Goal: Task Accomplishment & Management: Use online tool/utility

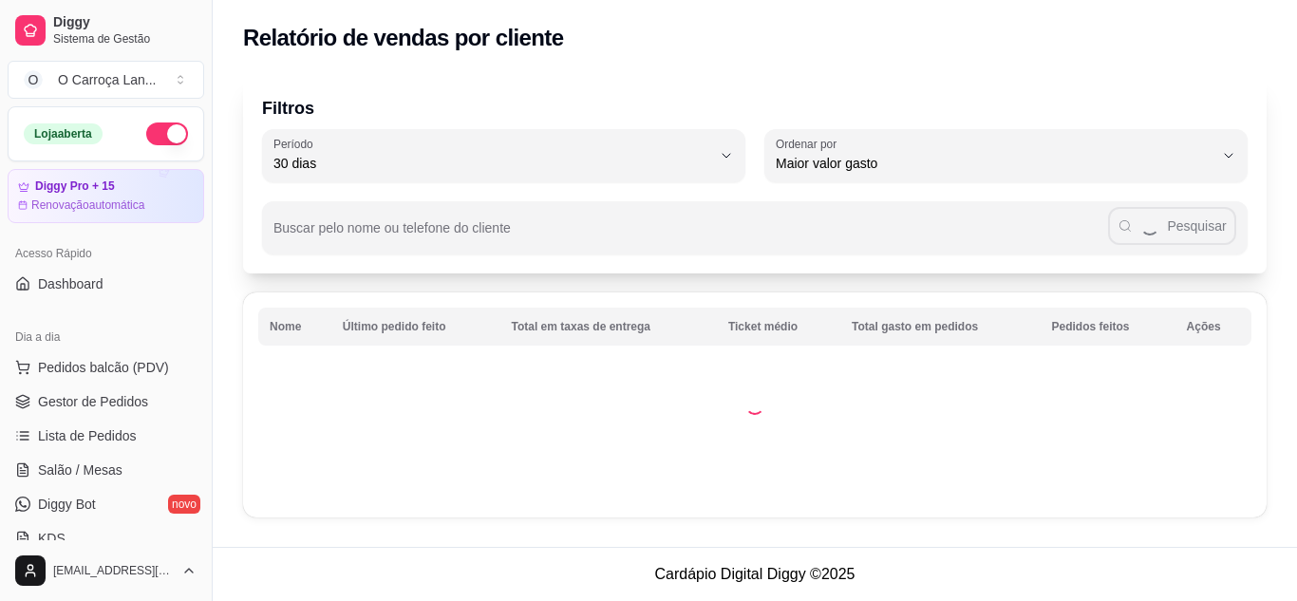
select select "30"
select select "HIGHEST_TOTAL_SPENT_WITH_ORDERS"
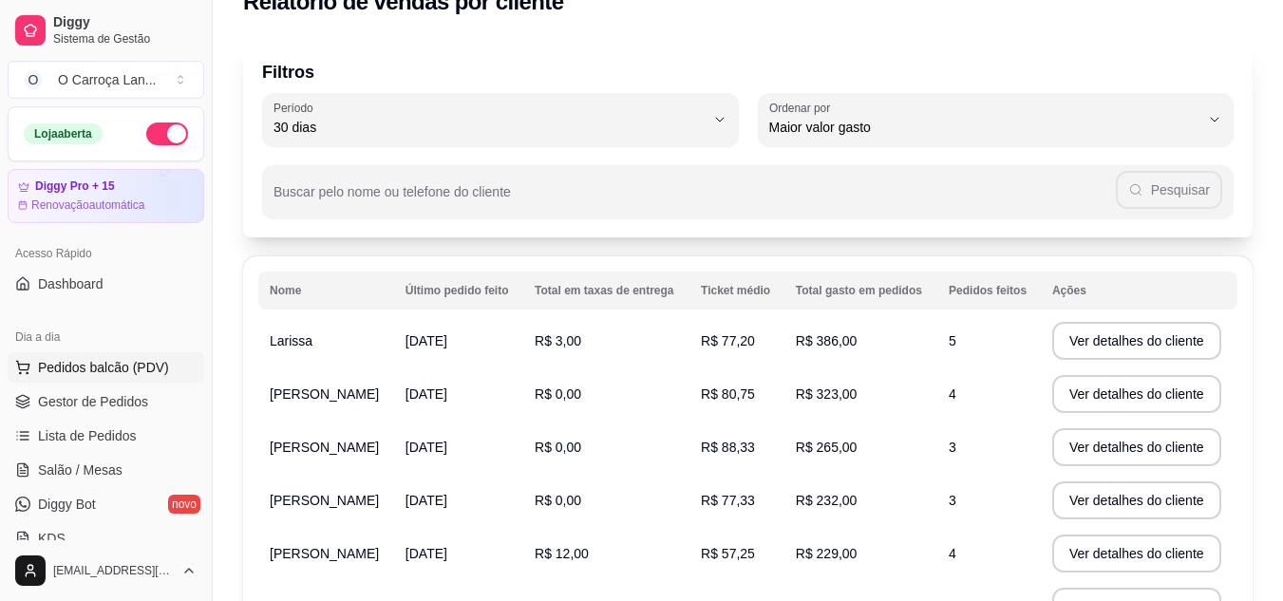
click at [100, 373] on span "Pedidos balcão (PDV)" at bounding box center [103, 367] width 131 height 19
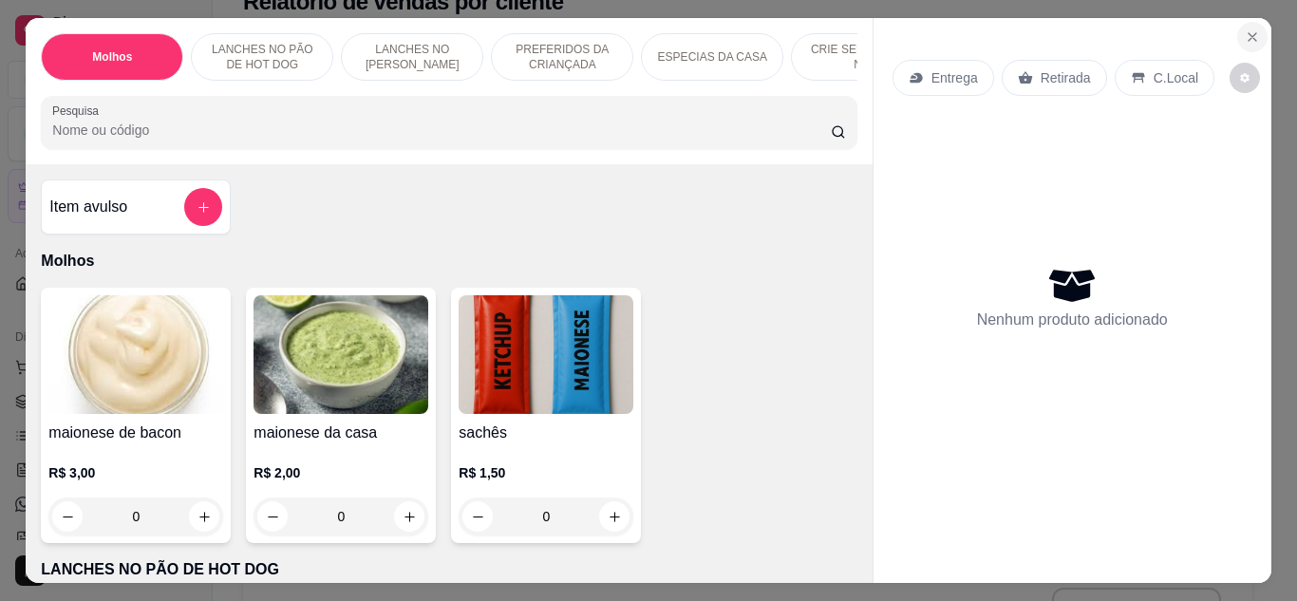
click at [1238, 38] on button "Close" at bounding box center [1252, 37] width 30 height 30
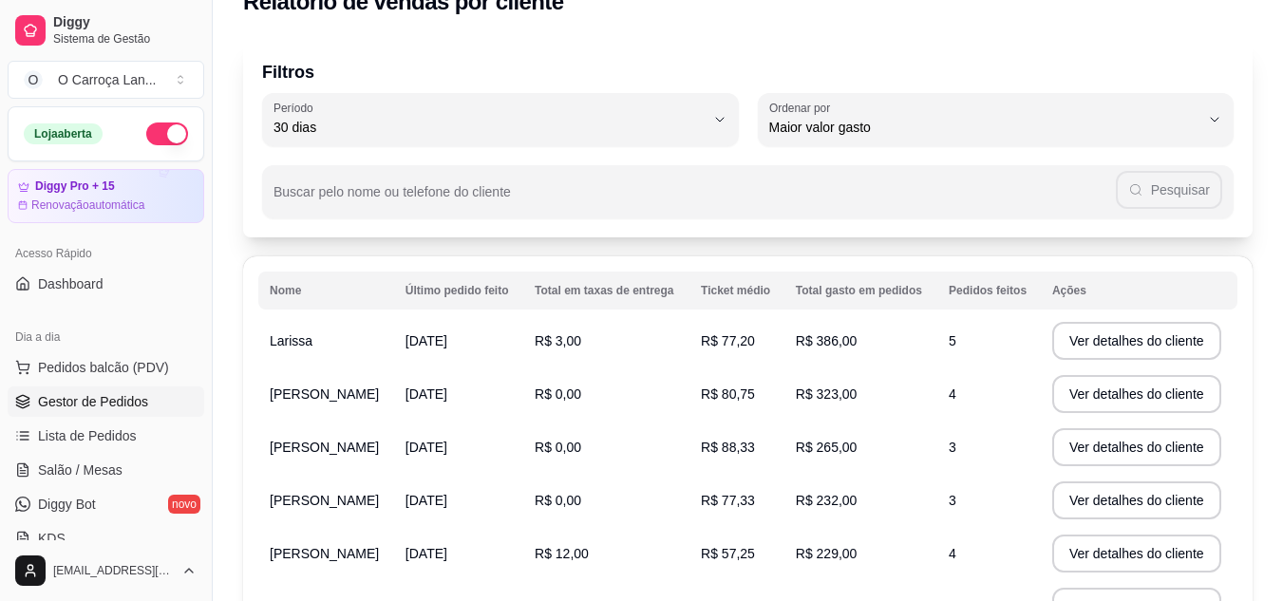
click at [64, 399] on span "Gestor de Pedidos" at bounding box center [93, 401] width 110 height 19
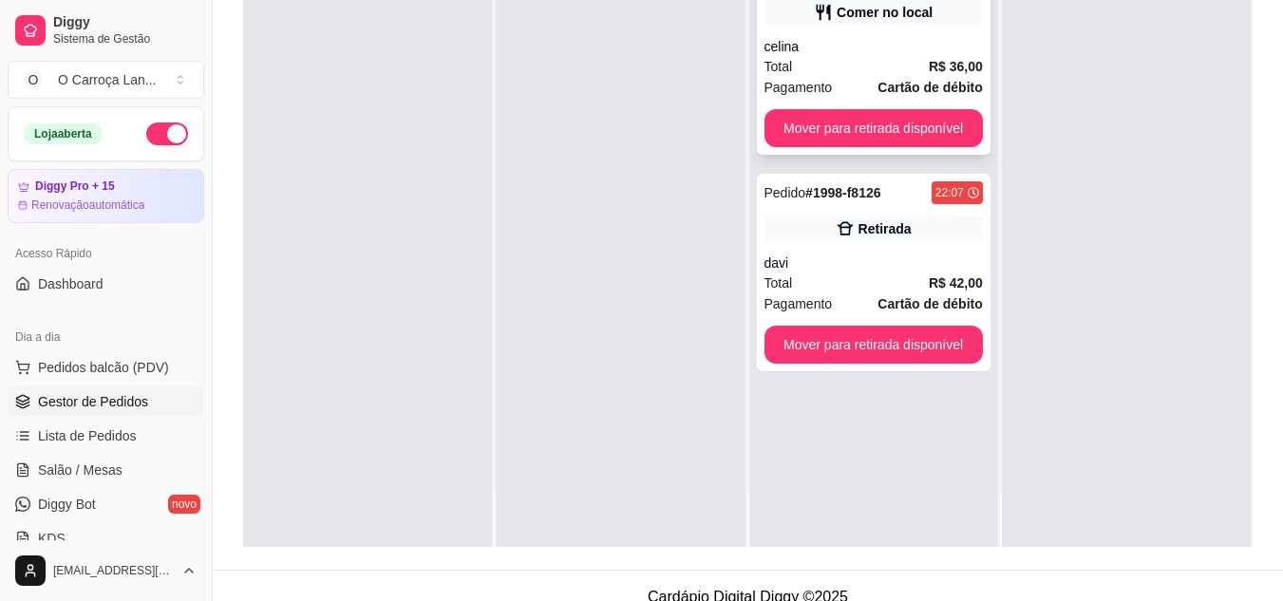
scroll to position [273, 0]
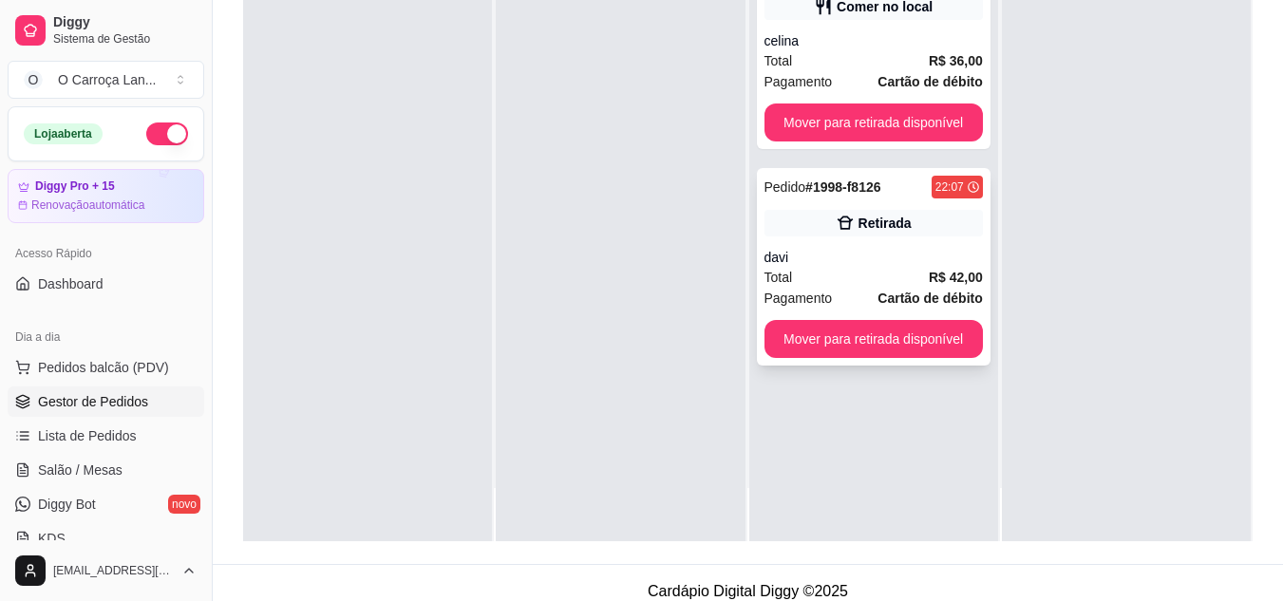
click at [915, 267] on div "Total R$ 42,00" at bounding box center [873, 277] width 218 height 21
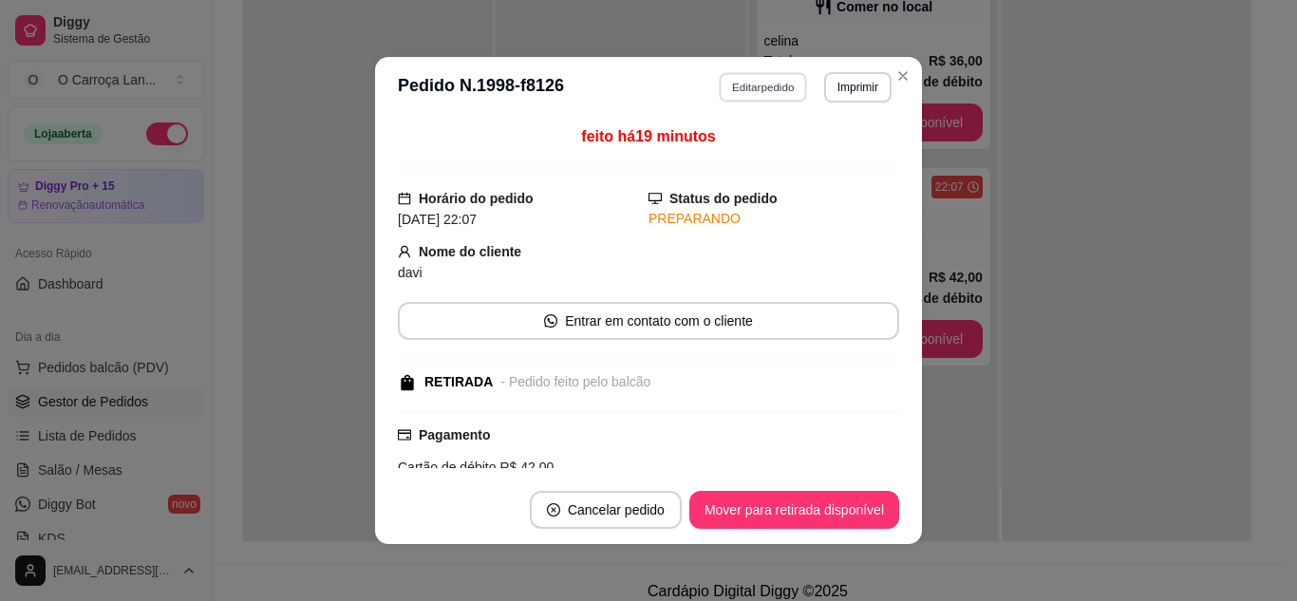
click at [773, 74] on button "Editar pedido" at bounding box center [764, 86] width 88 height 29
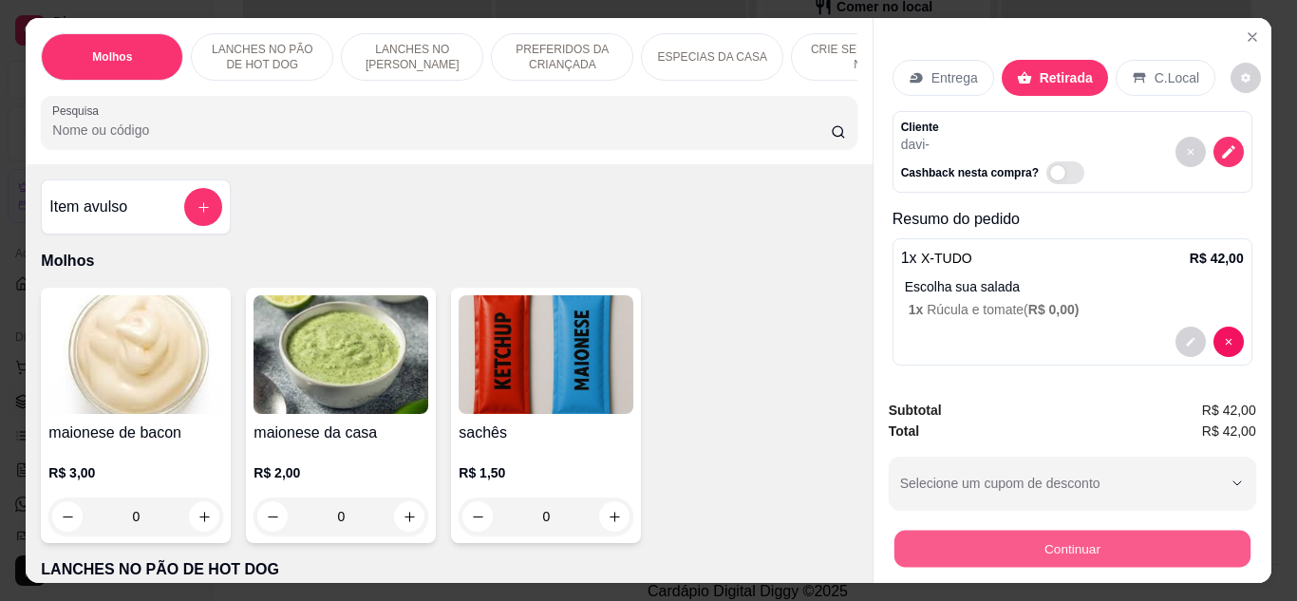
click at [1011, 533] on button "Continuar" at bounding box center [1072, 549] width 356 height 37
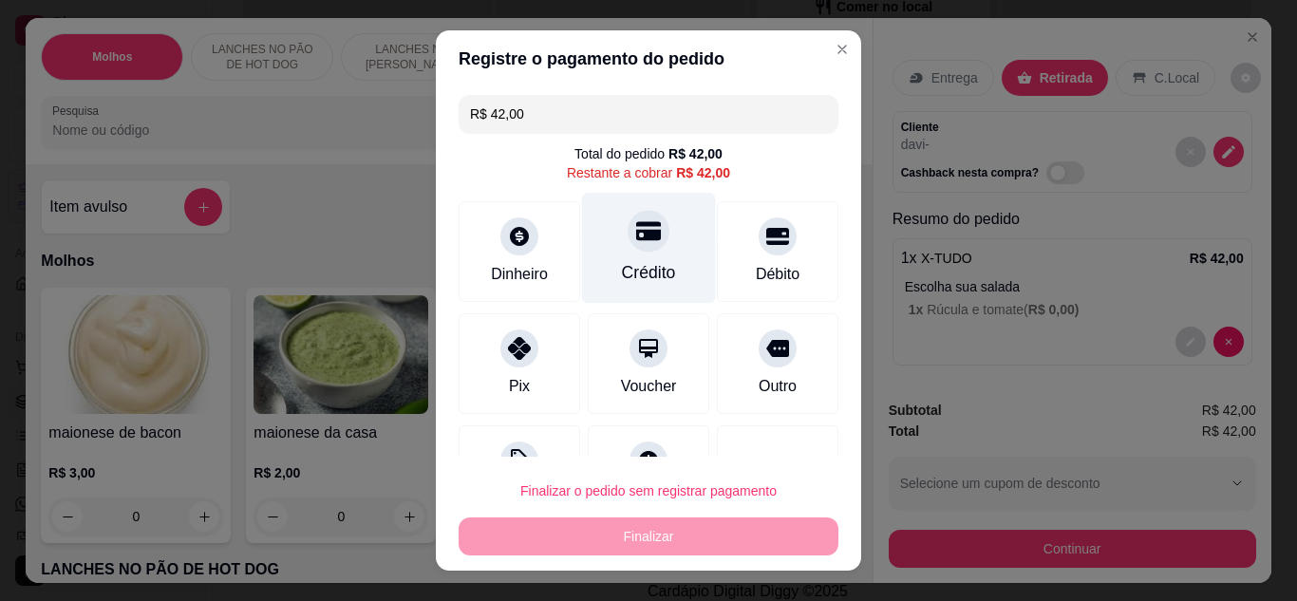
click at [664, 253] on div "Crédito" at bounding box center [649, 247] width 134 height 111
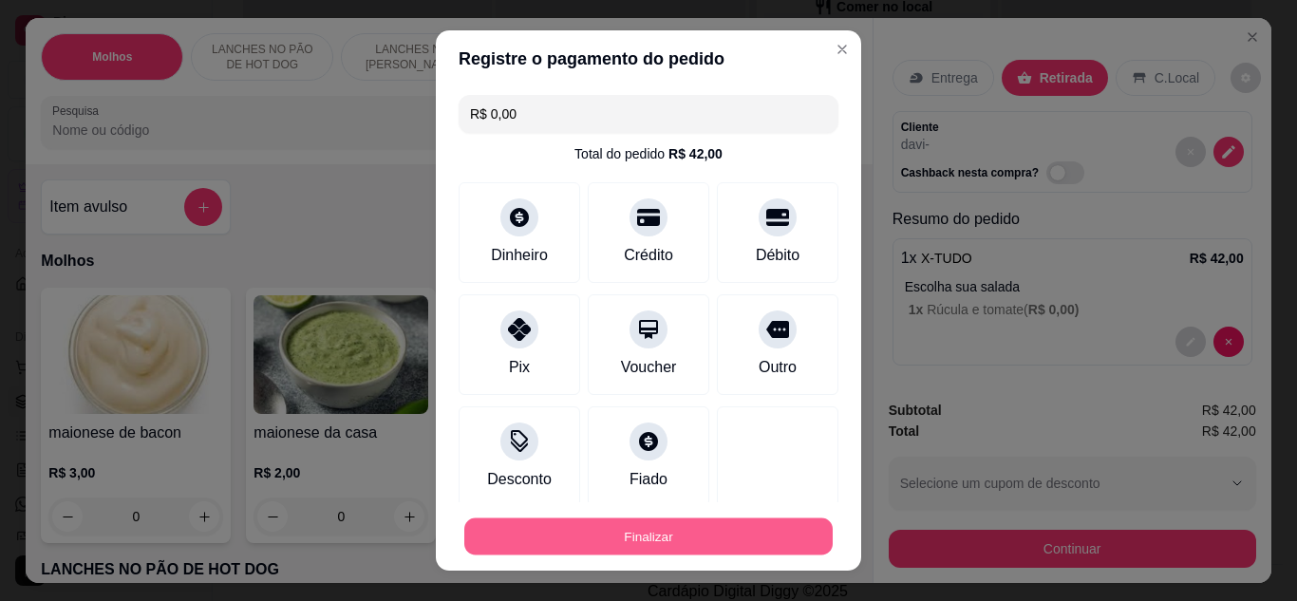
click at [668, 527] on button "Finalizar" at bounding box center [648, 537] width 368 height 37
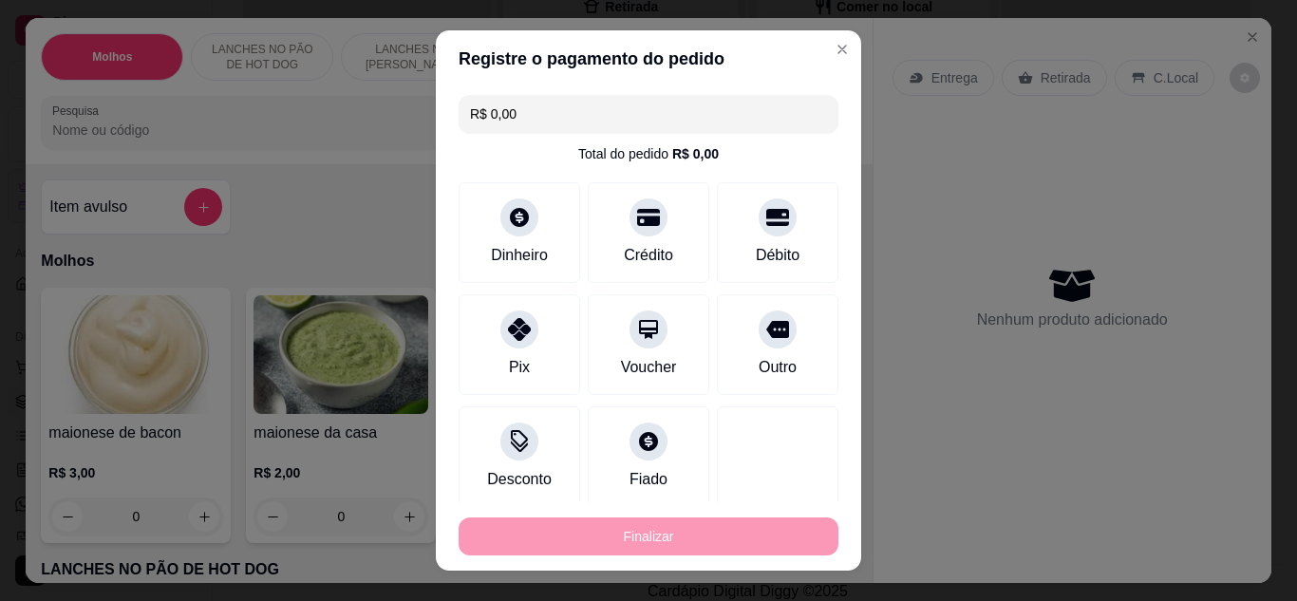
type input "-R$ 42,00"
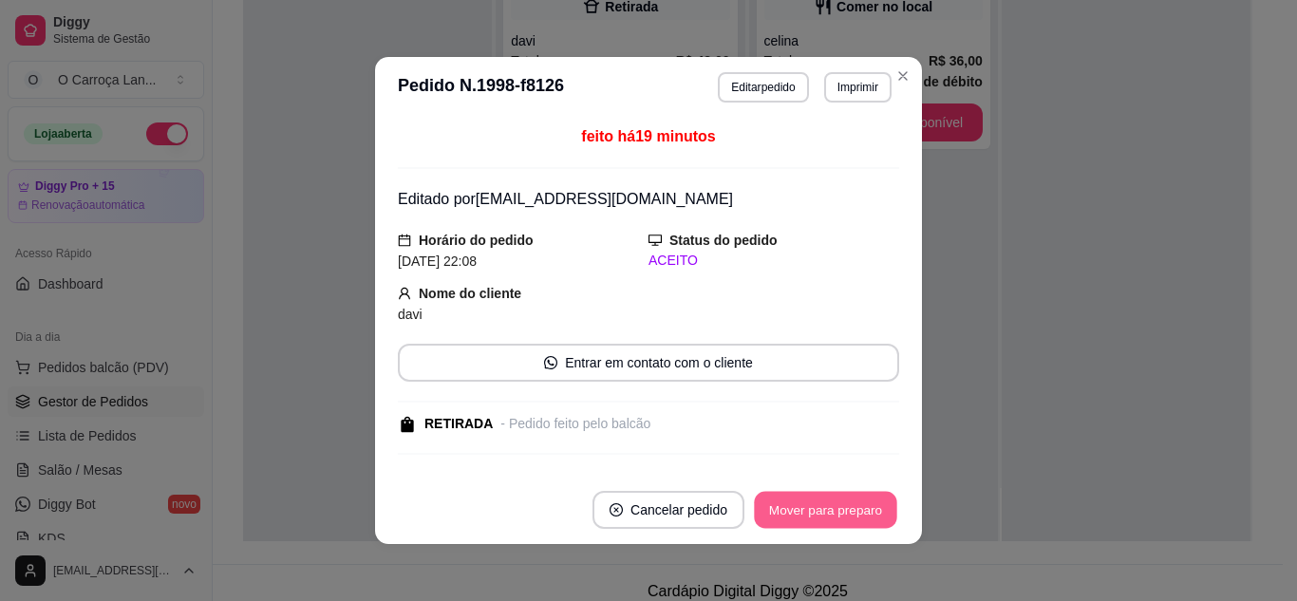
click at [805, 519] on button "Mover para preparo" at bounding box center [825, 510] width 142 height 37
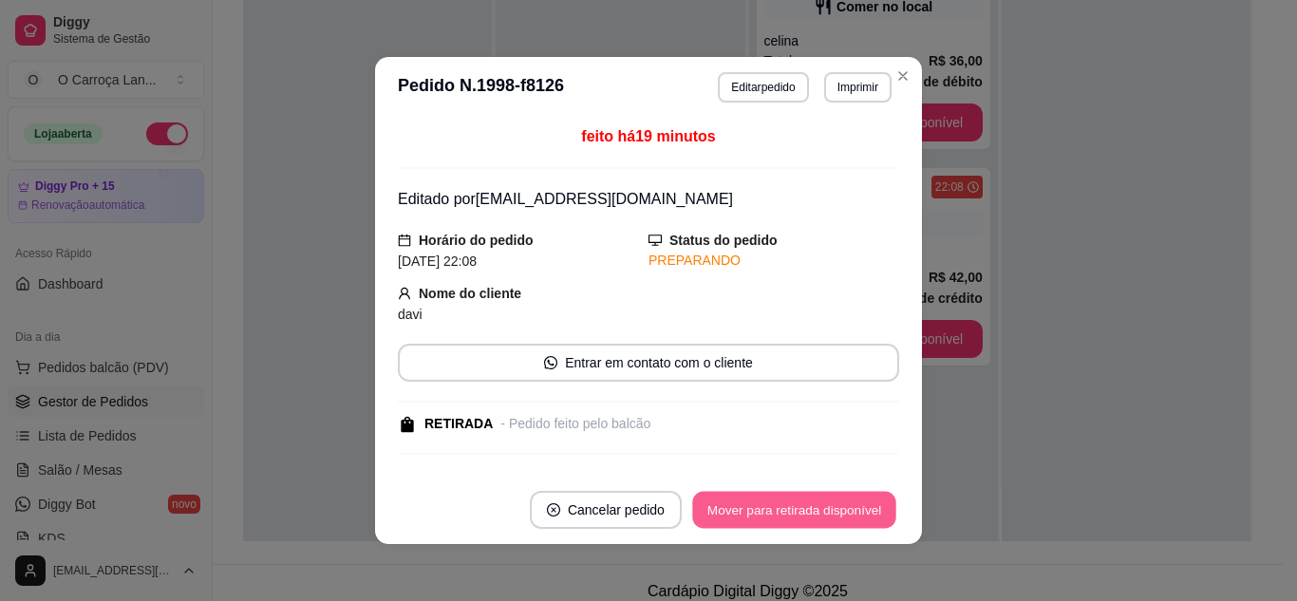
click at [805, 519] on button "Mover para retirada disponível" at bounding box center [793, 510] width 203 height 37
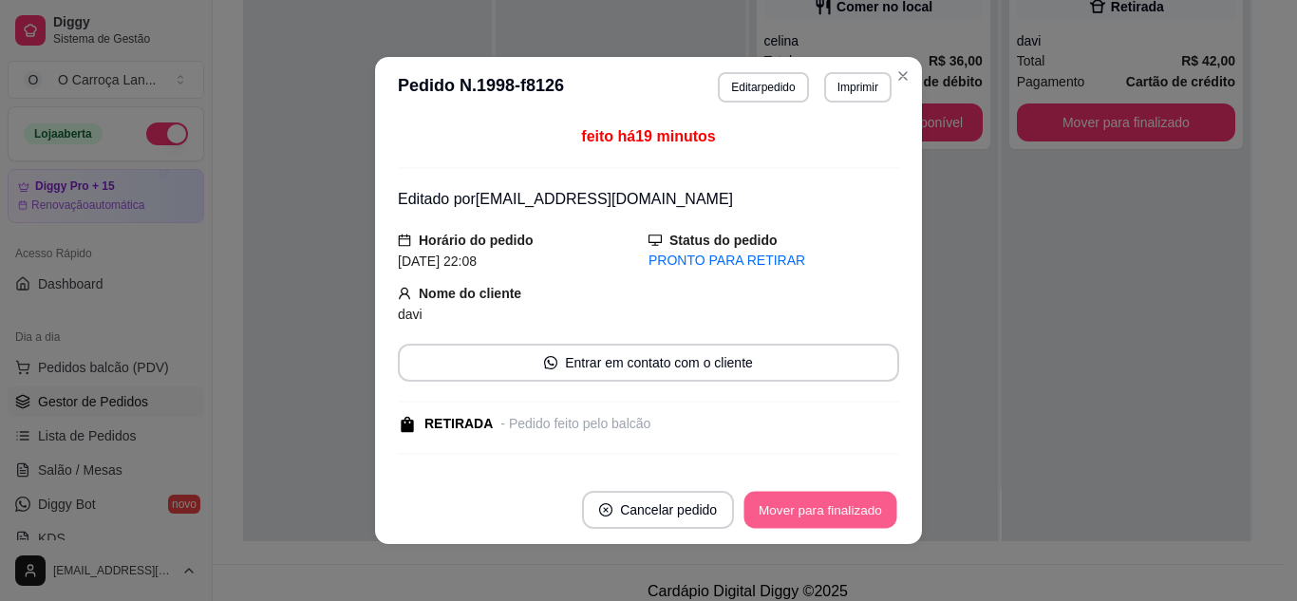
click at [805, 519] on button "Mover para finalizado" at bounding box center [821, 510] width 153 height 37
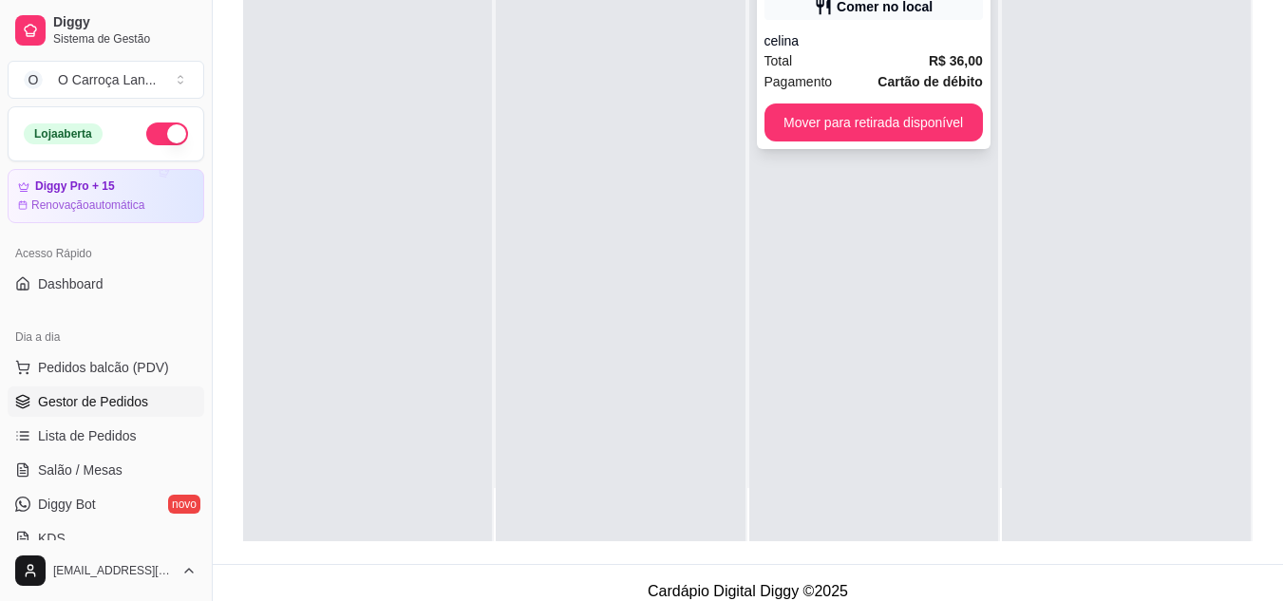
click at [810, 33] on div "celina" at bounding box center [873, 40] width 218 height 19
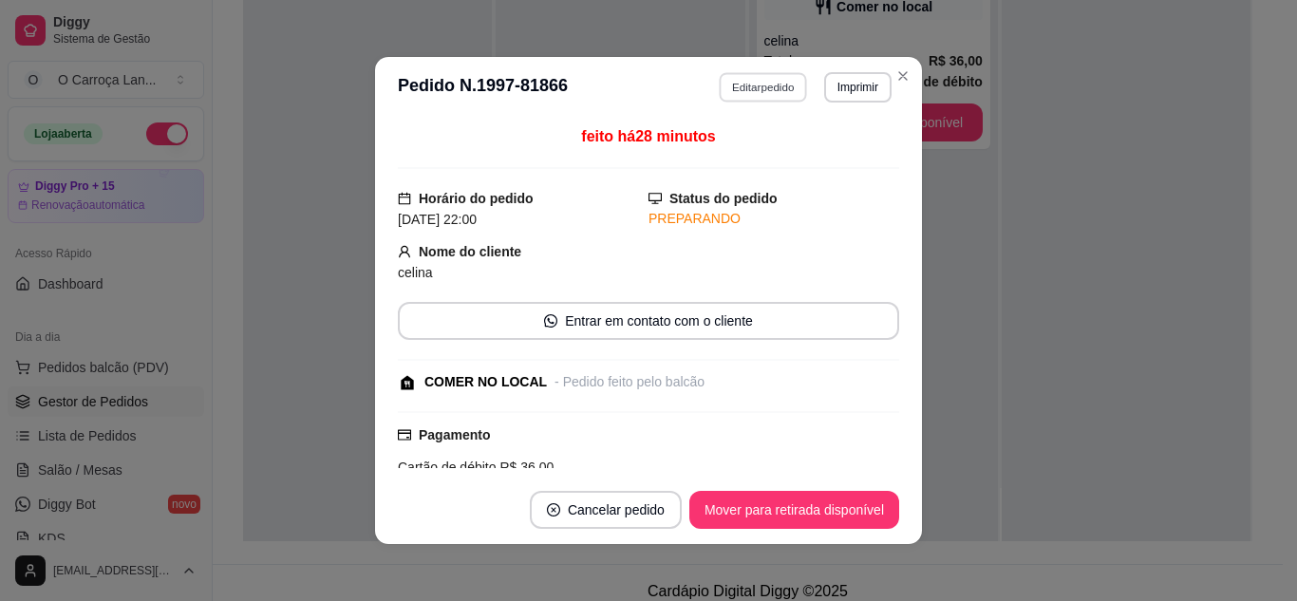
click at [763, 76] on button "Editar pedido" at bounding box center [764, 86] width 88 height 29
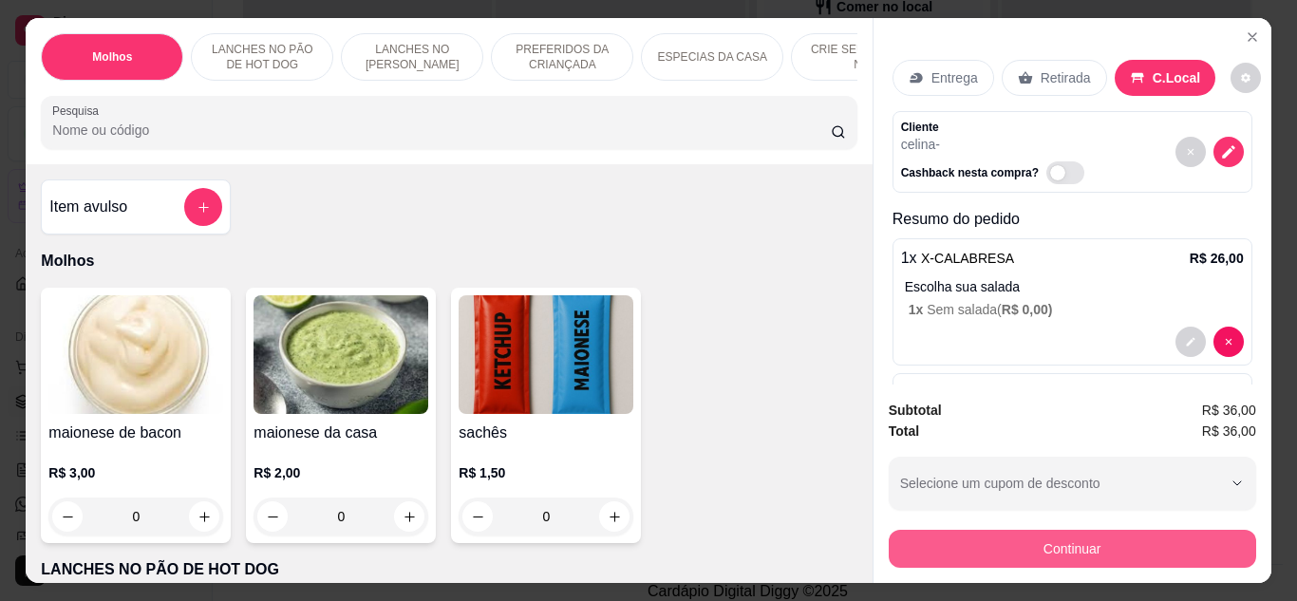
click at [976, 538] on button "Continuar" at bounding box center [1073, 549] width 368 height 38
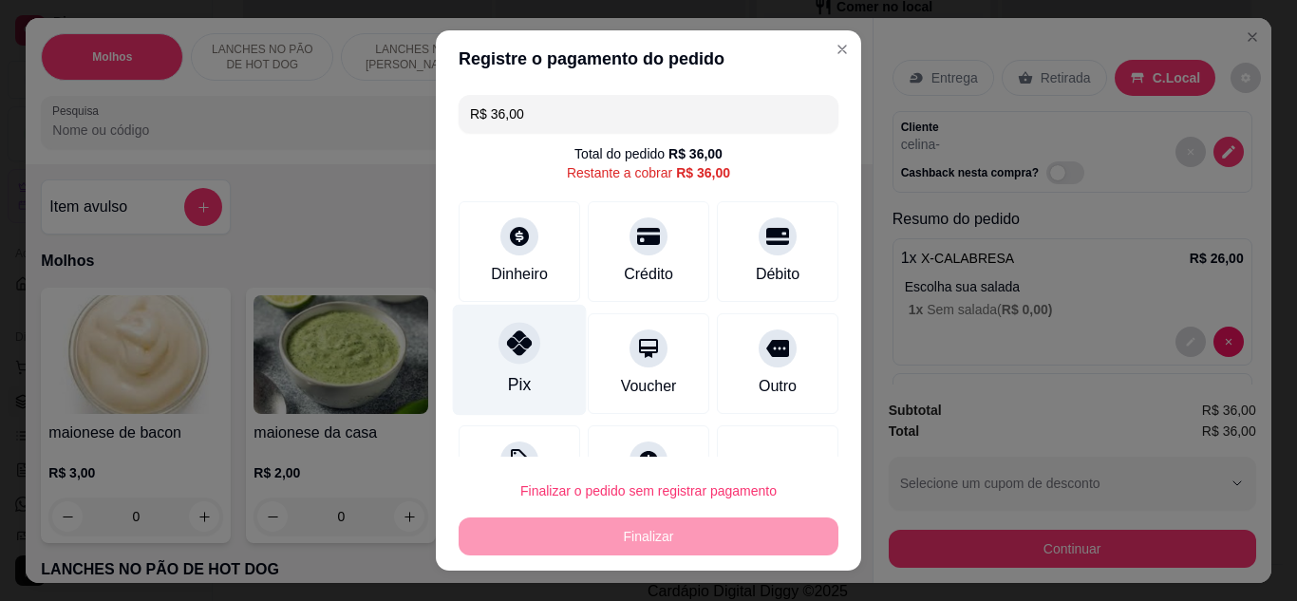
click at [507, 331] on icon at bounding box center [519, 342] width 25 height 25
type input "R$ 0,00"
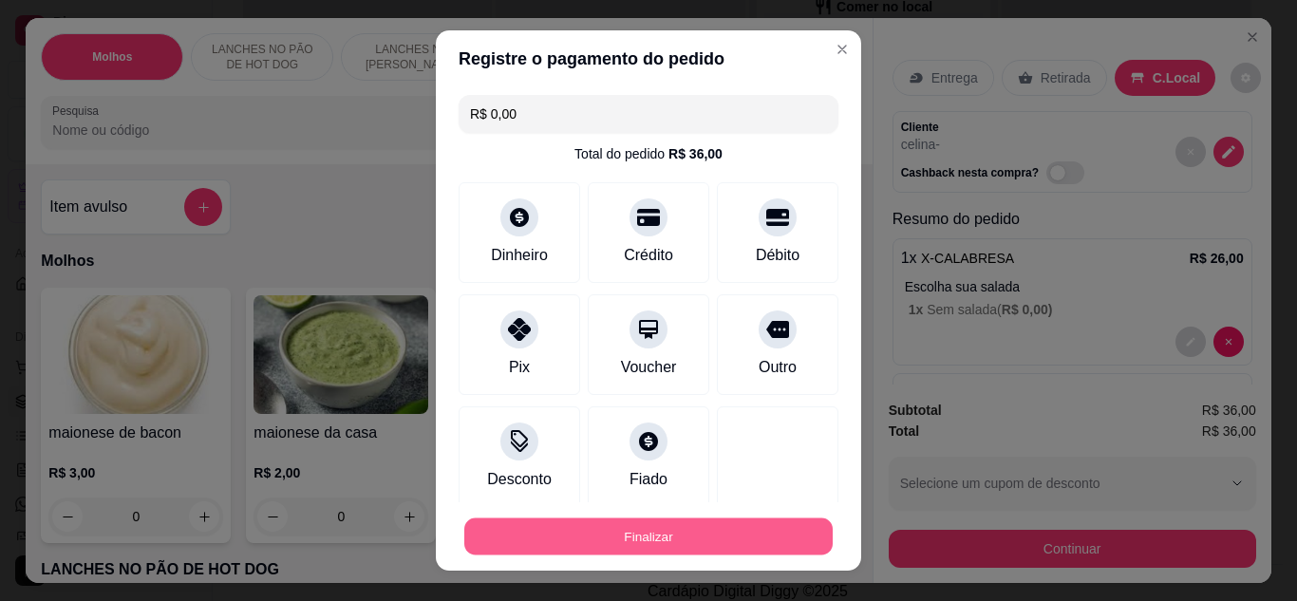
click at [614, 533] on button "Finalizar" at bounding box center [648, 537] width 368 height 37
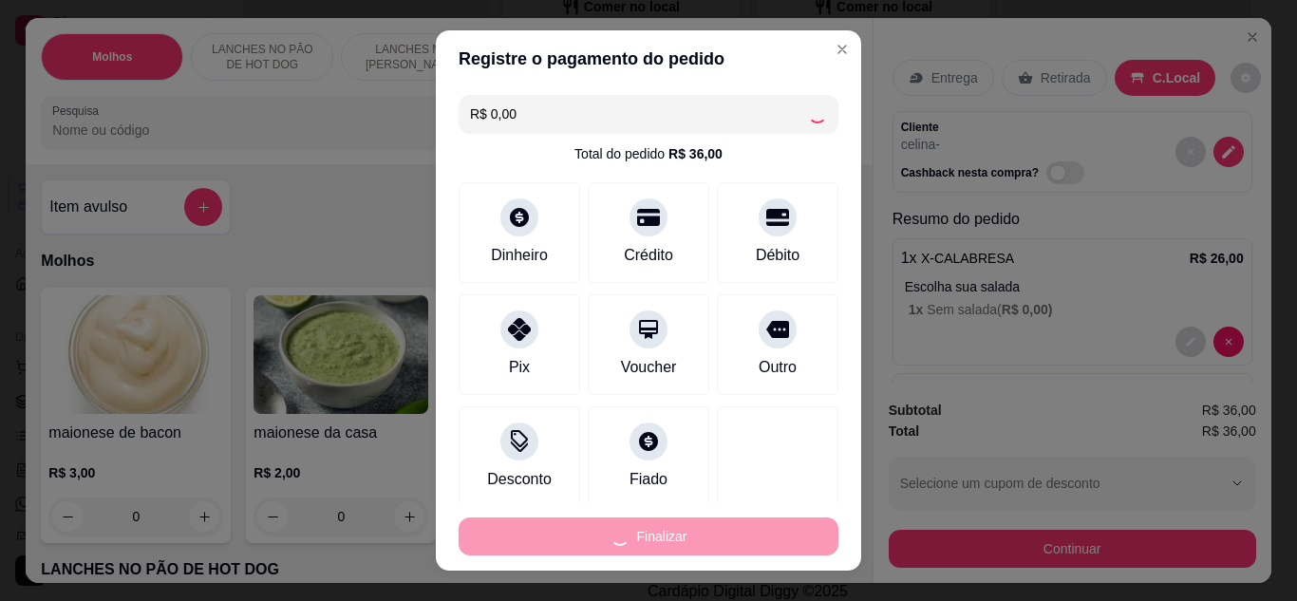
type input "0"
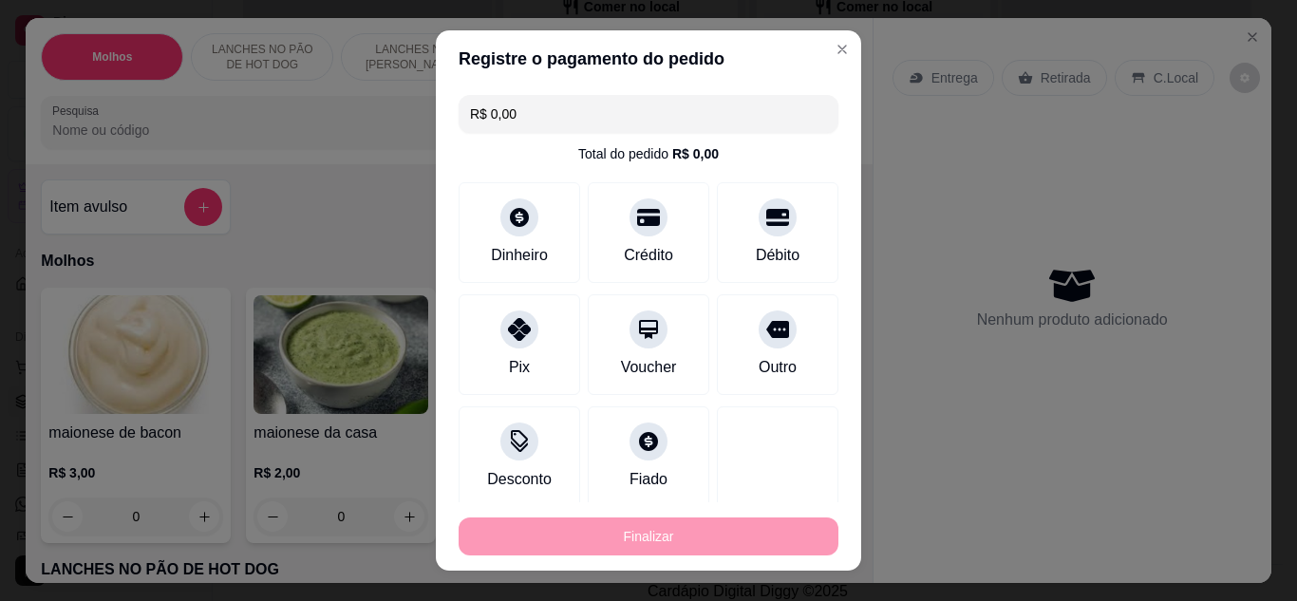
type input "-R$ 36,00"
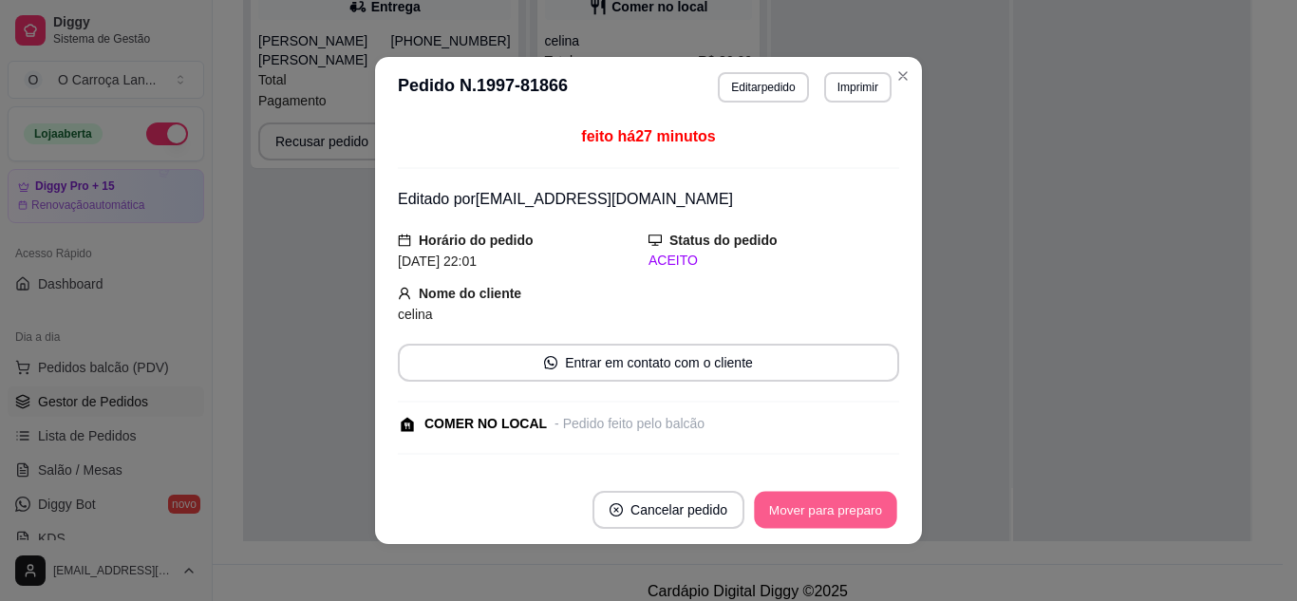
click at [797, 500] on button "Mover para preparo" at bounding box center [825, 510] width 142 height 37
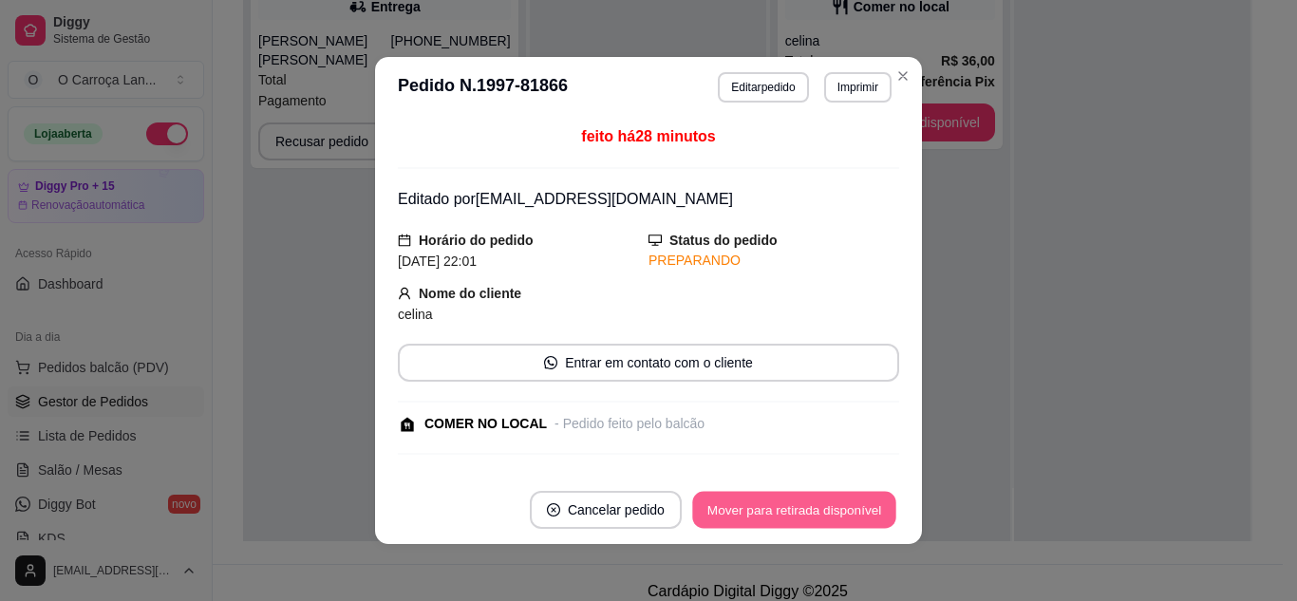
click at [797, 500] on button "Mover para retirada disponível" at bounding box center [793, 510] width 203 height 37
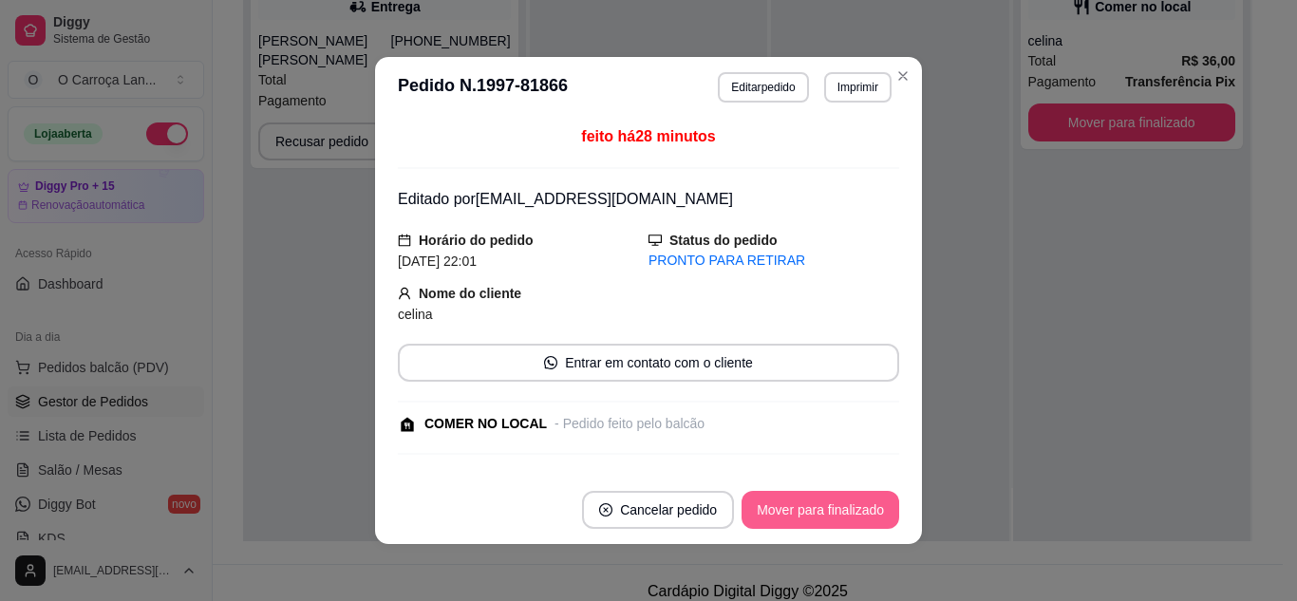
click at [797, 500] on button "Mover para finalizado" at bounding box center [821, 510] width 158 height 38
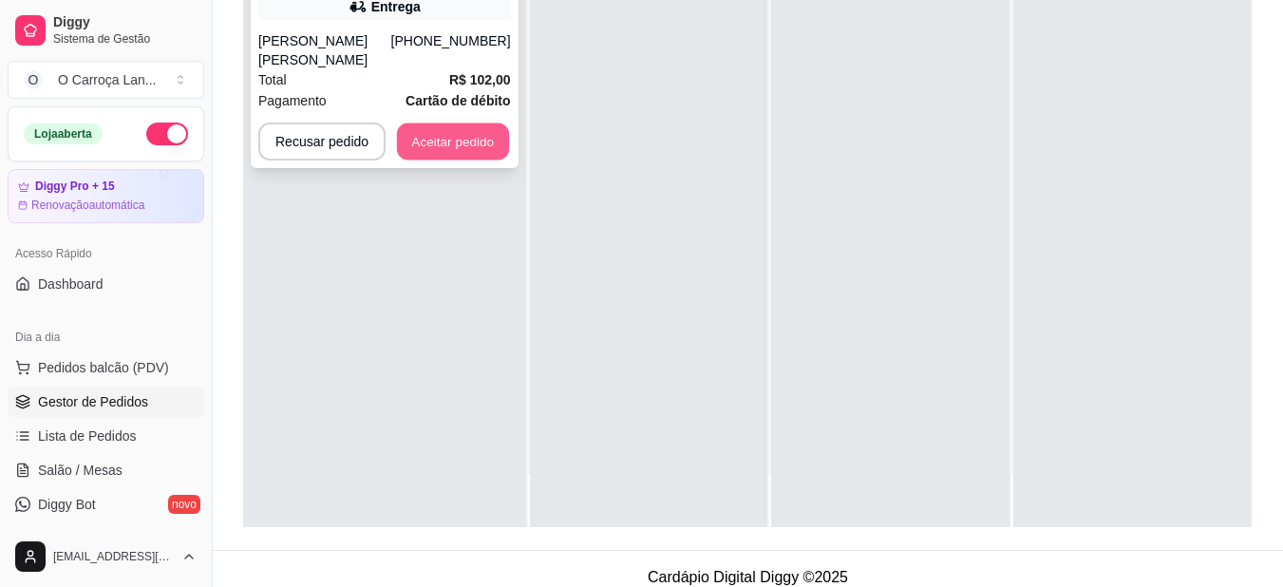
click at [480, 128] on button "Aceitar pedido" at bounding box center [453, 141] width 112 height 37
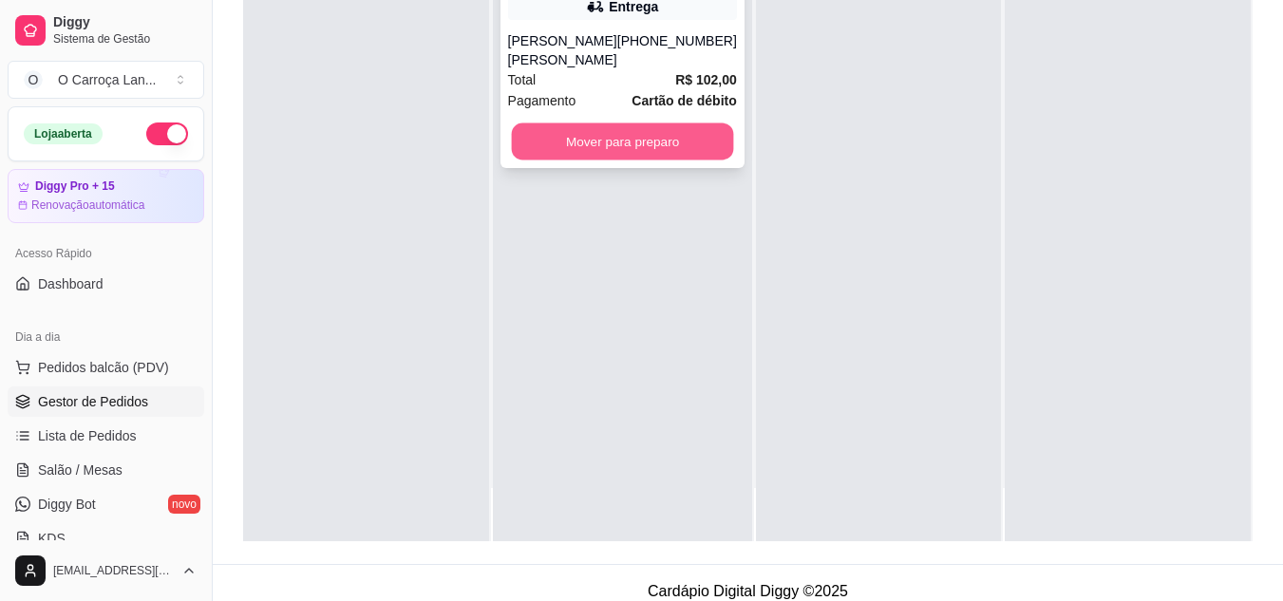
click at [572, 123] on button "Mover para preparo" at bounding box center [622, 141] width 222 height 37
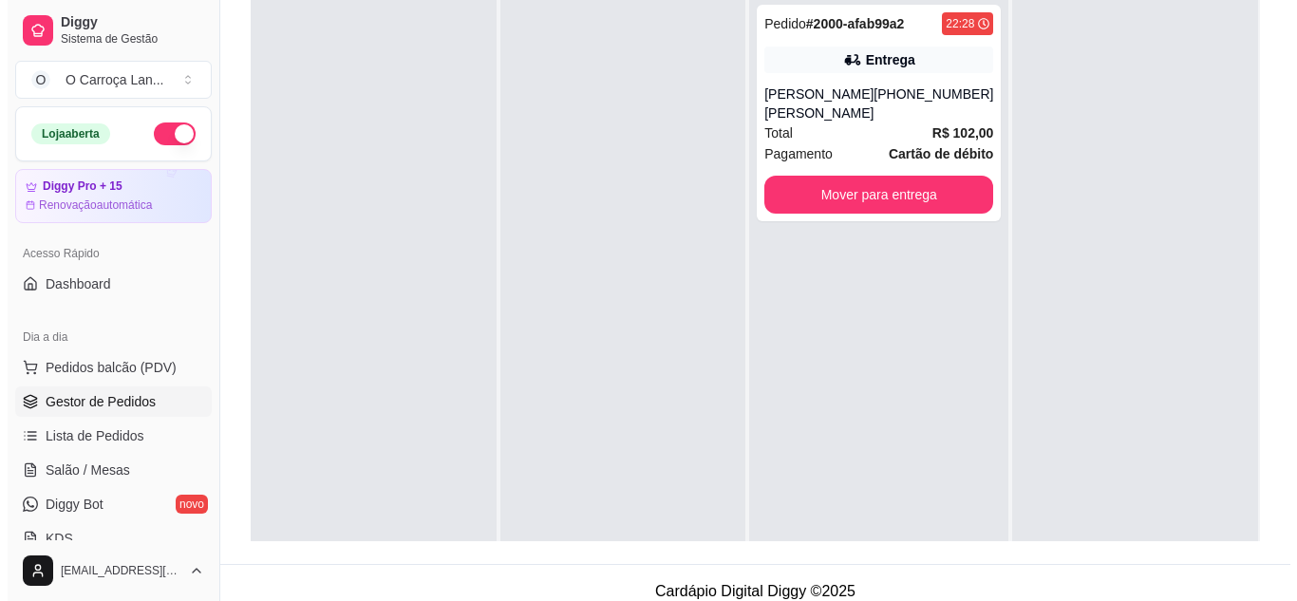
scroll to position [0, 0]
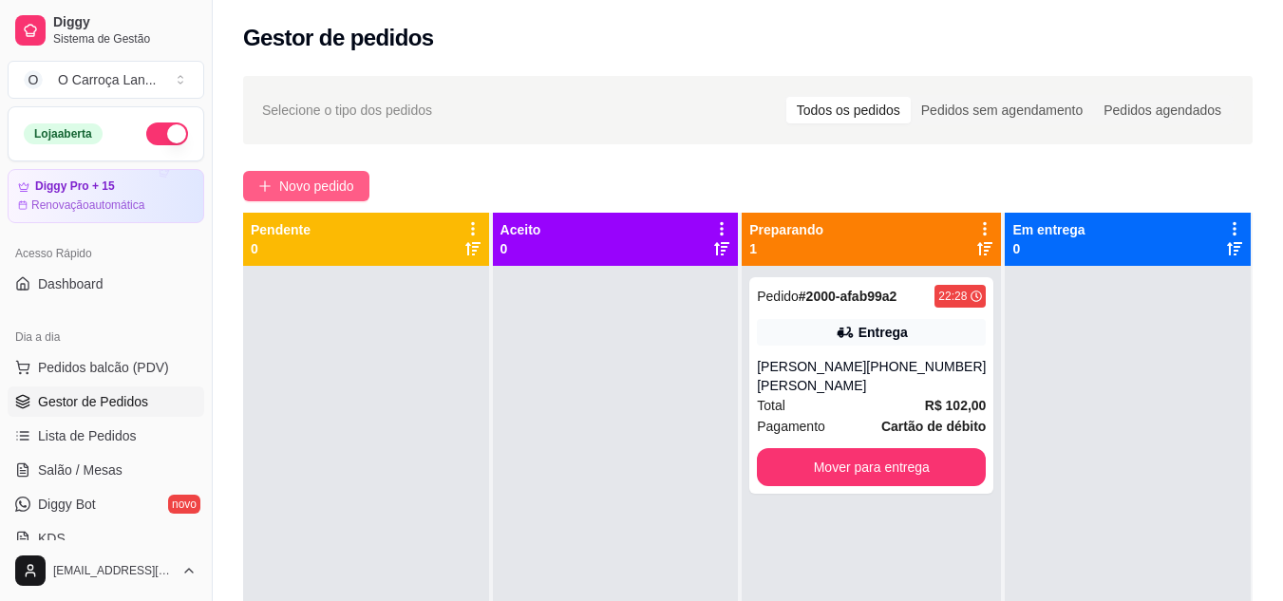
click at [302, 196] on span "Novo pedido" at bounding box center [316, 186] width 75 height 21
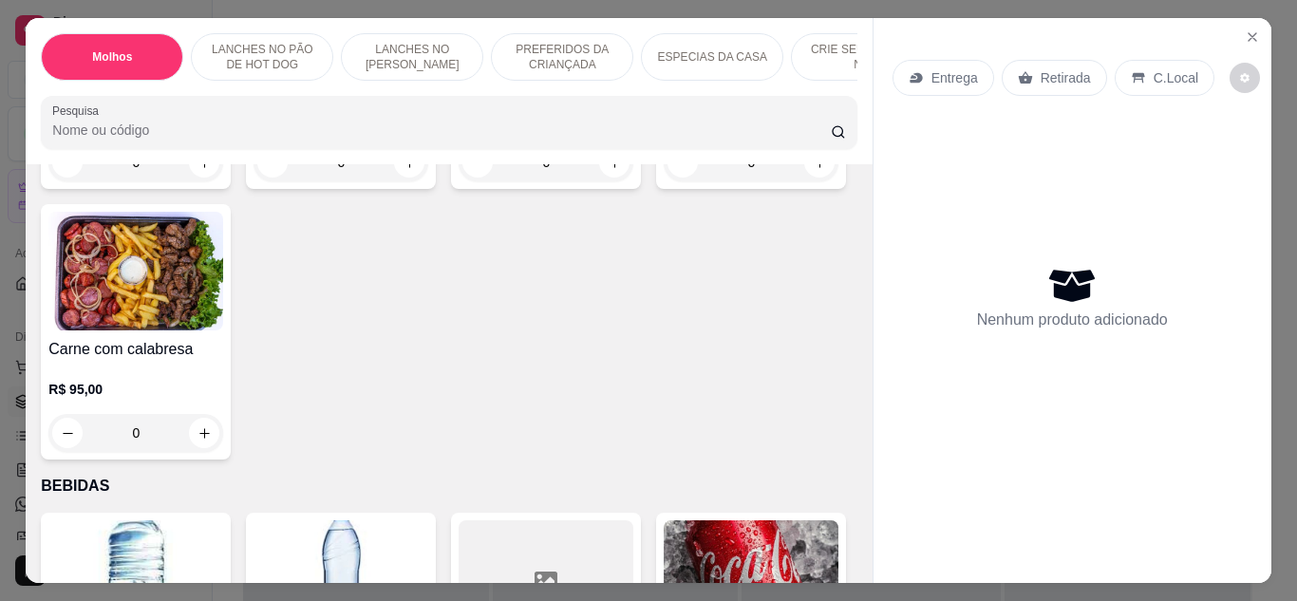
scroll to position [3046, 0]
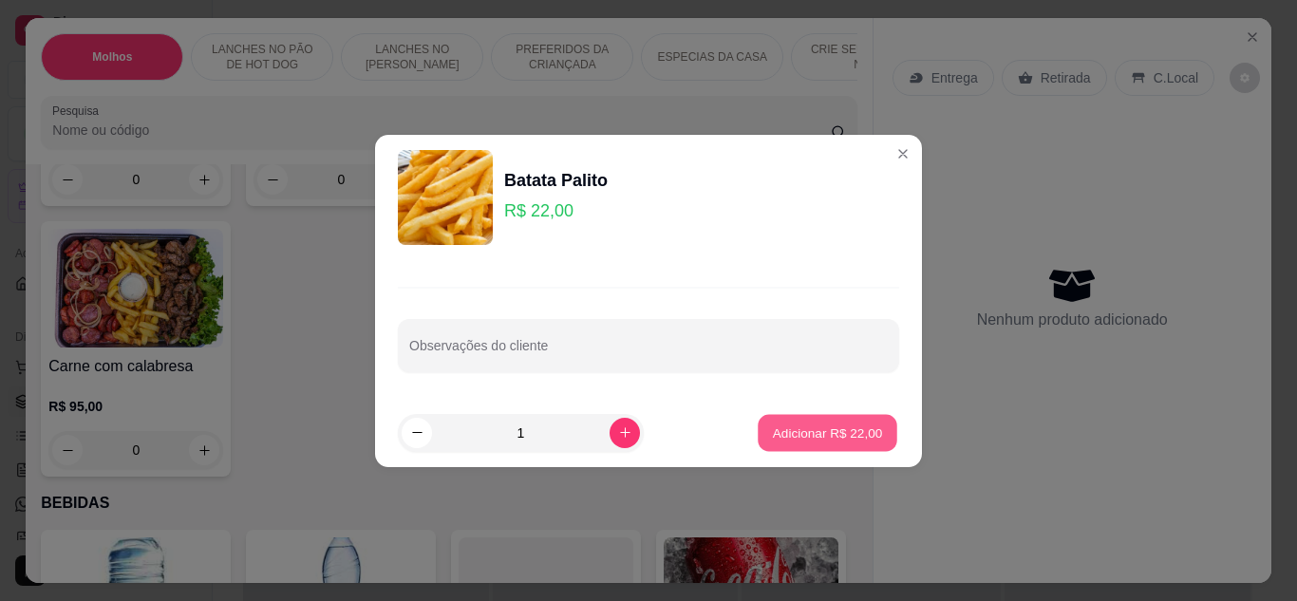
click at [773, 435] on p "Adicionar R$ 22,00" at bounding box center [828, 433] width 110 height 18
type input "1"
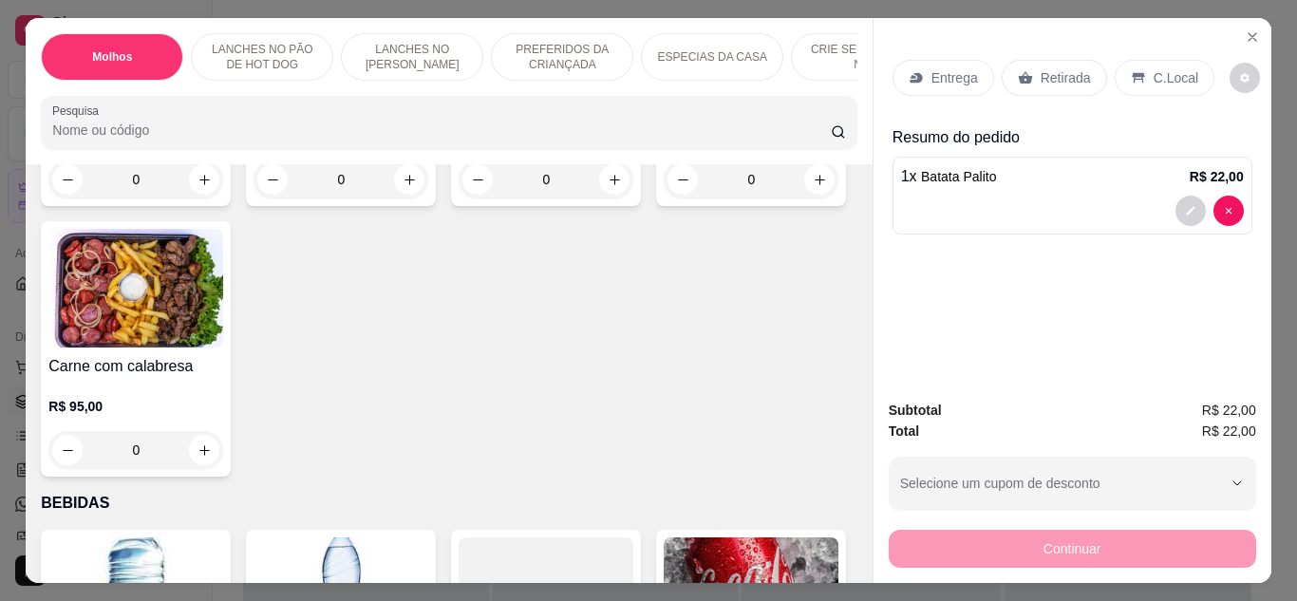
click at [1020, 72] on icon at bounding box center [1025, 77] width 14 height 12
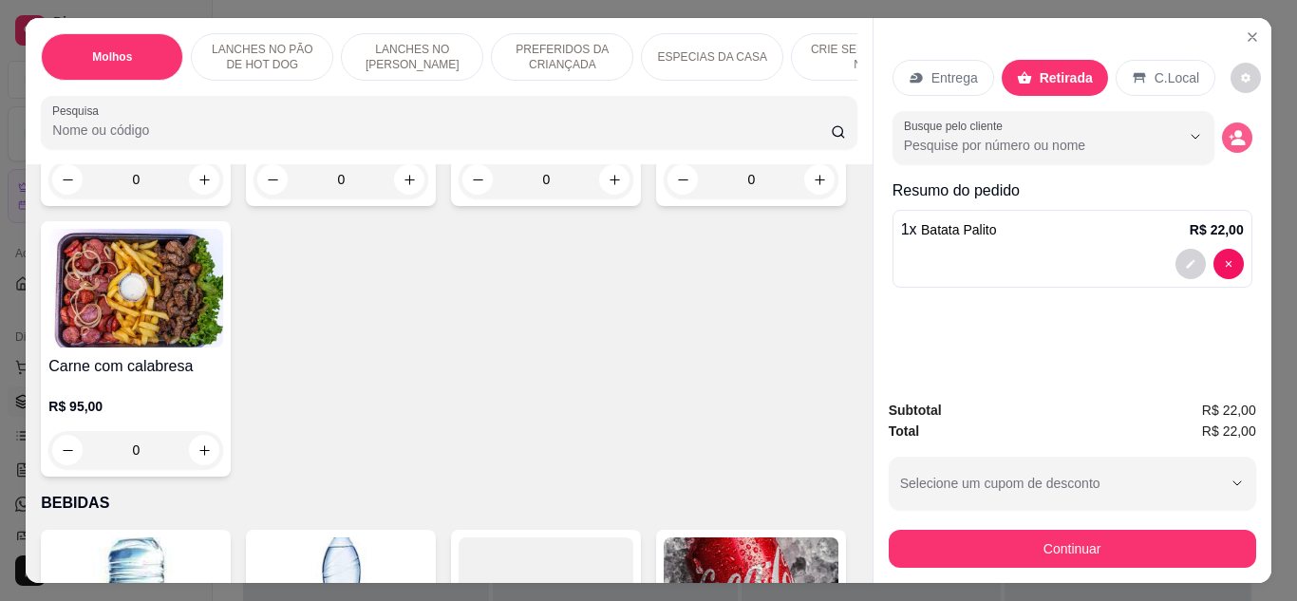
click at [1231, 139] on icon "decrease-product-quantity" at bounding box center [1238, 142] width 14 height 7
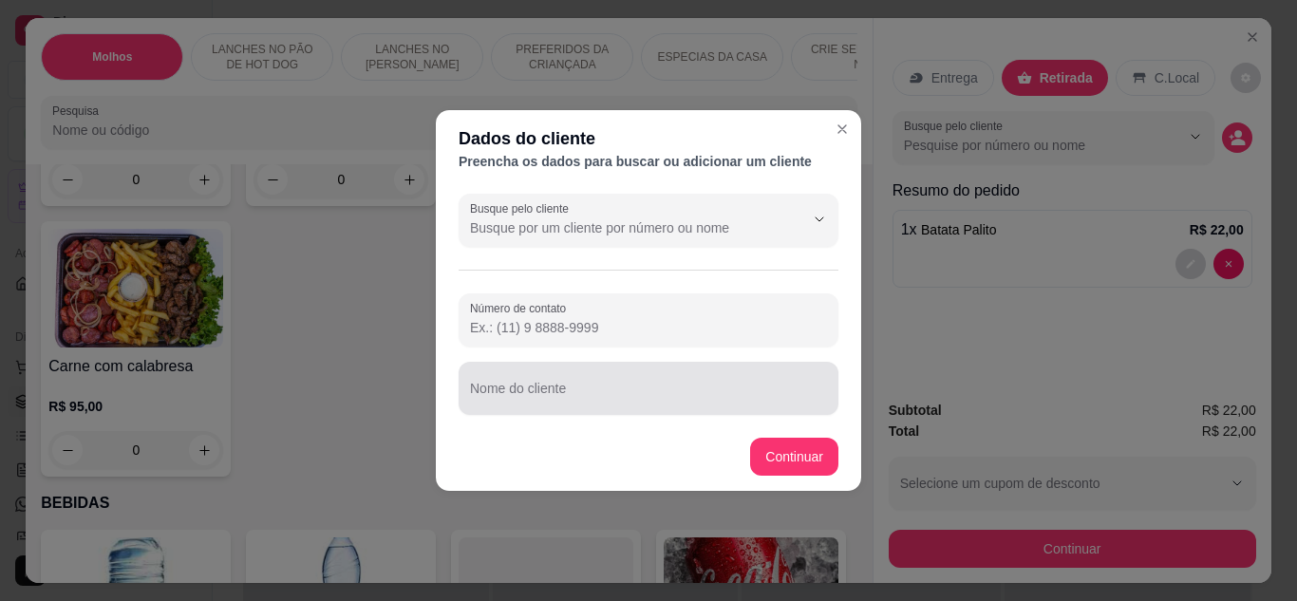
click at [489, 386] on div at bounding box center [648, 388] width 357 height 38
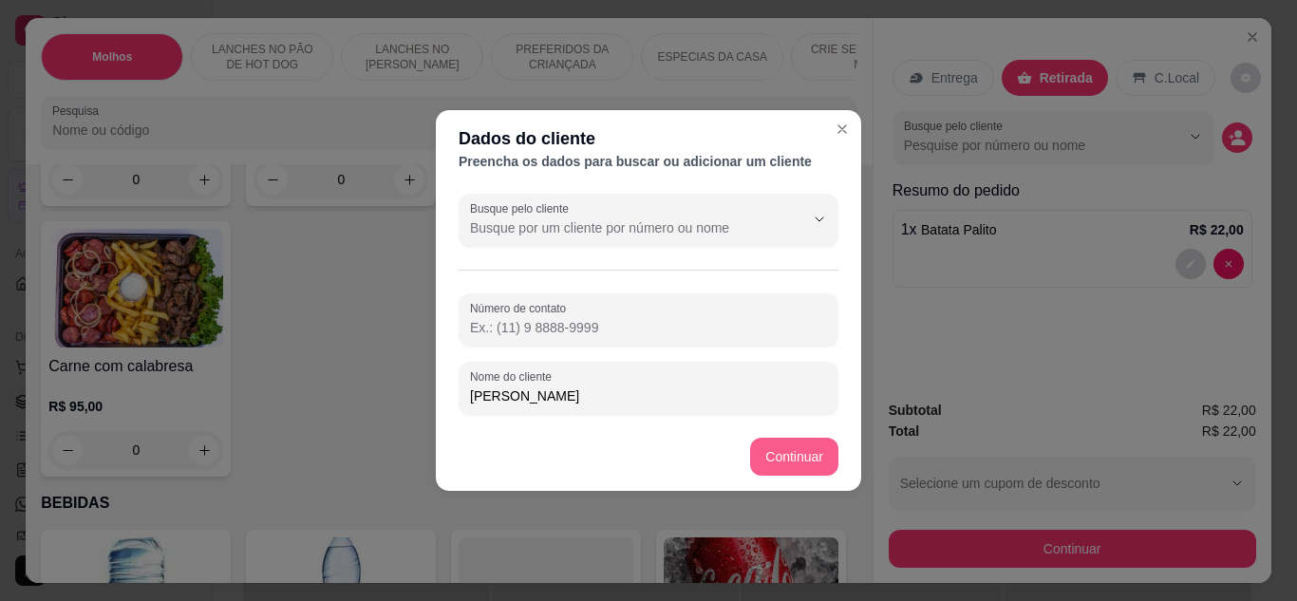
type input "[PERSON_NAME]"
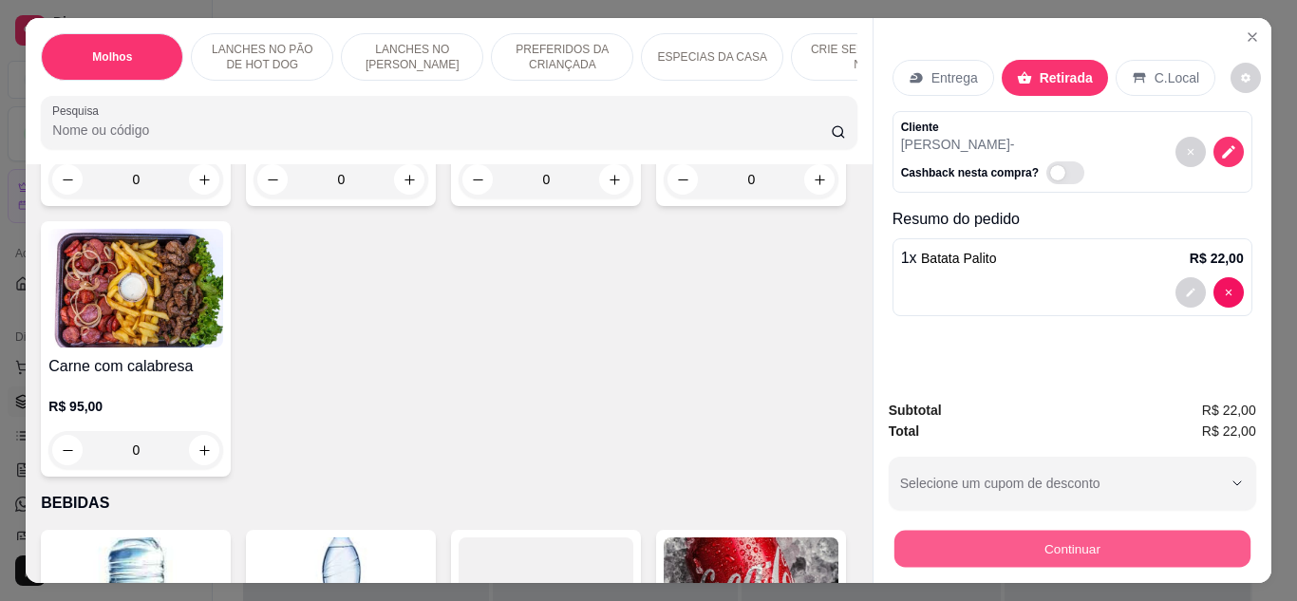
click at [969, 544] on button "Continuar" at bounding box center [1072, 549] width 356 height 37
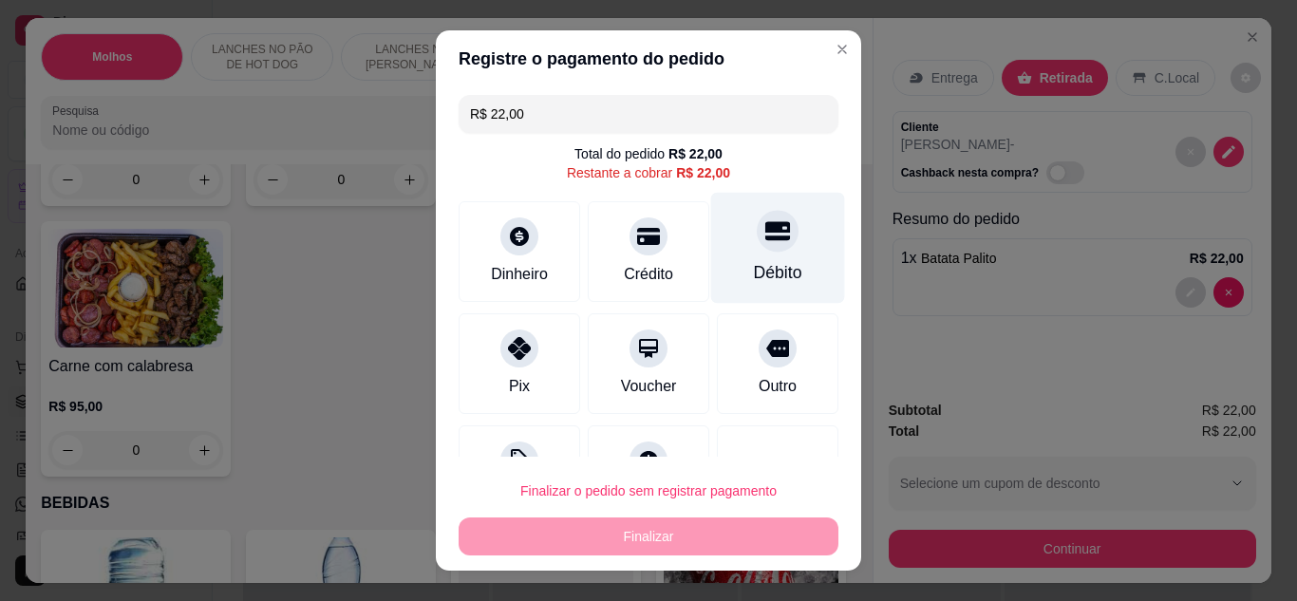
click at [761, 227] on div at bounding box center [778, 231] width 42 height 42
type input "R$ 0,00"
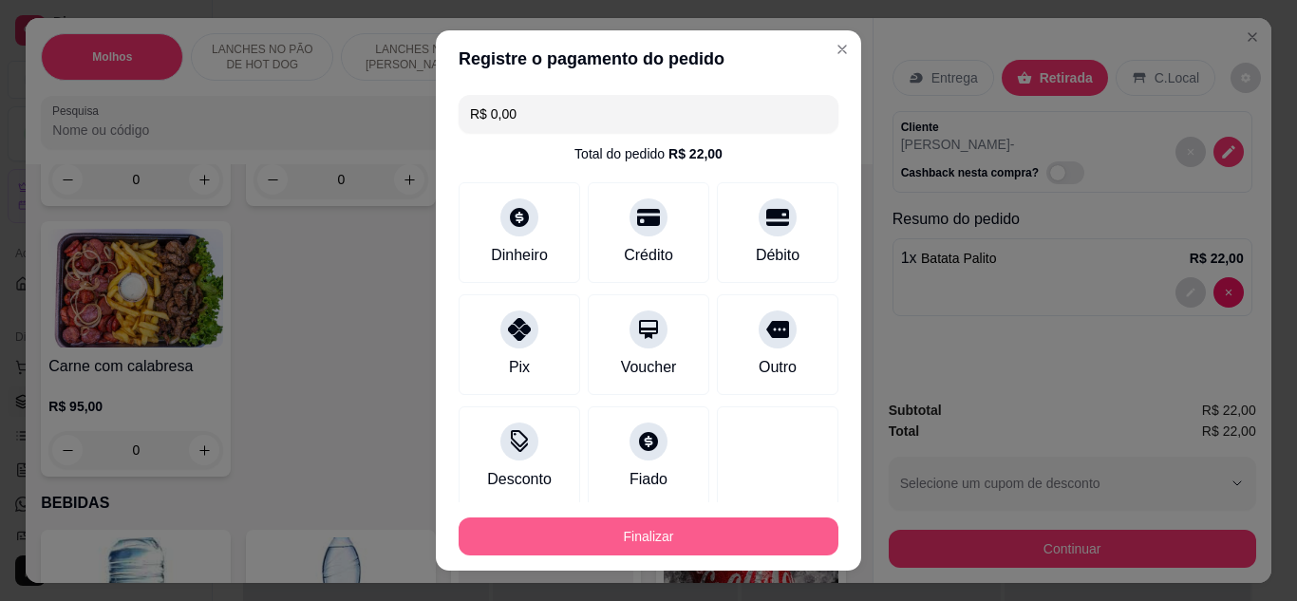
click at [711, 533] on button "Finalizar" at bounding box center [649, 537] width 380 height 38
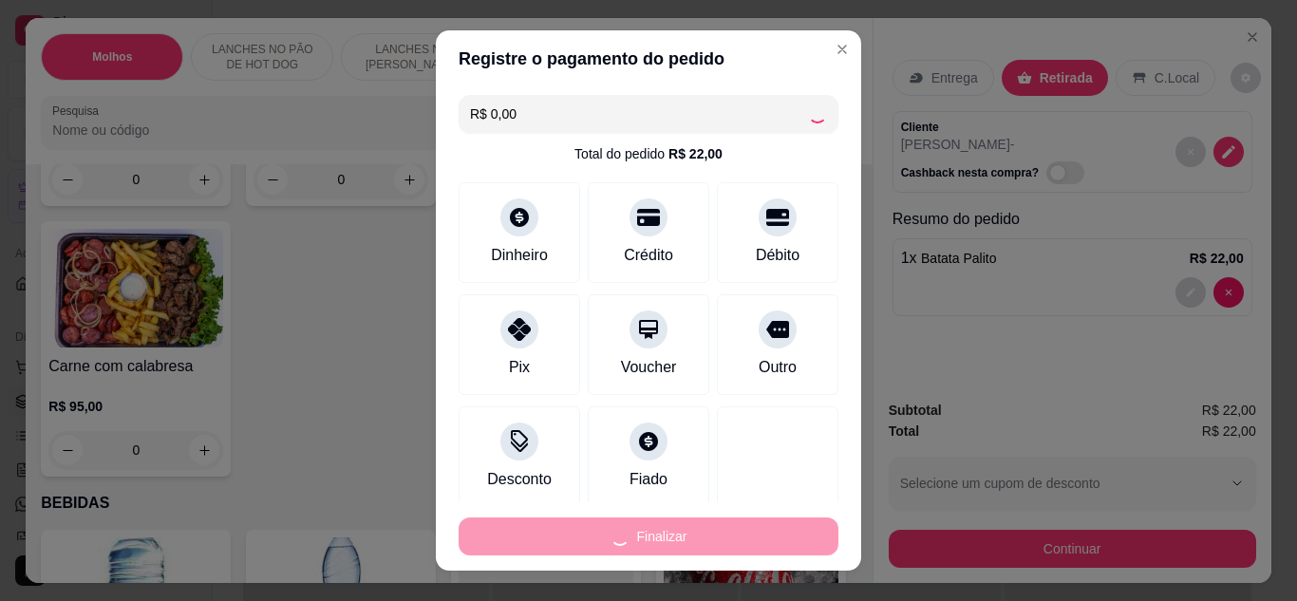
type input "0"
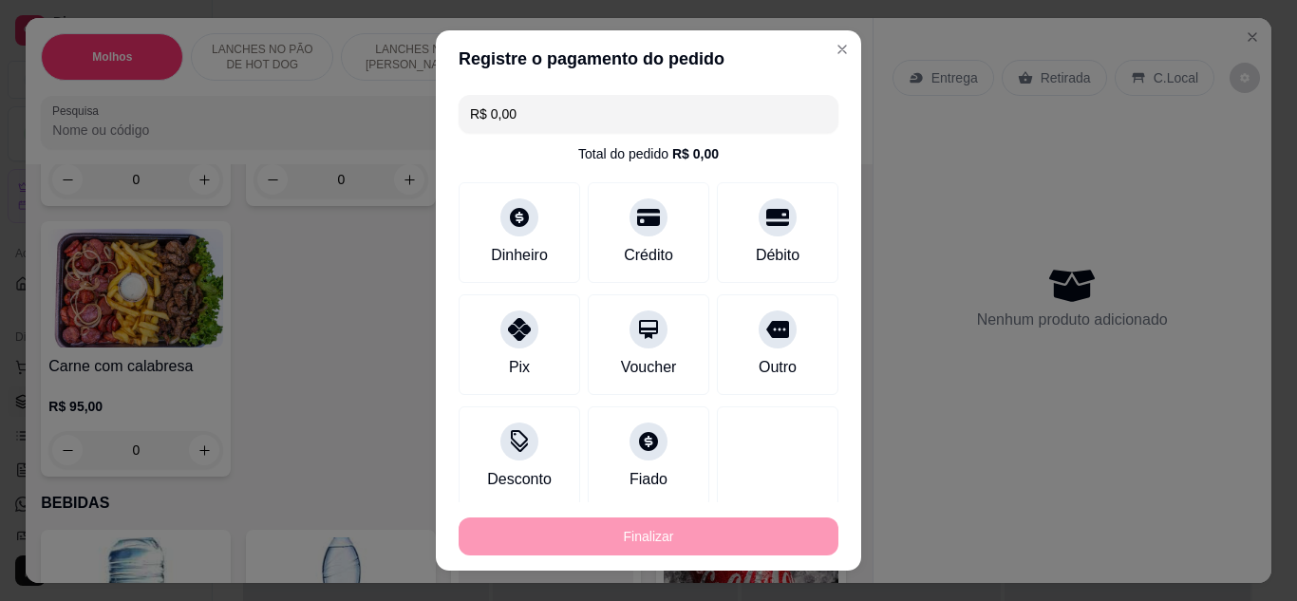
type input "-R$ 22,00"
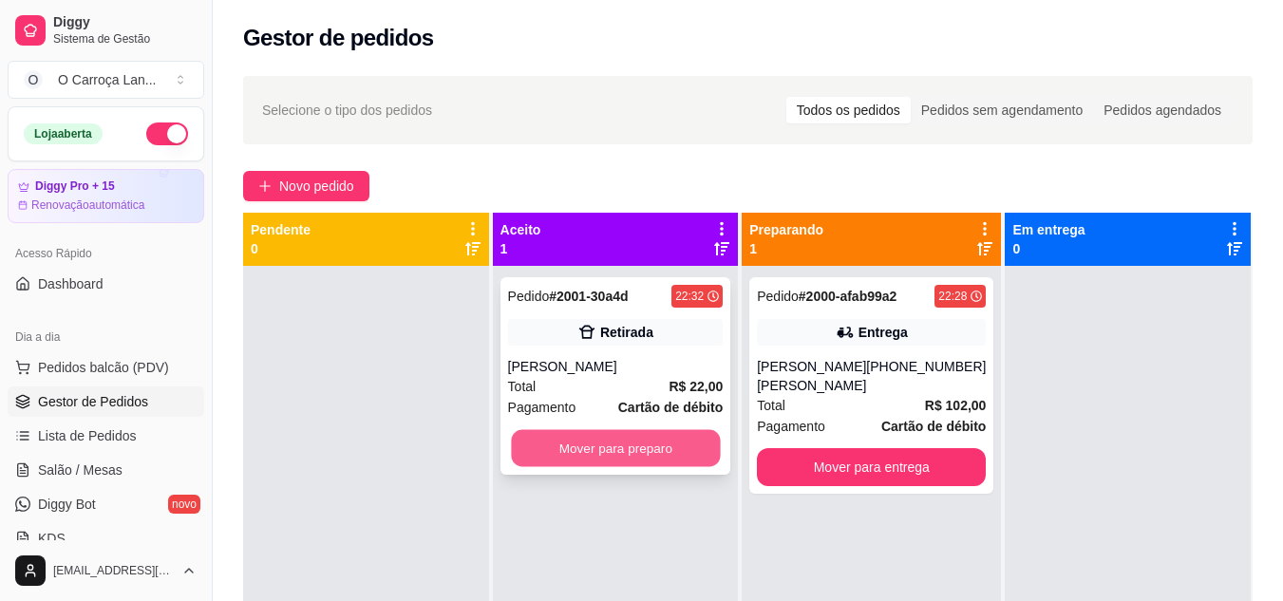
click at [666, 456] on button "Mover para preparo" at bounding box center [615, 448] width 209 height 37
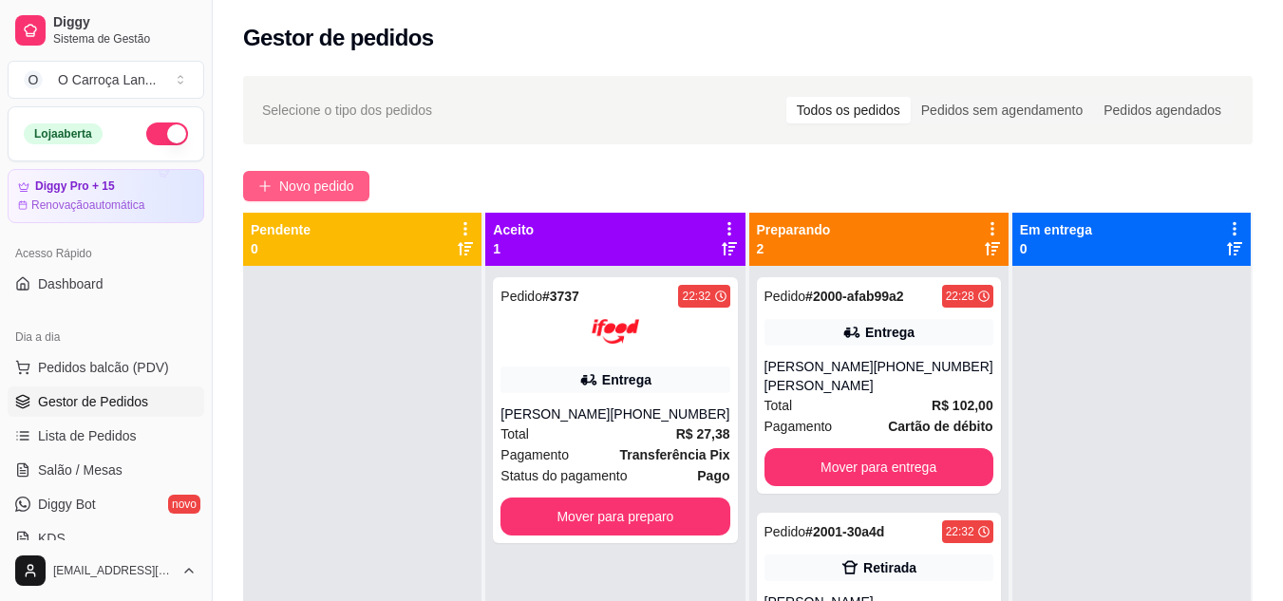
click at [301, 189] on span "Novo pedido" at bounding box center [316, 186] width 75 height 21
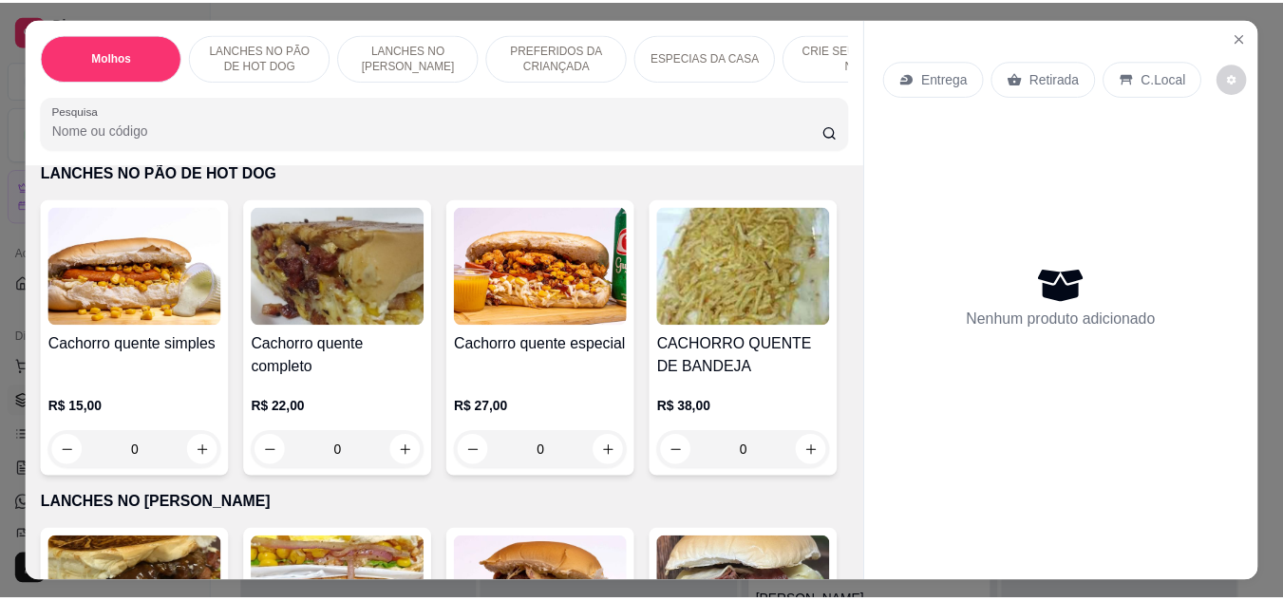
scroll to position [415, 0]
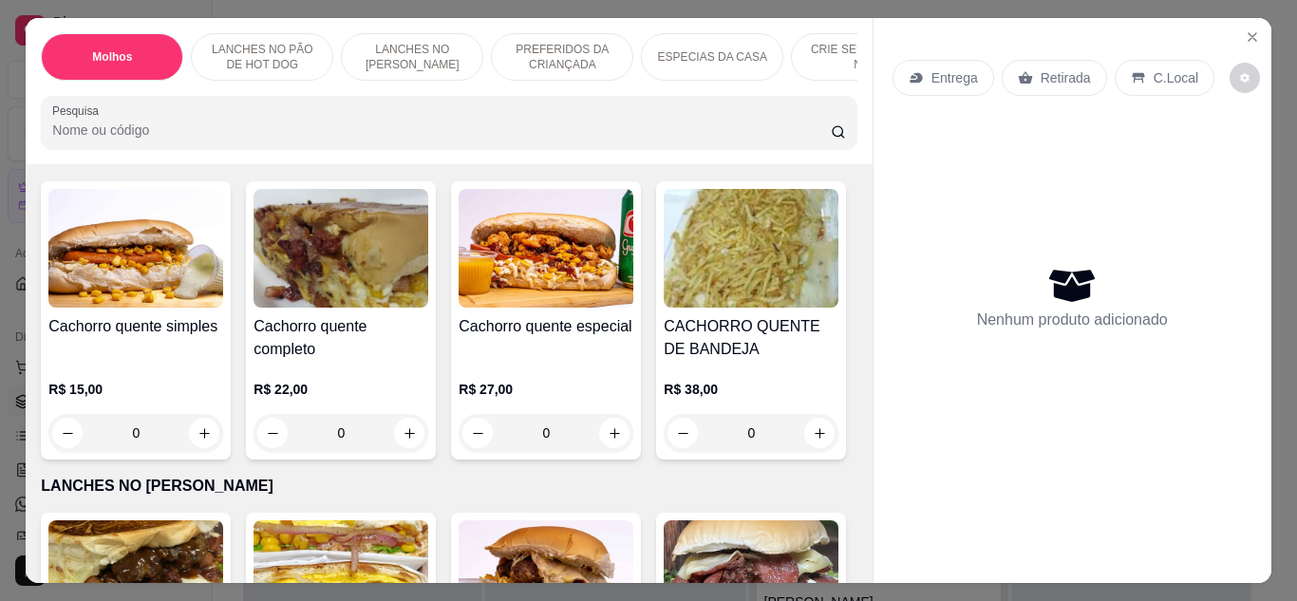
click at [536, 297] on img at bounding box center [546, 248] width 175 height 119
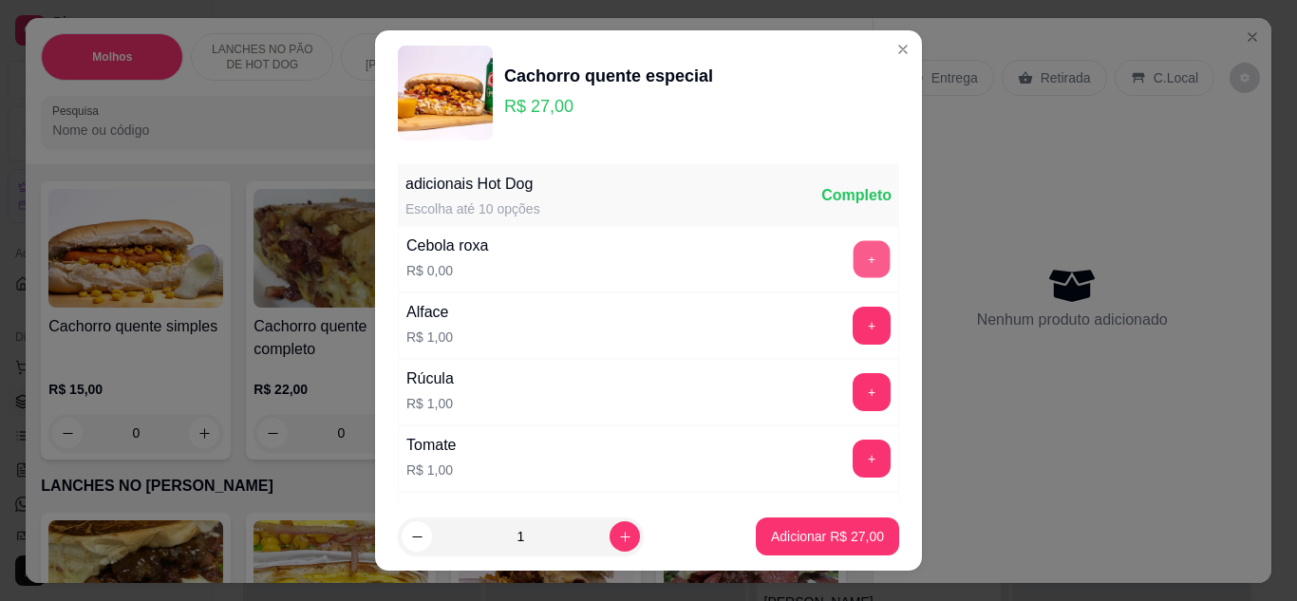
click at [854, 257] on button "+" at bounding box center [872, 258] width 37 height 37
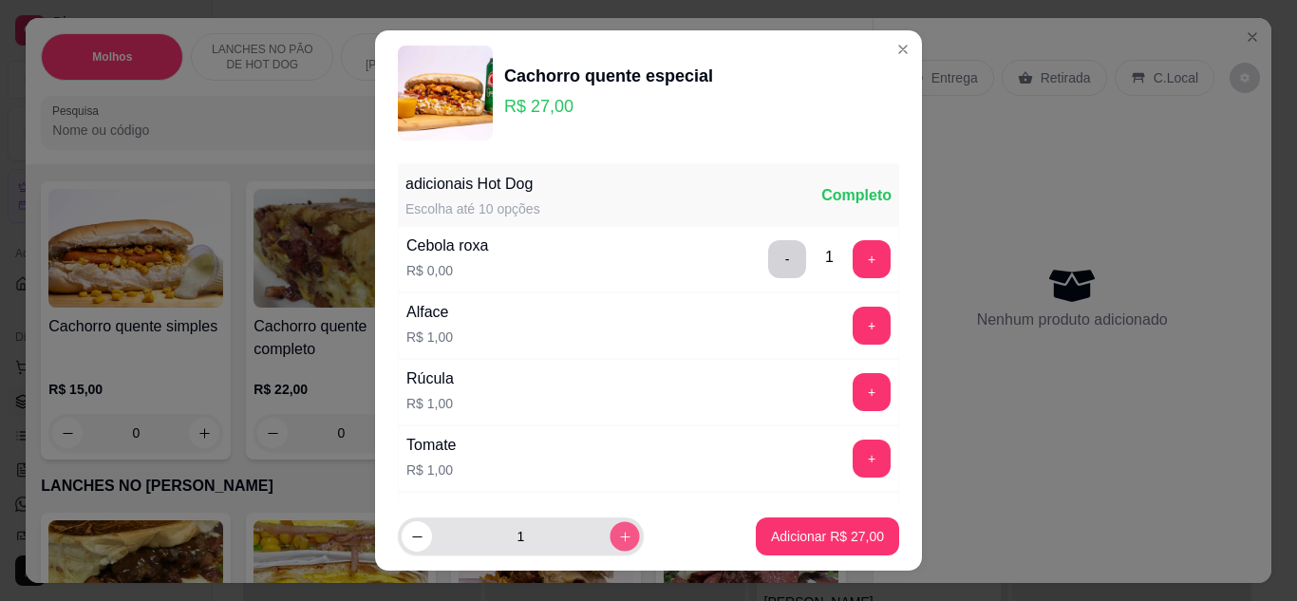
click at [618, 542] on icon "increase-product-quantity" at bounding box center [625, 537] width 14 height 14
type input "2"
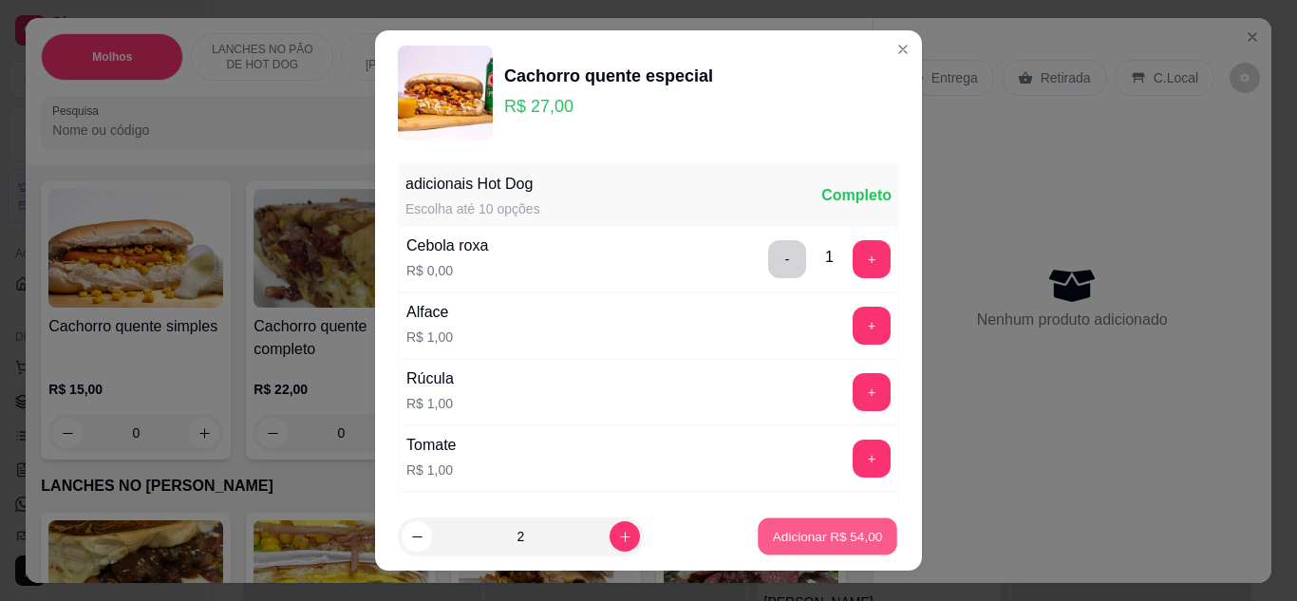
click at [783, 534] on p "Adicionar R$ 54,00" at bounding box center [828, 537] width 110 height 18
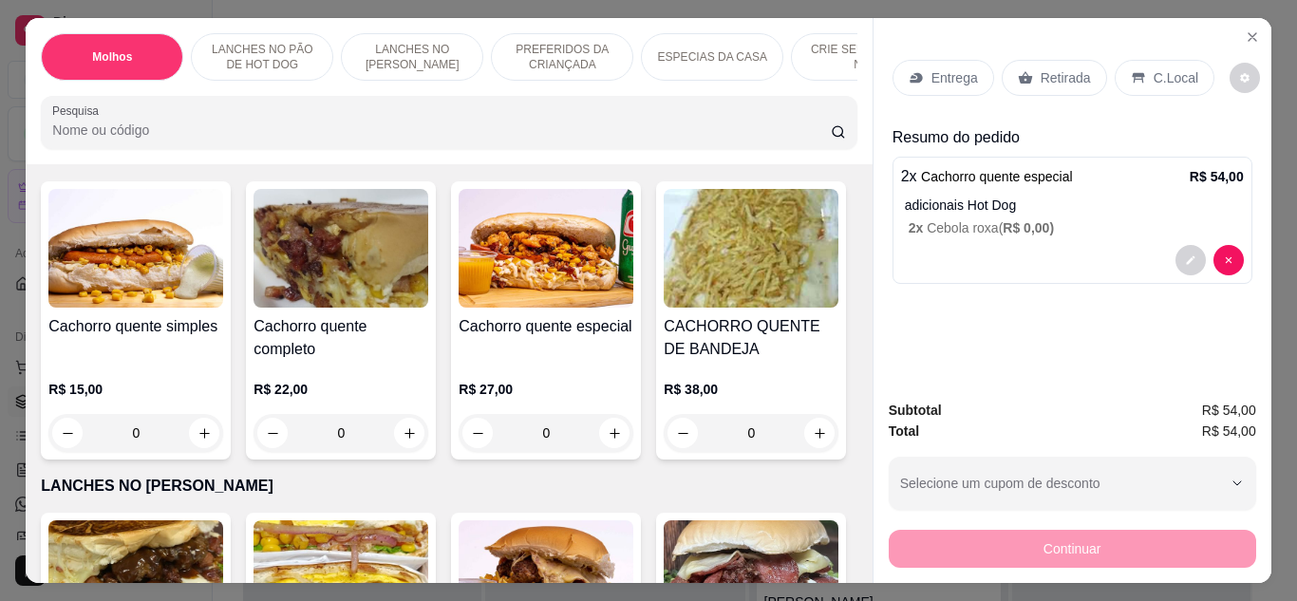
click at [1139, 72] on div "C.Local" at bounding box center [1165, 78] width 100 height 36
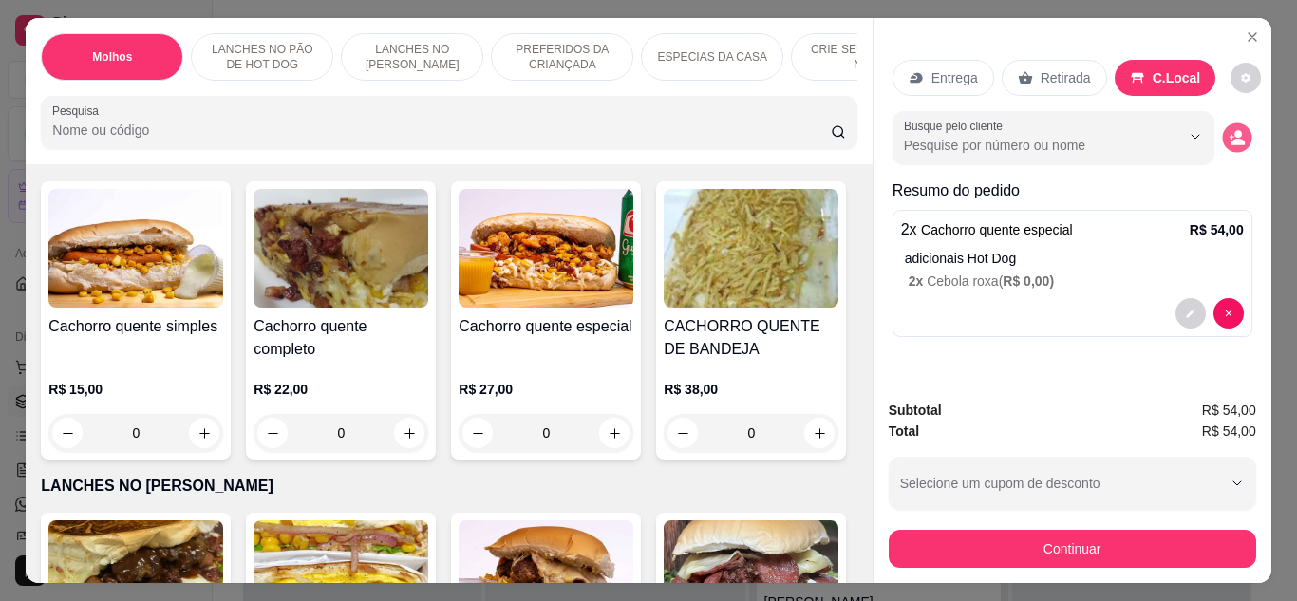
click at [1233, 139] on icon "decrease-product-quantity" at bounding box center [1238, 142] width 13 height 7
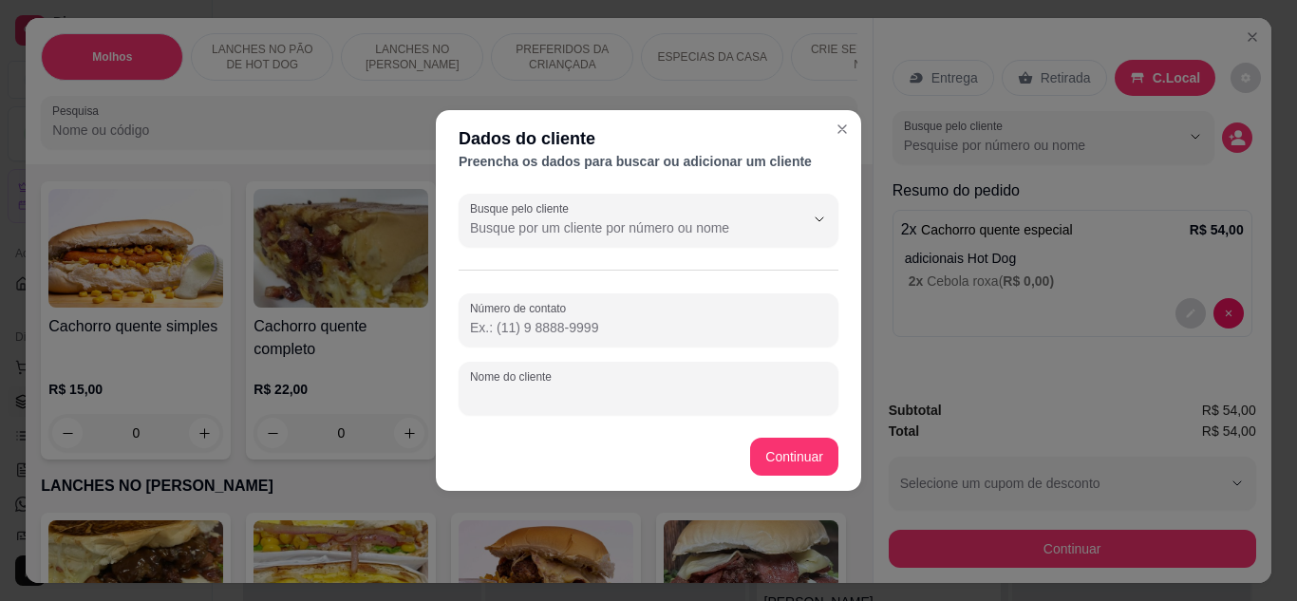
click at [653, 397] on input "Nome do cliente" at bounding box center [648, 396] width 357 height 19
type input "[PERSON_NAME]"
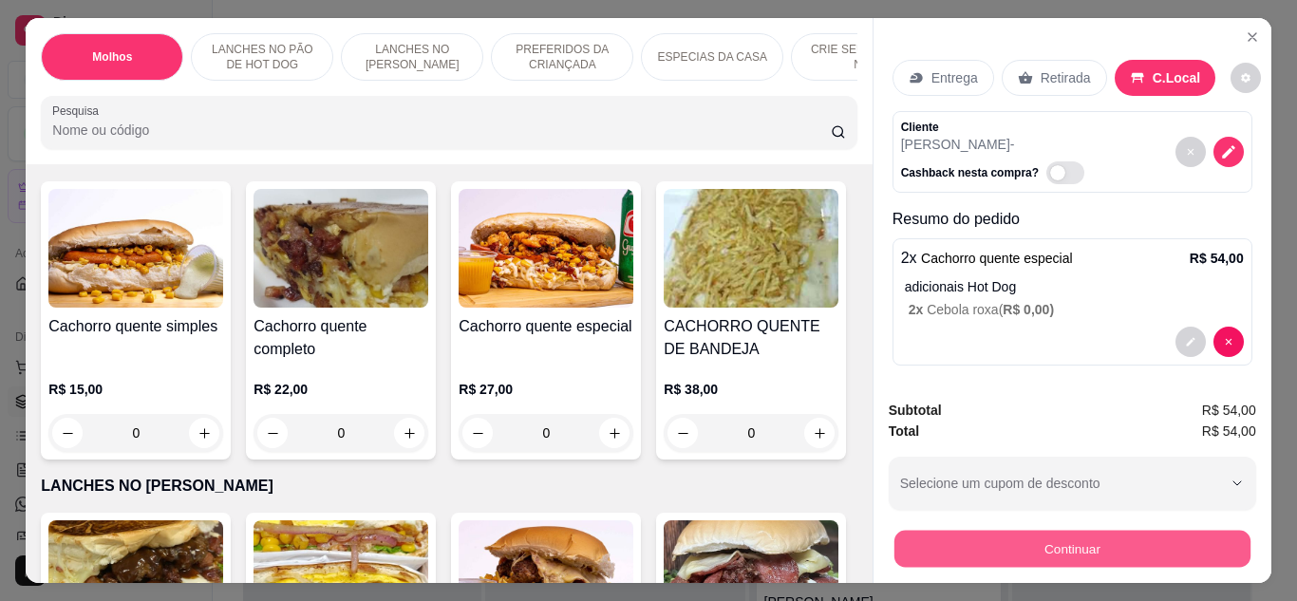
click at [916, 535] on button "Continuar" at bounding box center [1072, 549] width 356 height 37
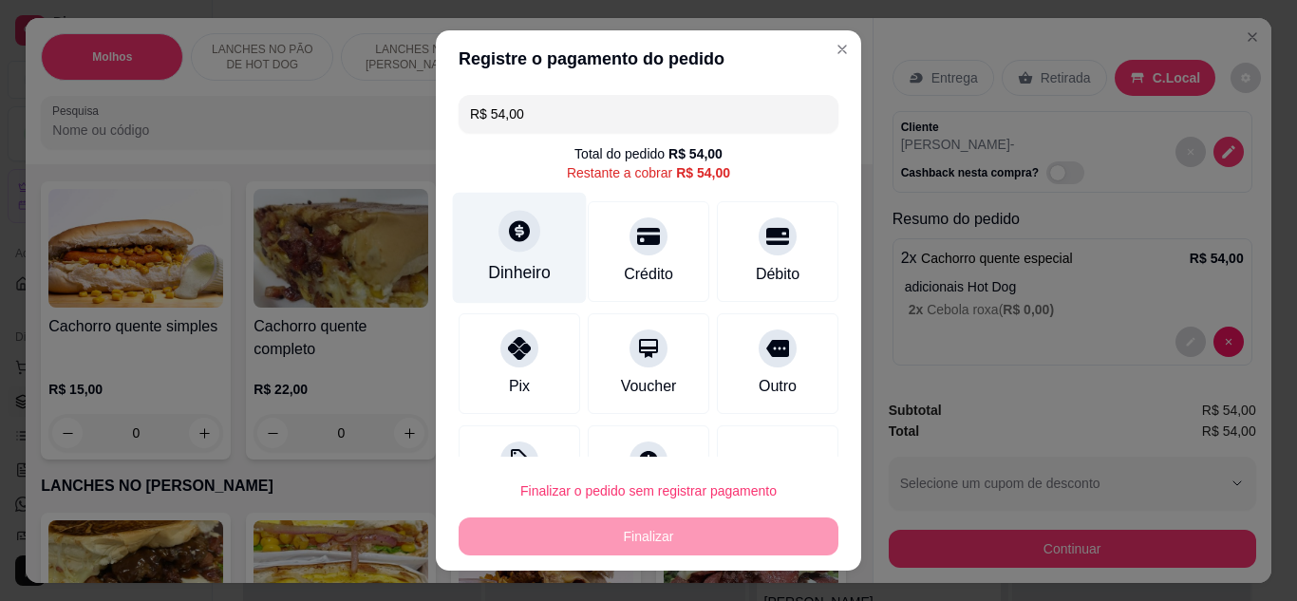
click at [534, 245] on div "Dinheiro" at bounding box center [520, 247] width 134 height 111
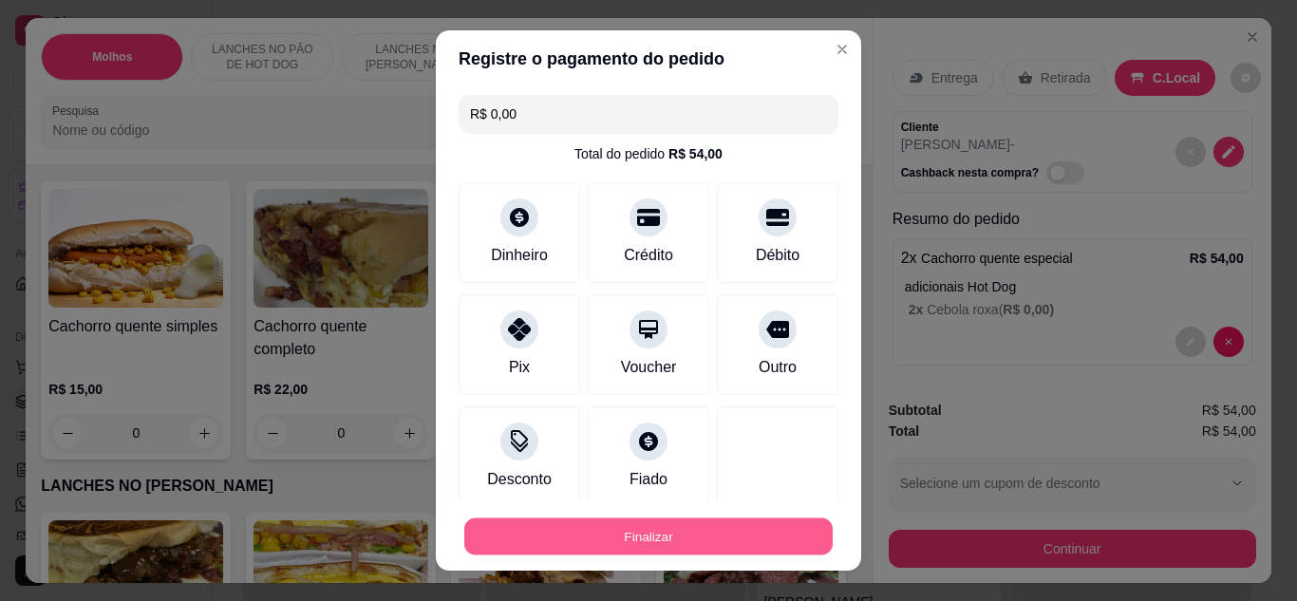
click at [691, 537] on button "Finalizar" at bounding box center [648, 537] width 368 height 37
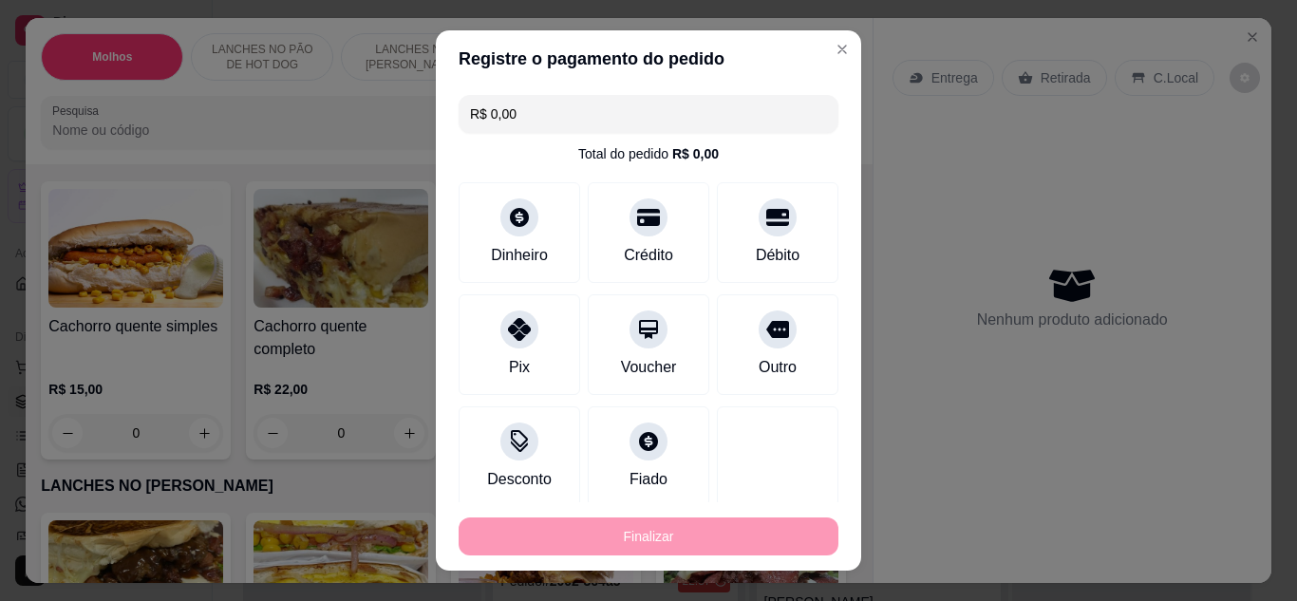
type input "-R$ 54,00"
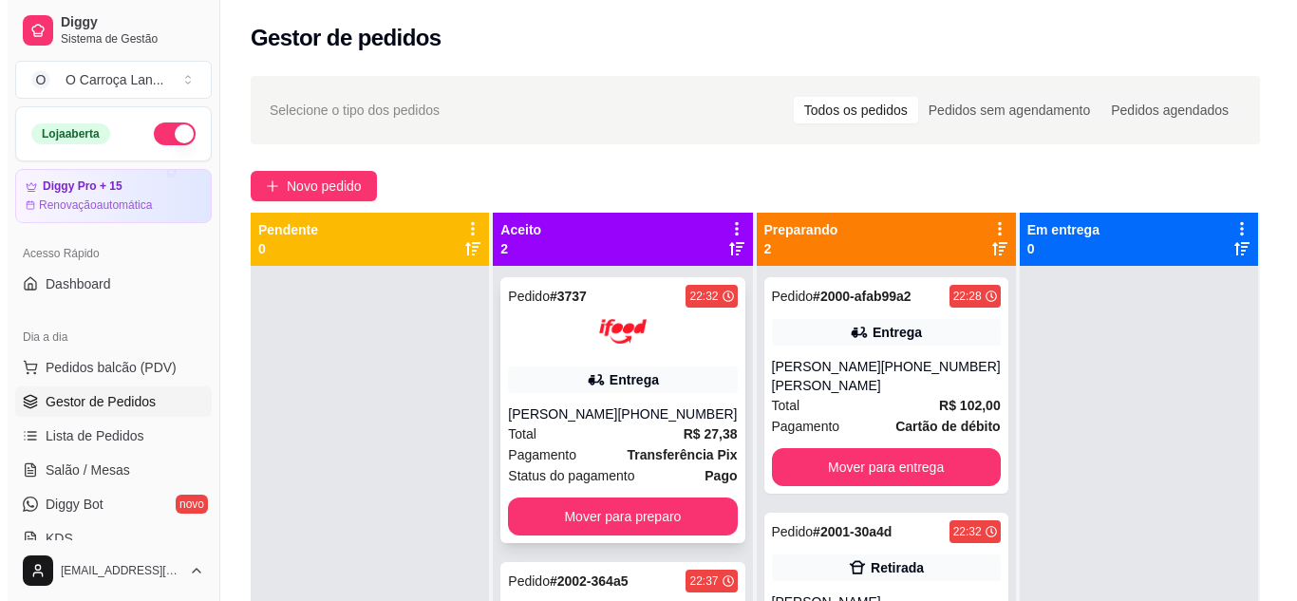
scroll to position [53, 0]
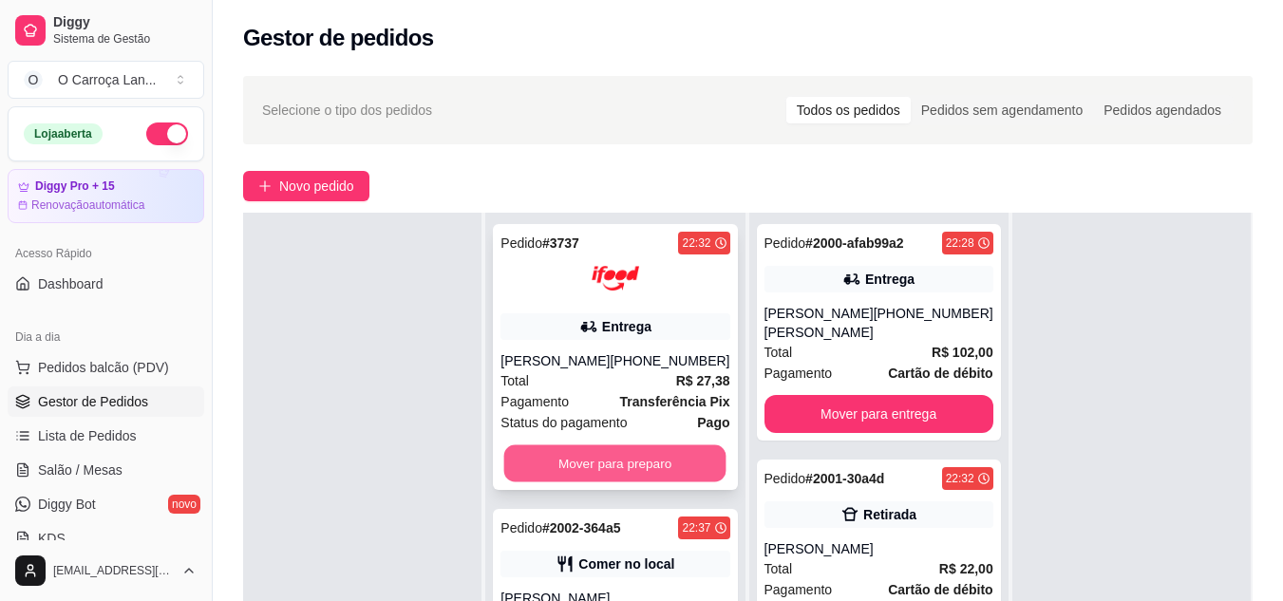
click at [605, 466] on button "Mover para preparo" at bounding box center [615, 463] width 222 height 37
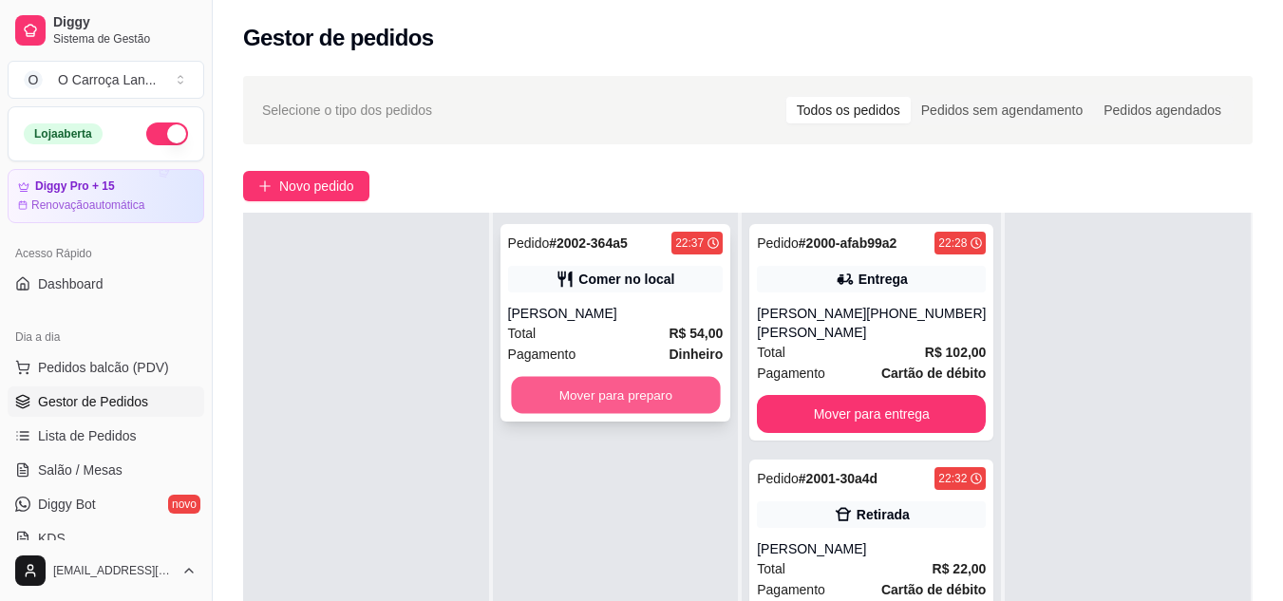
click at [617, 397] on button "Mover para preparo" at bounding box center [615, 395] width 209 height 37
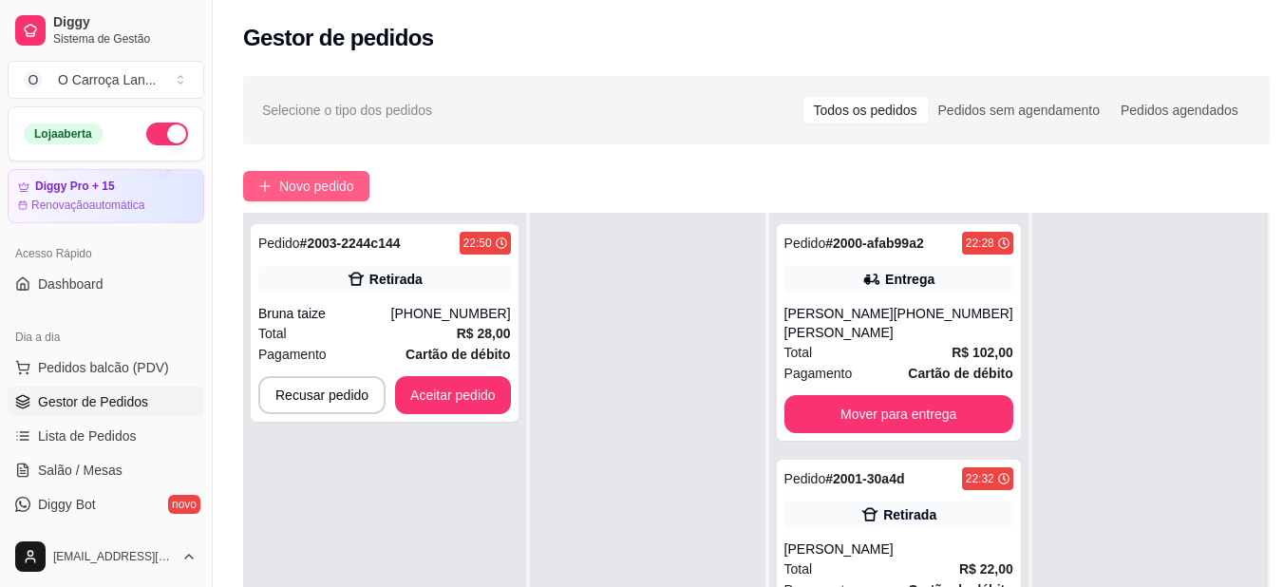
click at [330, 196] on span "Novo pedido" at bounding box center [316, 186] width 75 height 21
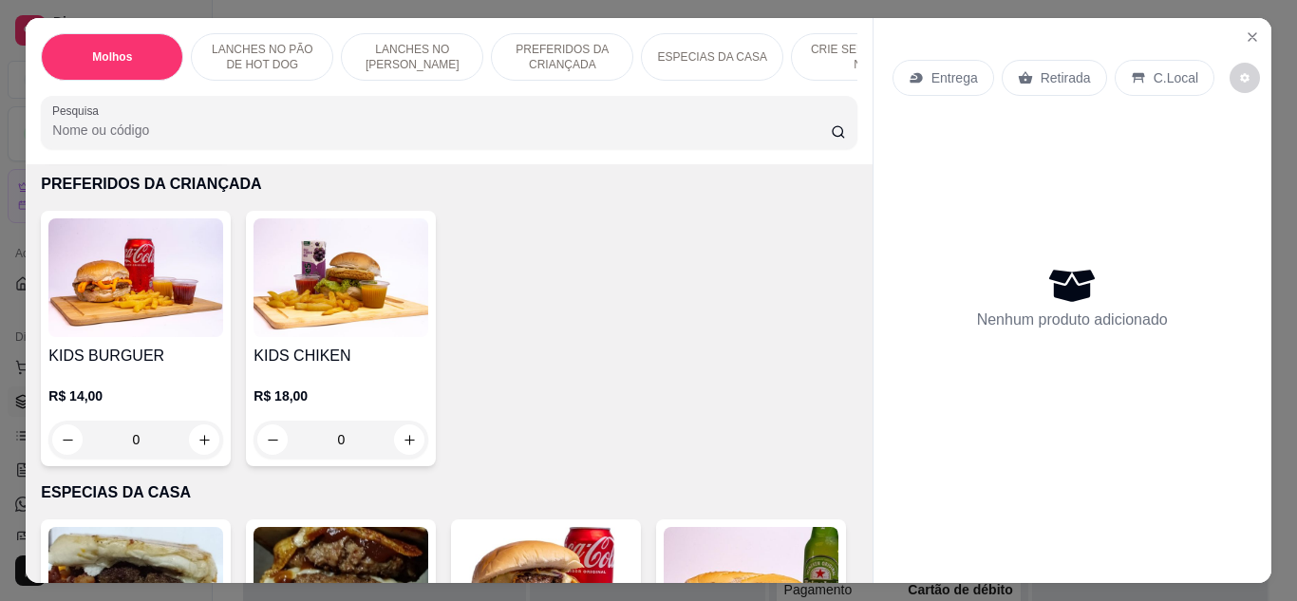
scroll to position [1571, 0]
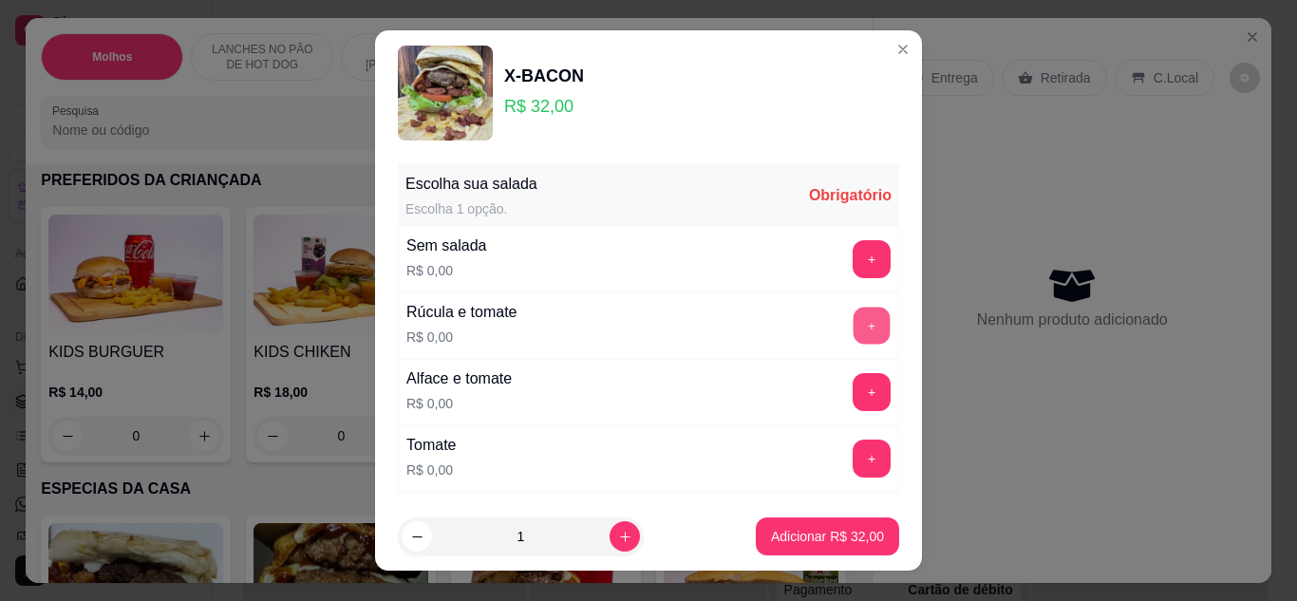
click at [854, 322] on button "+" at bounding box center [872, 325] width 37 height 37
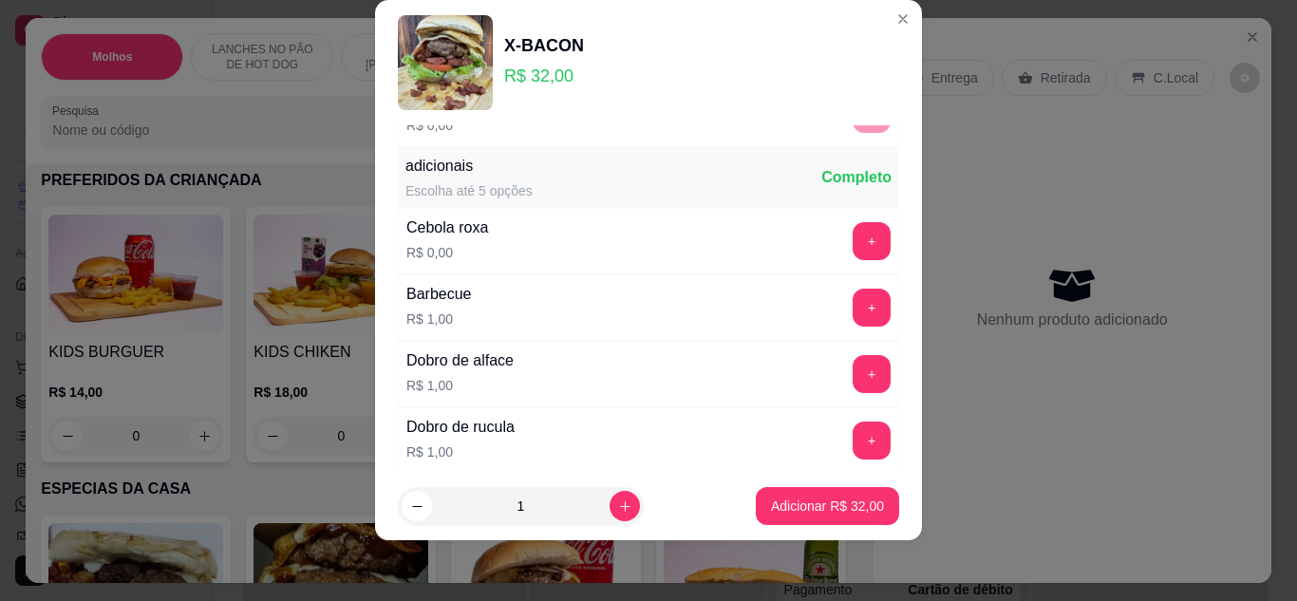
scroll to position [469, 0]
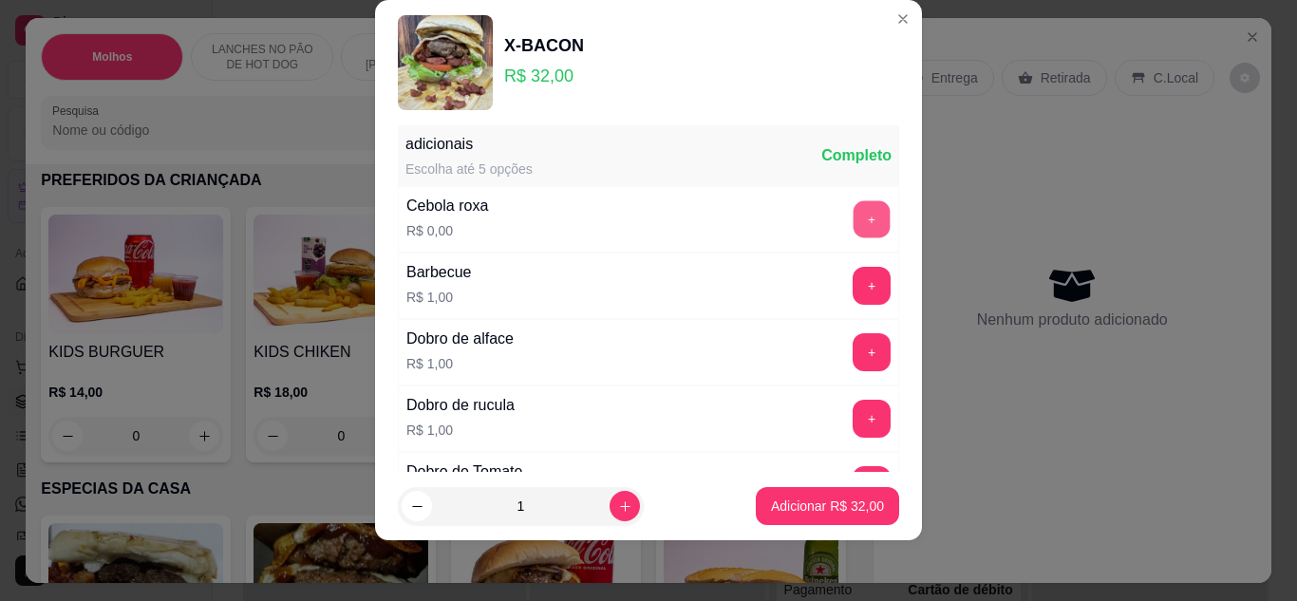
click at [854, 233] on button "+" at bounding box center [872, 218] width 37 height 37
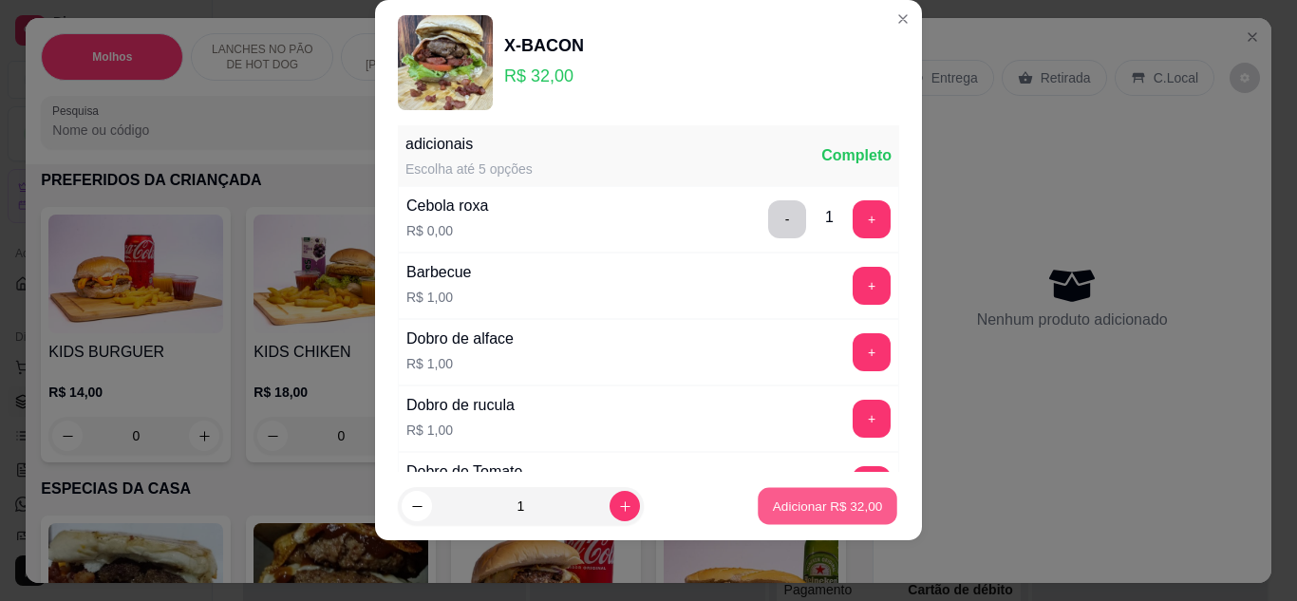
click at [773, 498] on p "Adicionar R$ 32,00" at bounding box center [828, 507] width 110 height 18
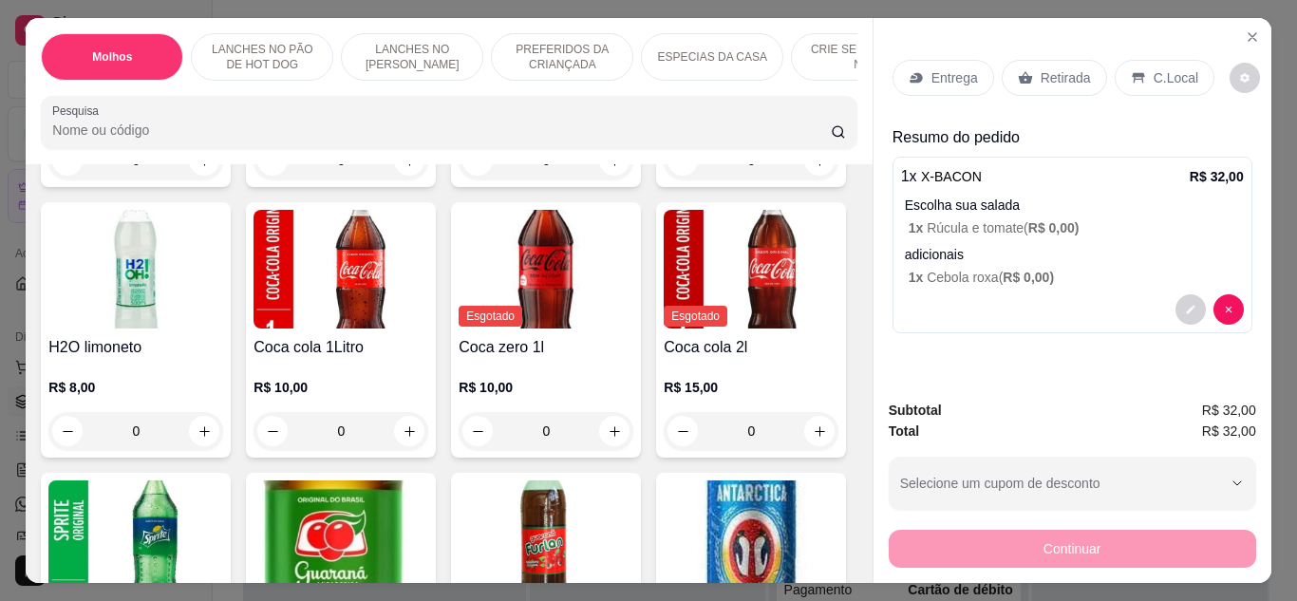
scroll to position [4188, 0]
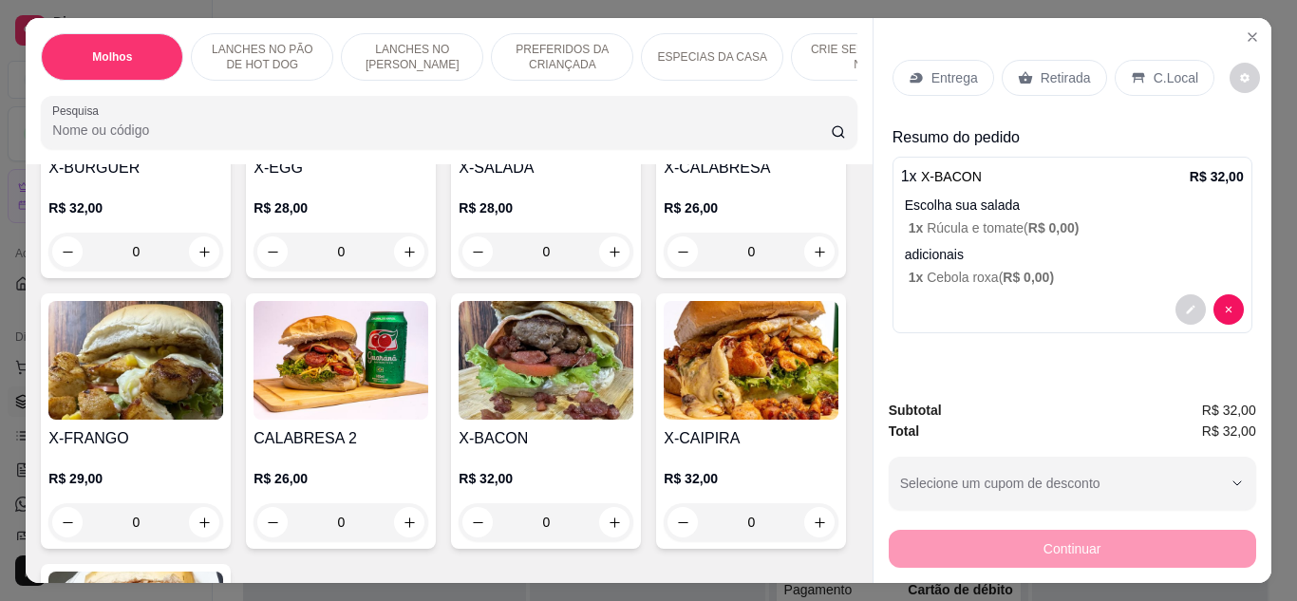
scroll to position [0, 0]
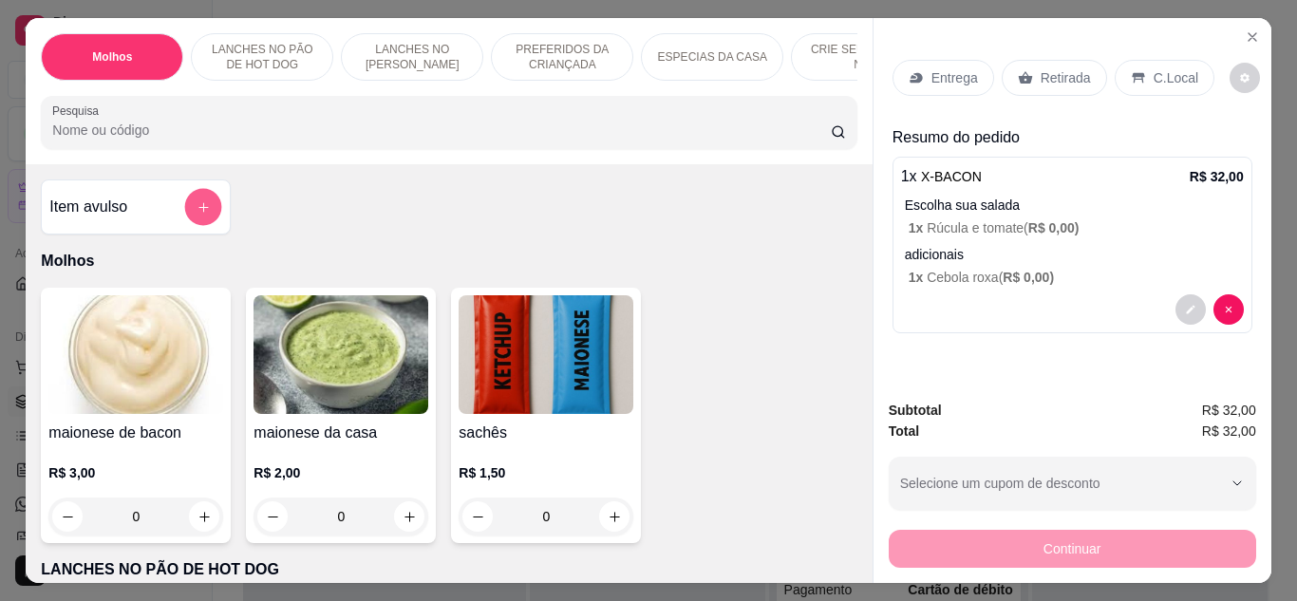
click at [201, 206] on button "add-separate-item" at bounding box center [203, 207] width 37 height 37
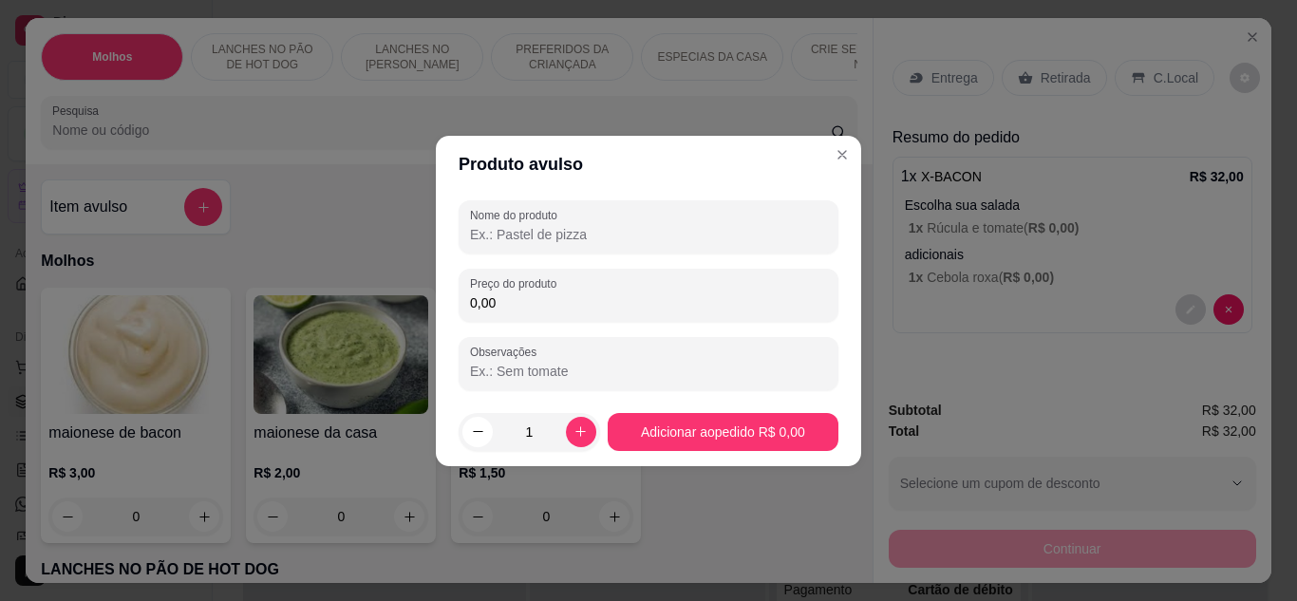
click at [534, 311] on input "0,00" at bounding box center [648, 302] width 357 height 19
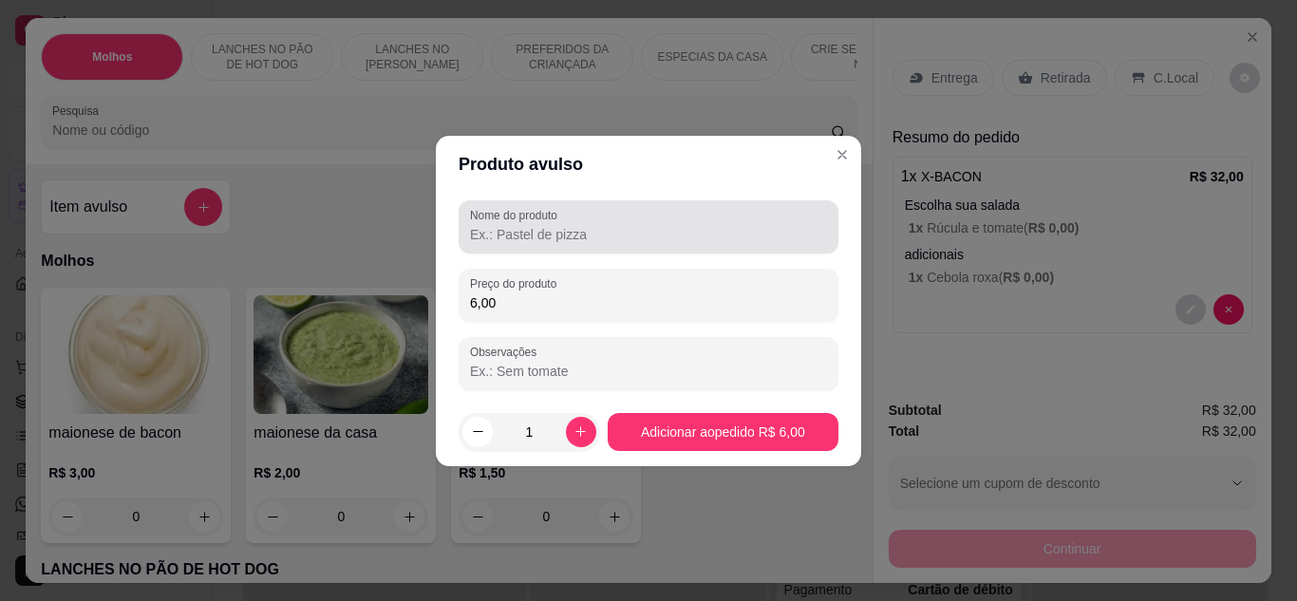
type input "6,00"
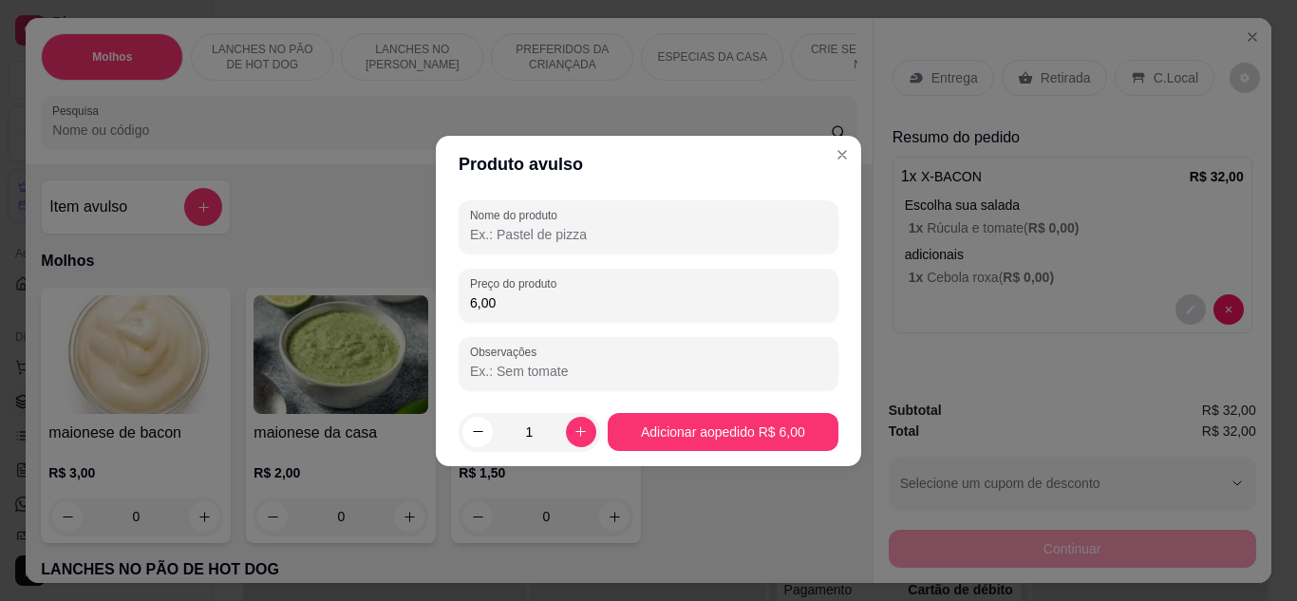
click at [568, 240] on input "Nome do produto" at bounding box center [648, 234] width 357 height 19
type input "coca lata"
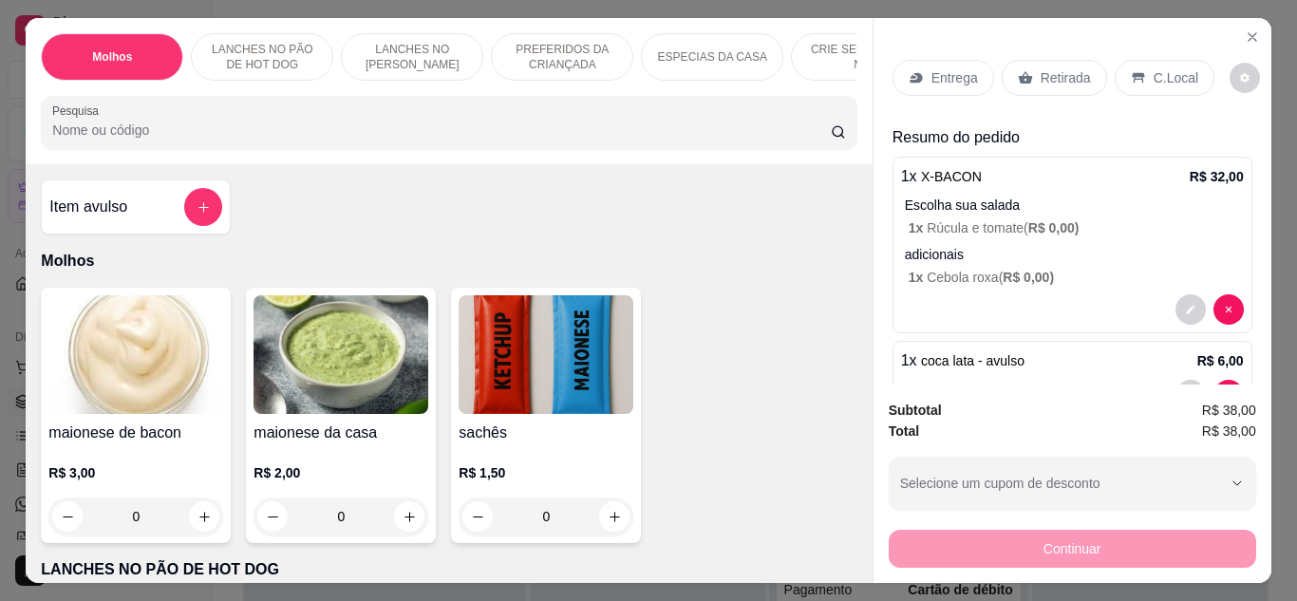
click at [938, 78] on p "Entrega" at bounding box center [955, 77] width 47 height 19
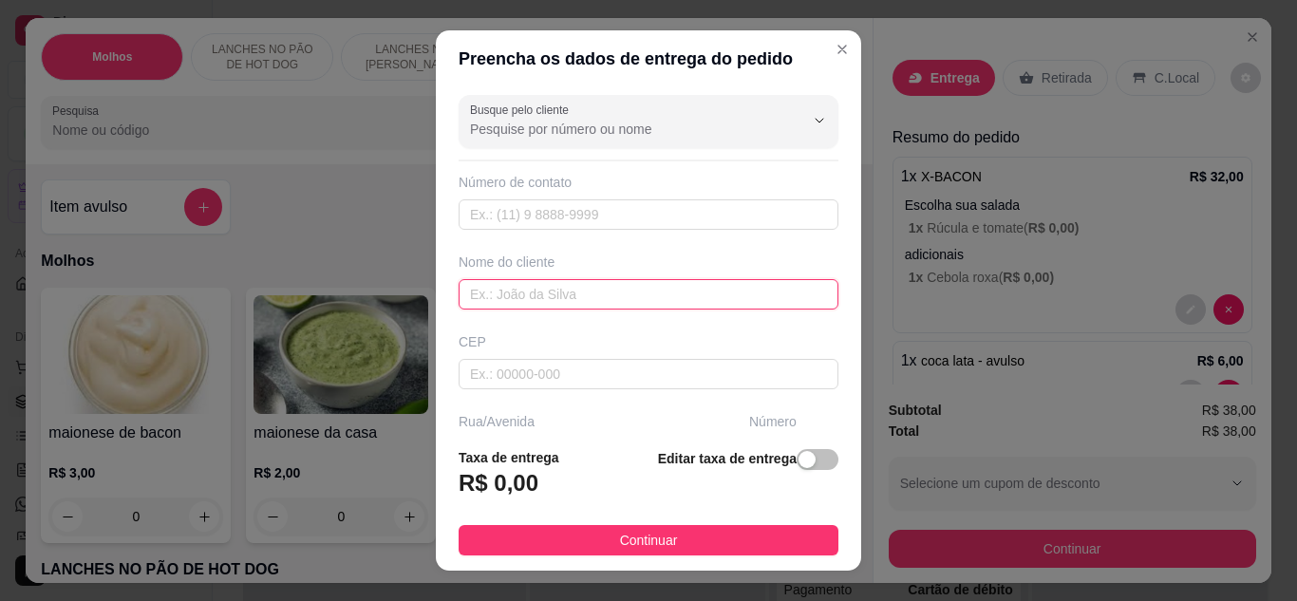
click at [634, 298] on input "text" at bounding box center [649, 294] width 380 height 30
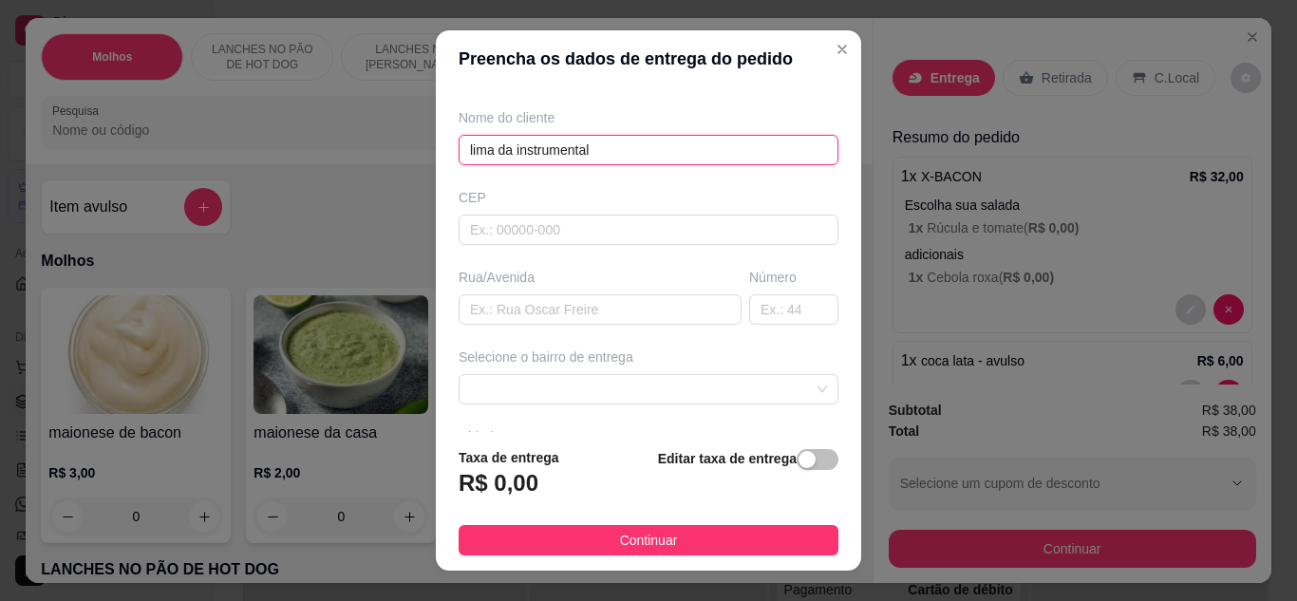
scroll to position [147, 0]
type input "lima da instrumental"
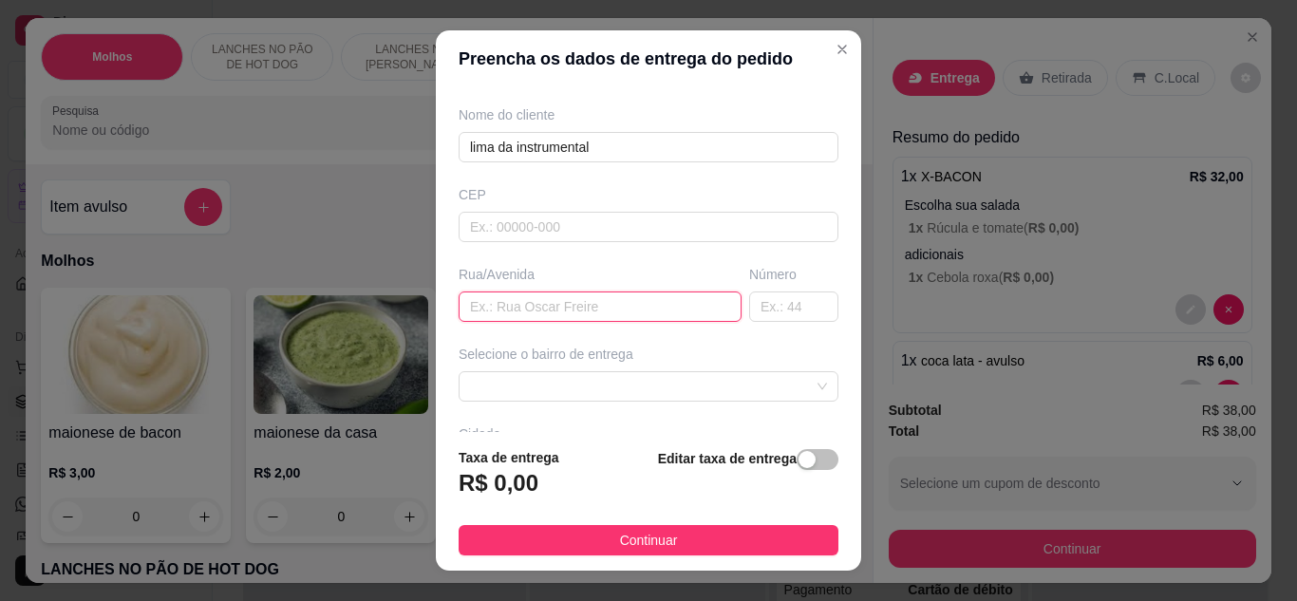
click at [544, 300] on input "text" at bounding box center [600, 307] width 283 height 30
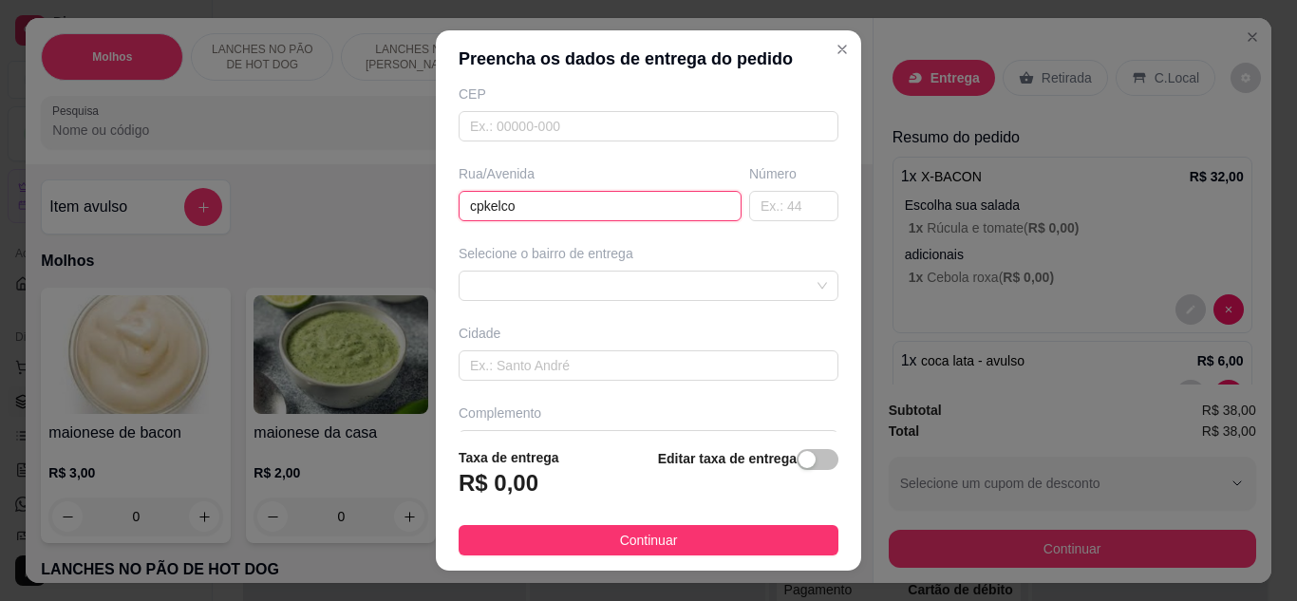
scroll to position [249, 0]
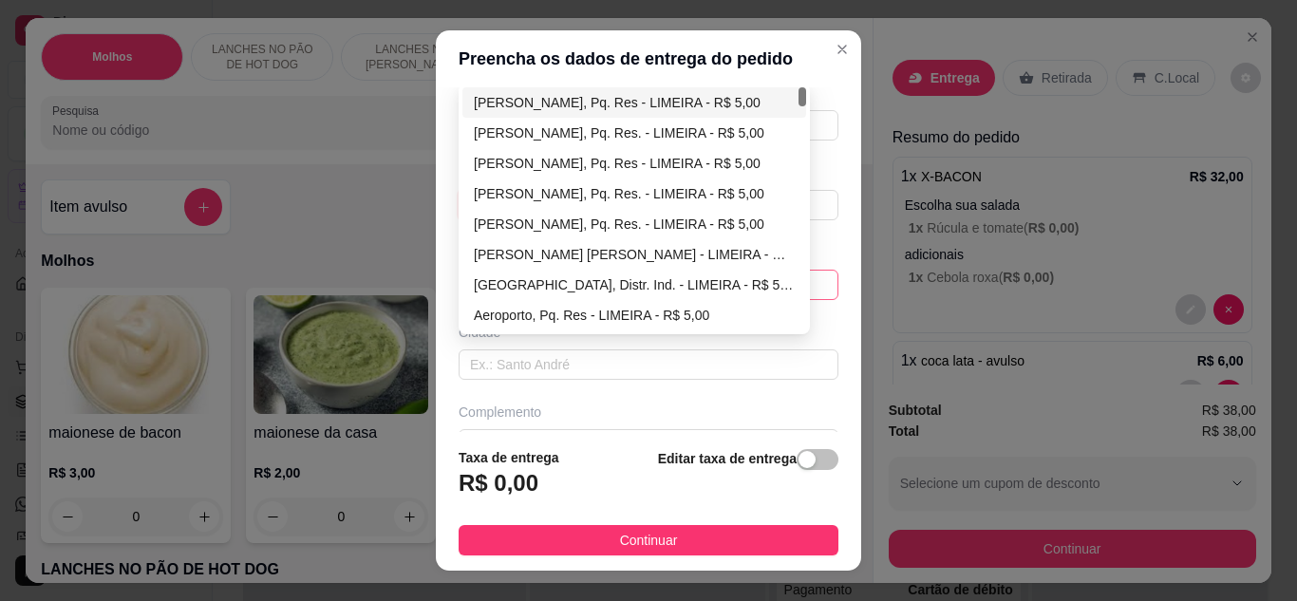
click at [545, 284] on div "65d822d36e66d77b45a0de0b 65d822f56e66d77b45a0de11 [PERSON_NAME], Pq. Res - LIME…" at bounding box center [649, 285] width 380 height 30
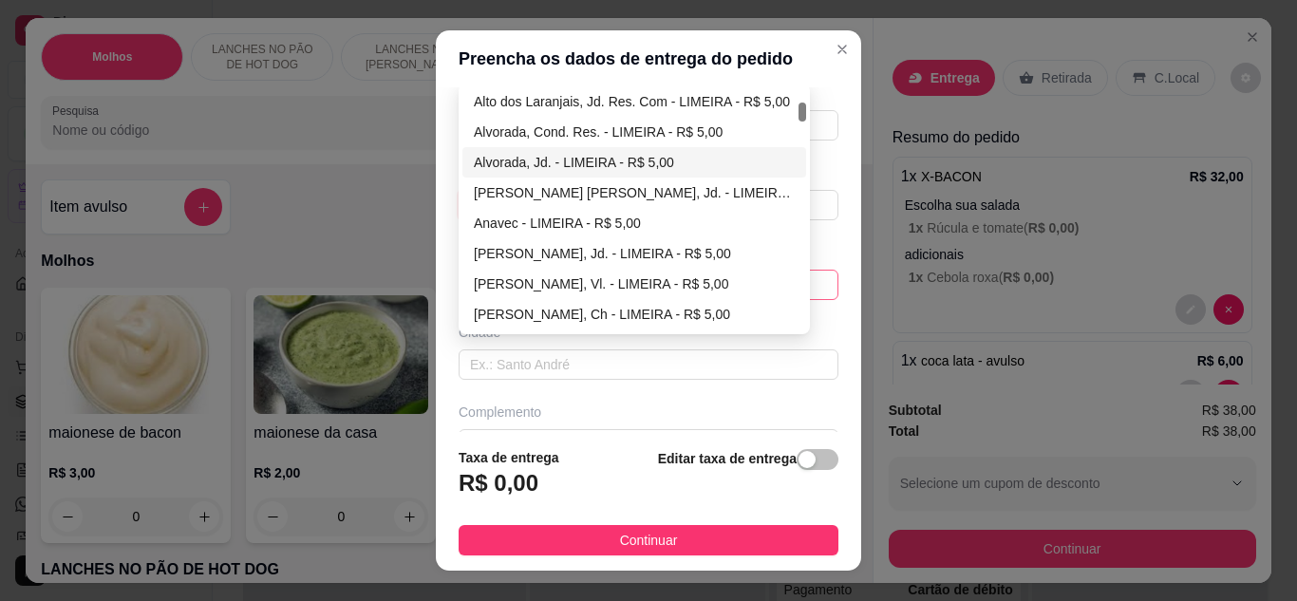
scroll to position [427, 0]
type input "cpkelco"
click at [529, 225] on div "Anavec - LIMEIRA - R$ 5,00" at bounding box center [634, 222] width 321 height 21
type input "LIMEIRA"
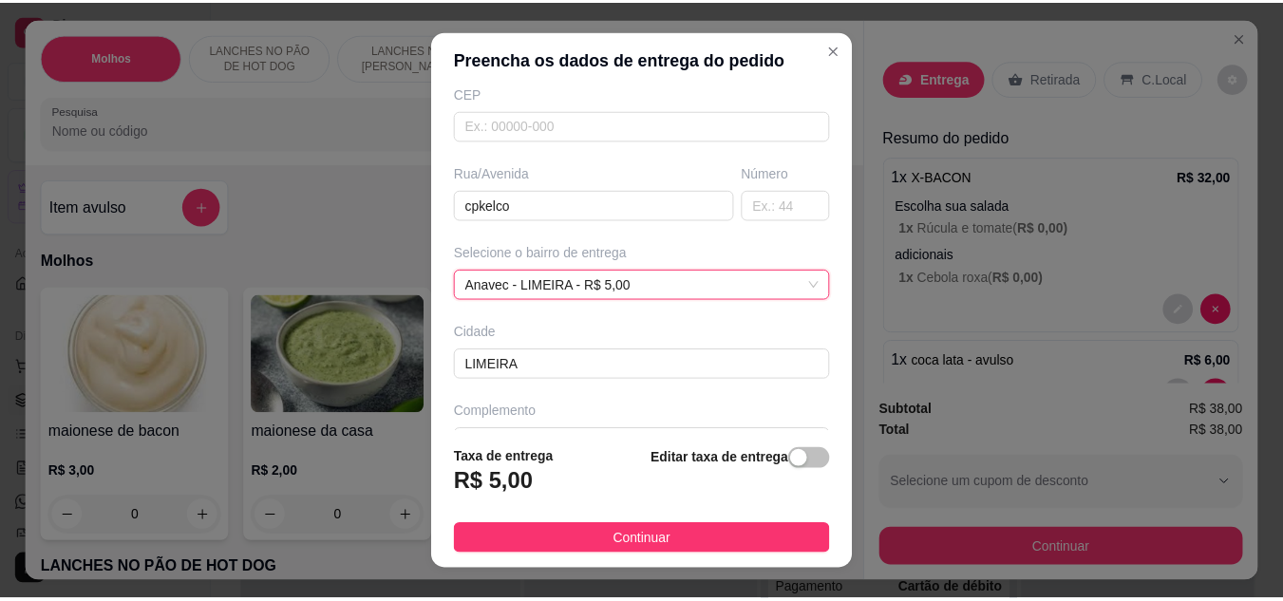
scroll to position [294, 0]
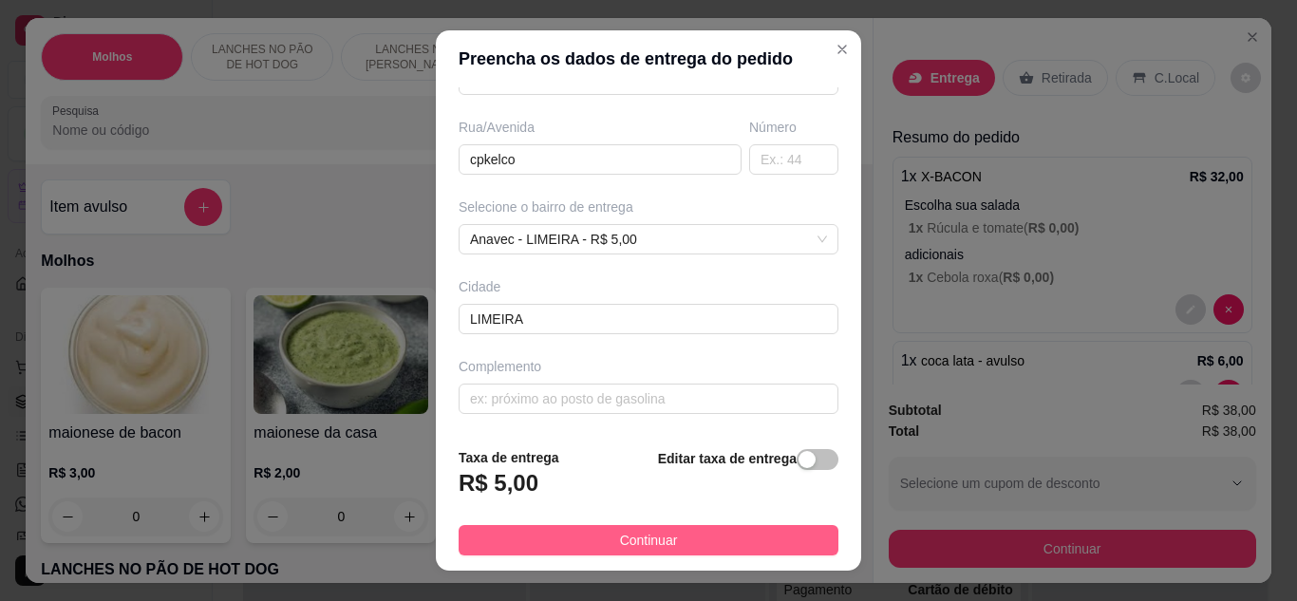
click at [556, 527] on button "Continuar" at bounding box center [649, 540] width 380 height 30
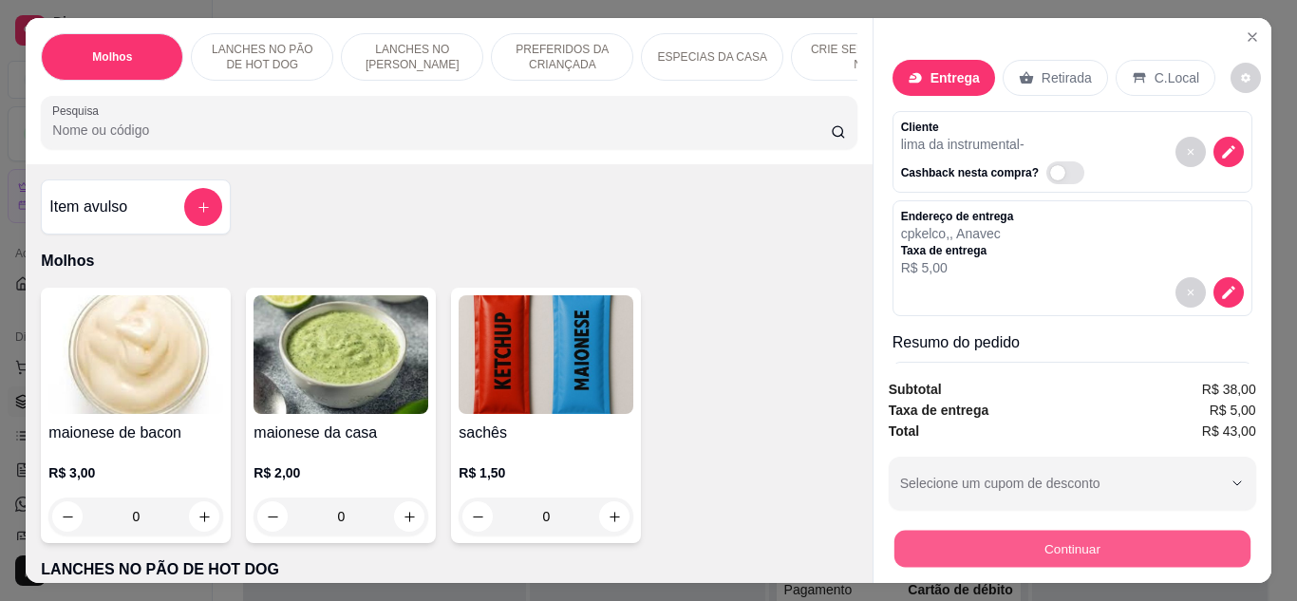
click at [906, 536] on button "Continuar" at bounding box center [1072, 549] width 356 height 37
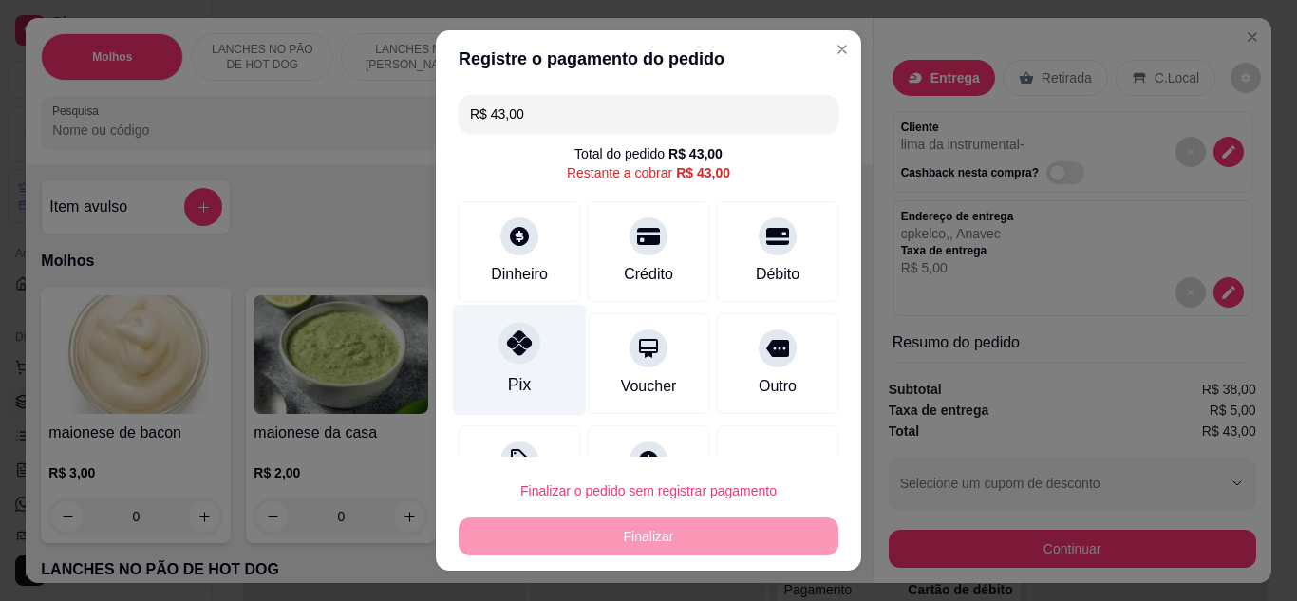
click at [503, 357] on div at bounding box center [520, 343] width 42 height 42
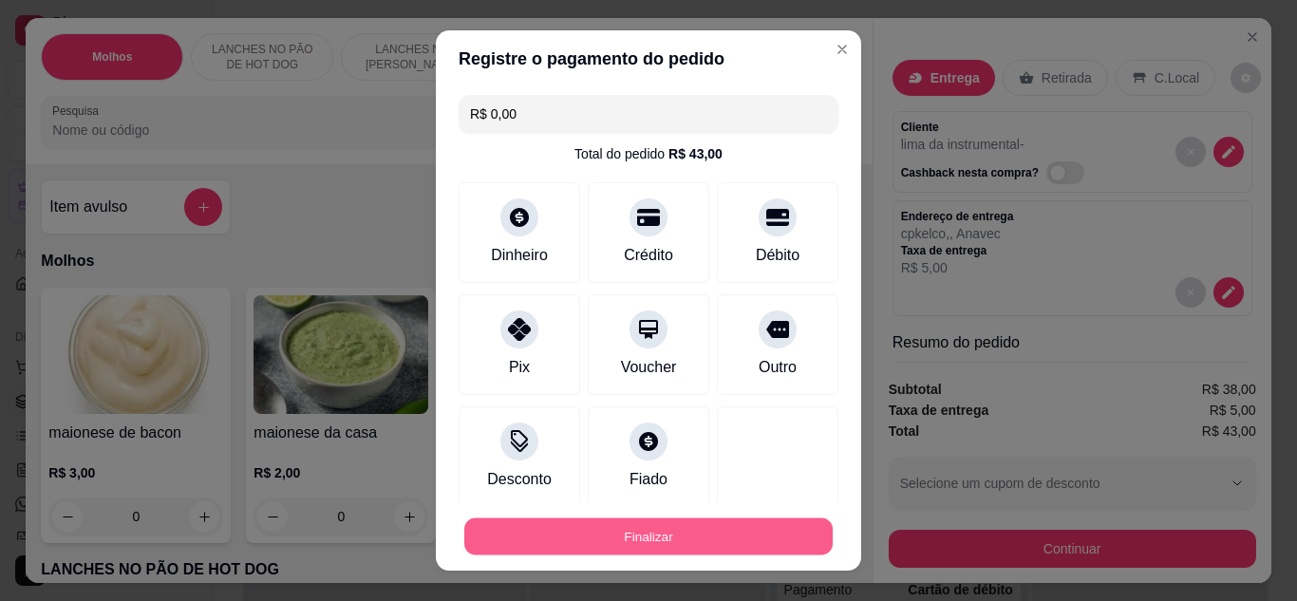
click at [594, 519] on button "Finalizar" at bounding box center [648, 537] width 368 height 37
click at [706, 524] on button "Finalizar" at bounding box center [649, 537] width 380 height 38
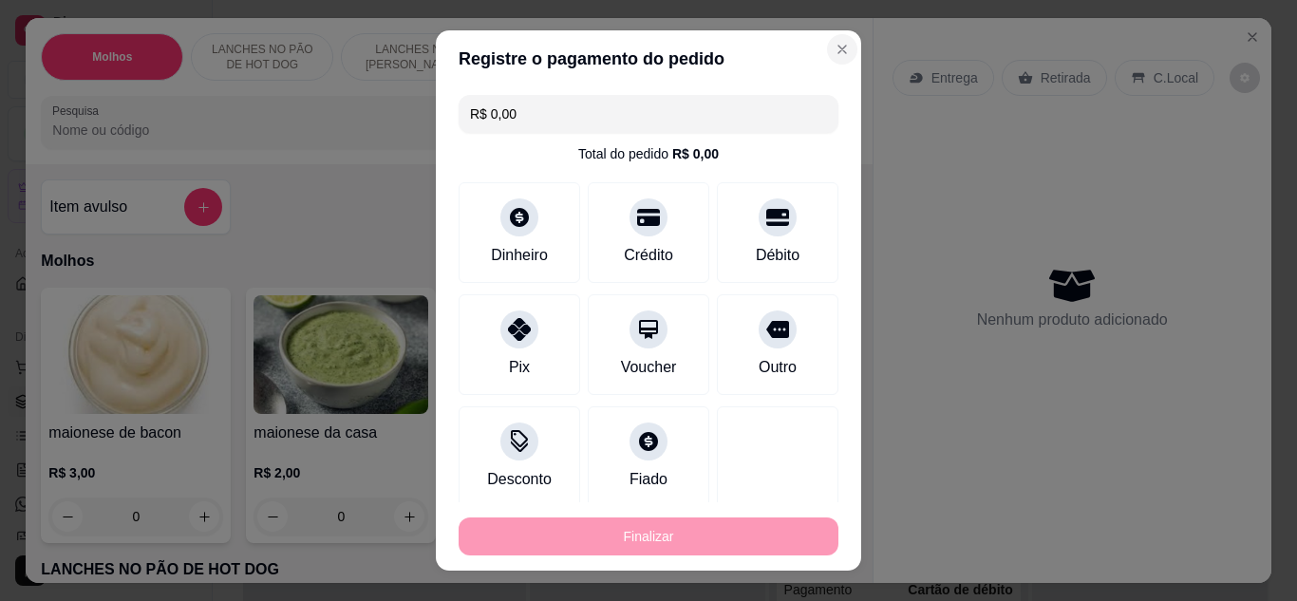
type input "-R$ 43,00"
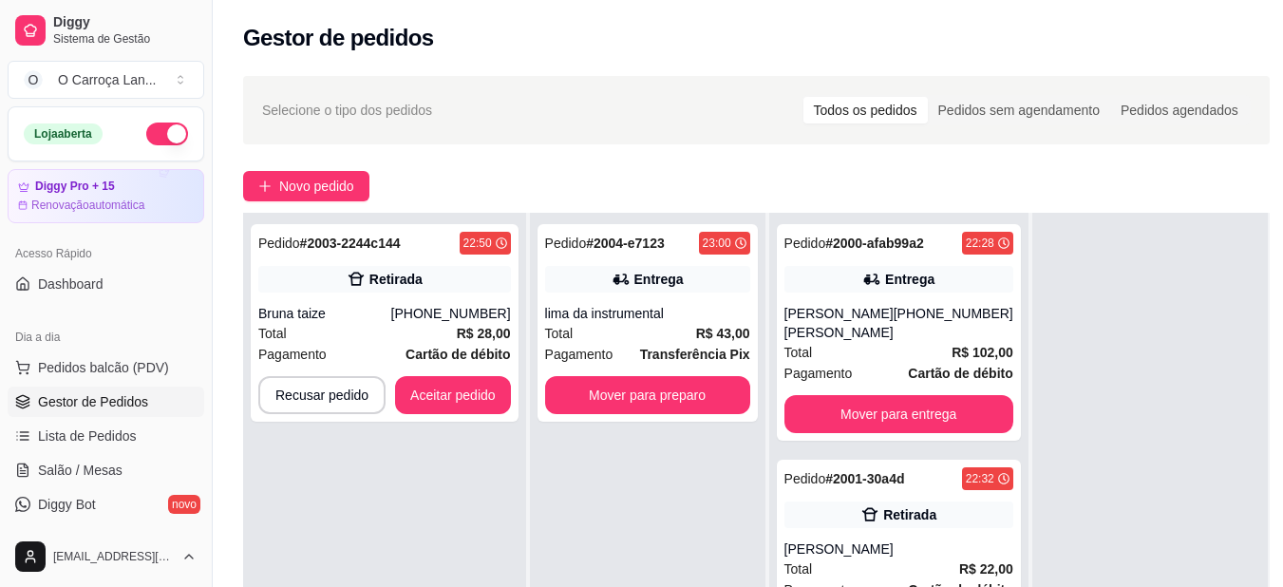
click at [160, 129] on button "button" at bounding box center [167, 134] width 42 height 23
click at [438, 402] on button "Aceitar pedido" at bounding box center [453, 395] width 112 height 37
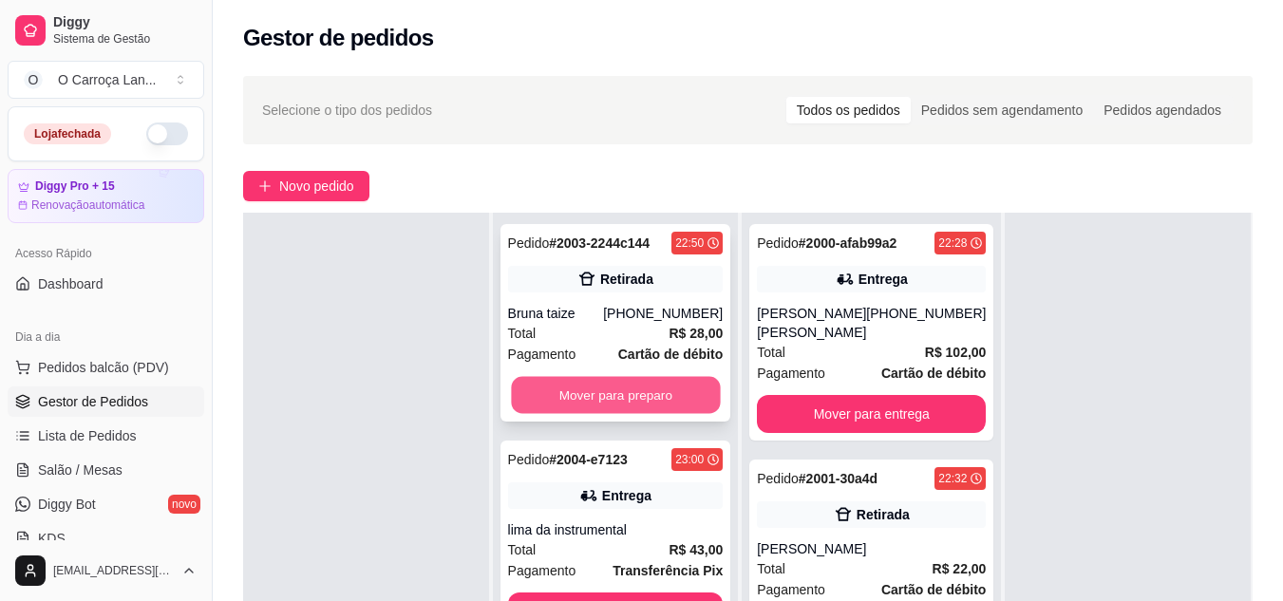
click at [669, 396] on button "Mover para preparo" at bounding box center [615, 395] width 209 height 37
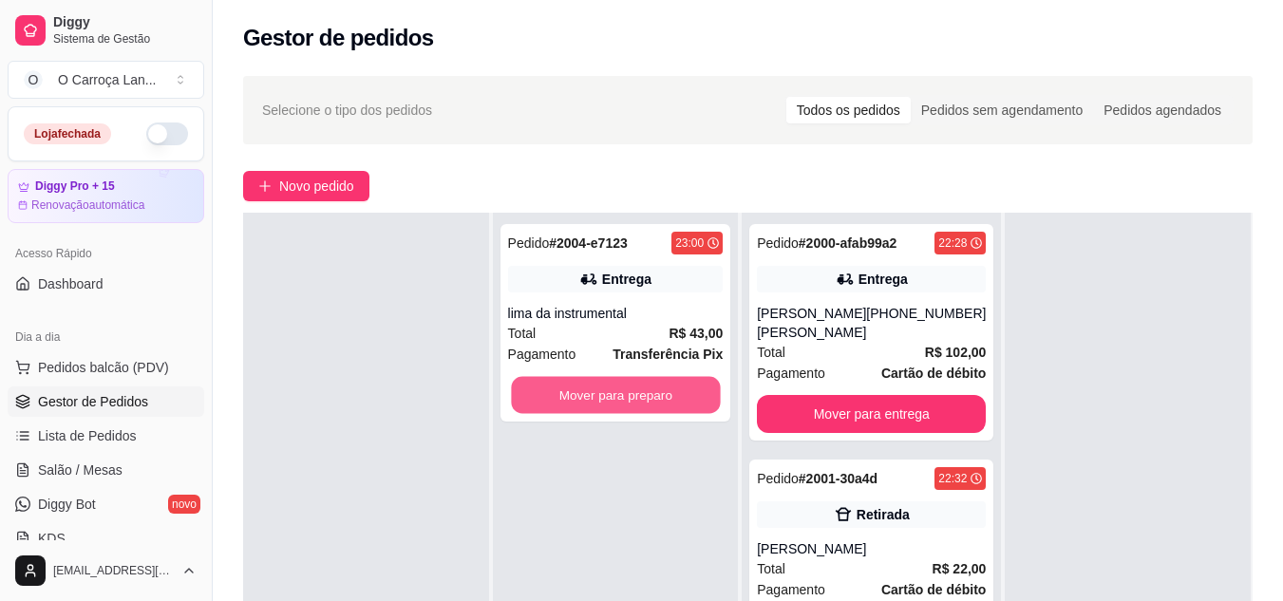
click at [669, 396] on button "Mover para preparo" at bounding box center [615, 395] width 209 height 37
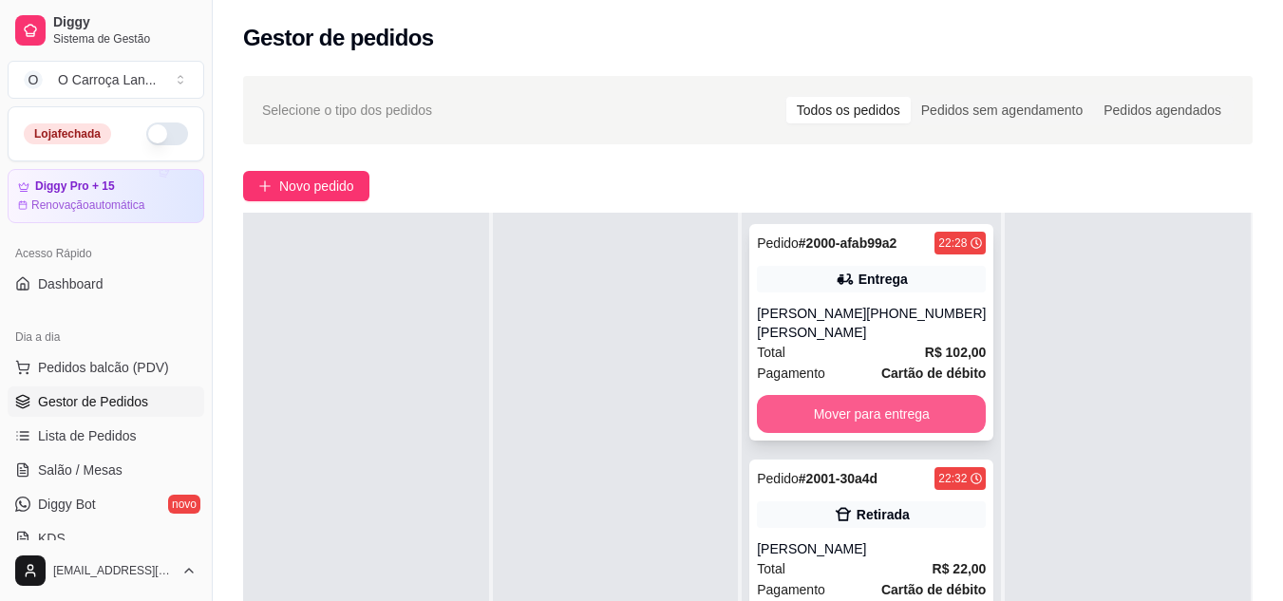
click at [809, 397] on button "Mover para entrega" at bounding box center [871, 414] width 229 height 38
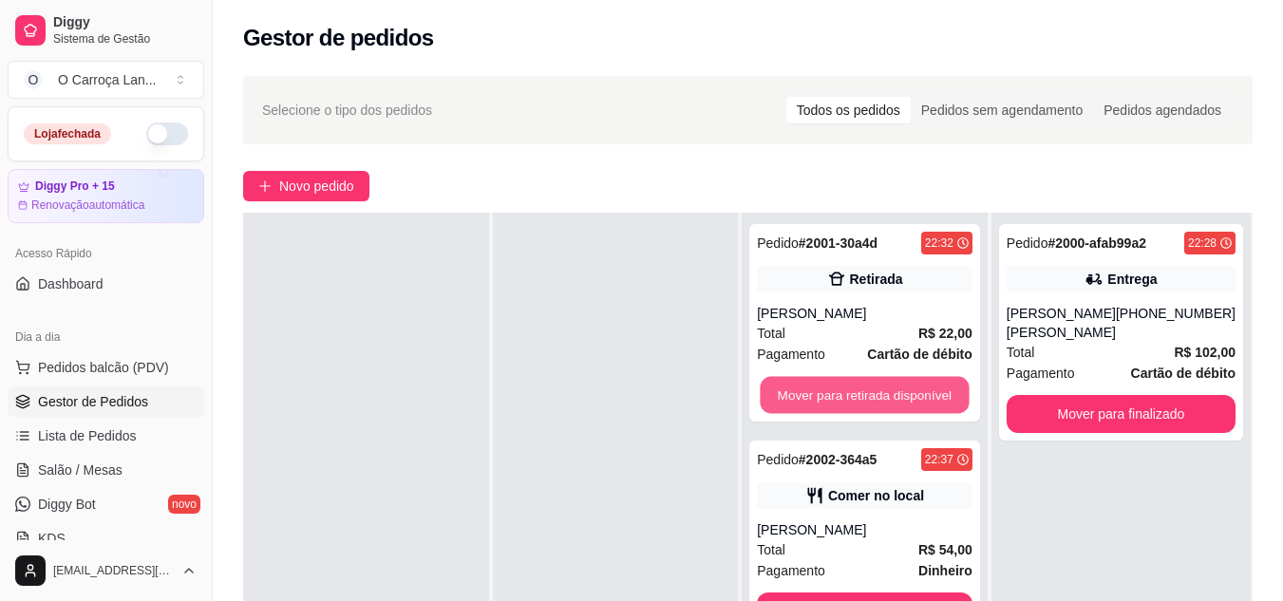
click at [809, 397] on button "Mover para retirada disponível" at bounding box center [865, 395] width 209 height 37
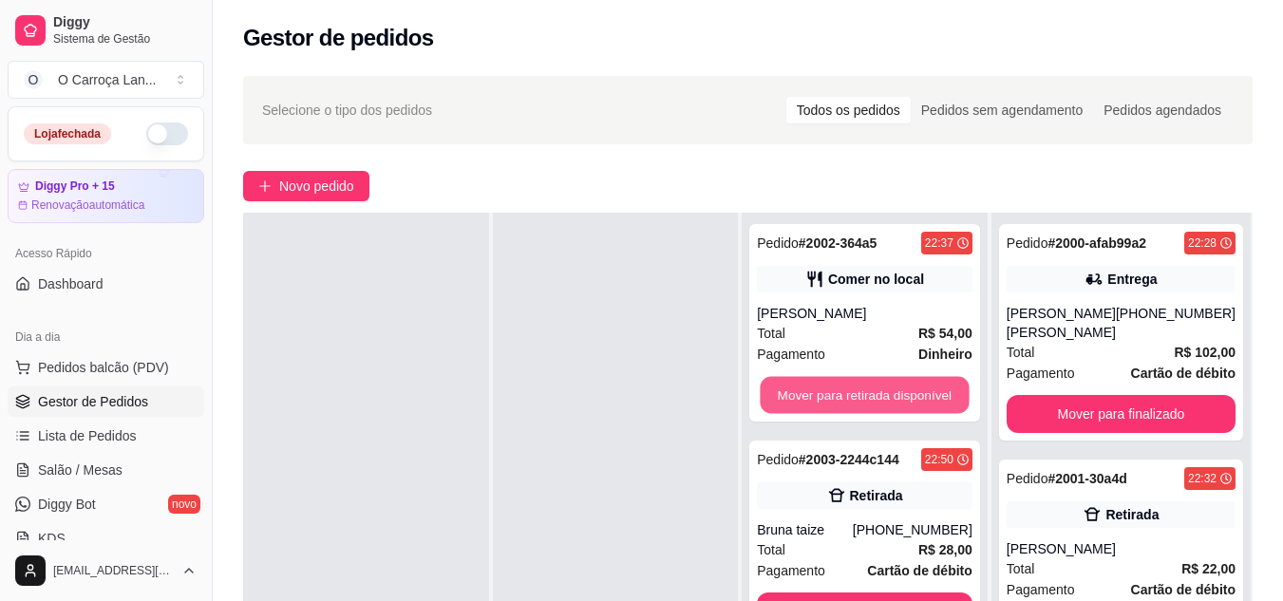
click at [809, 397] on button "Mover para retirada disponível" at bounding box center [865, 395] width 209 height 37
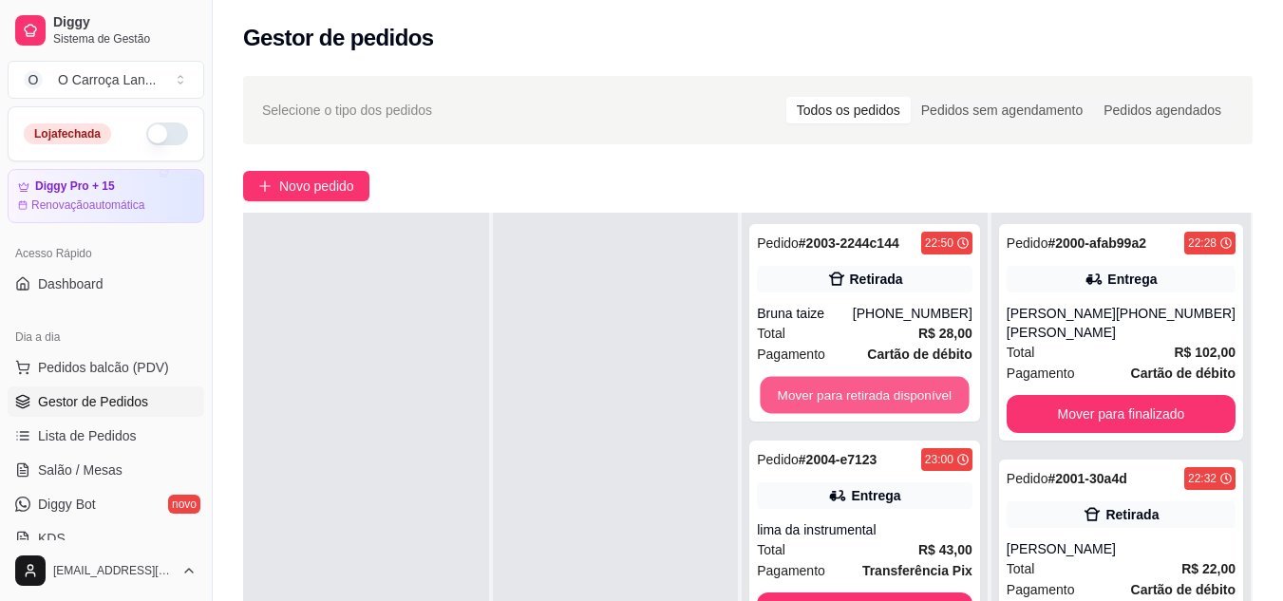
click at [809, 397] on button "Mover para retirada disponível" at bounding box center [865, 395] width 209 height 37
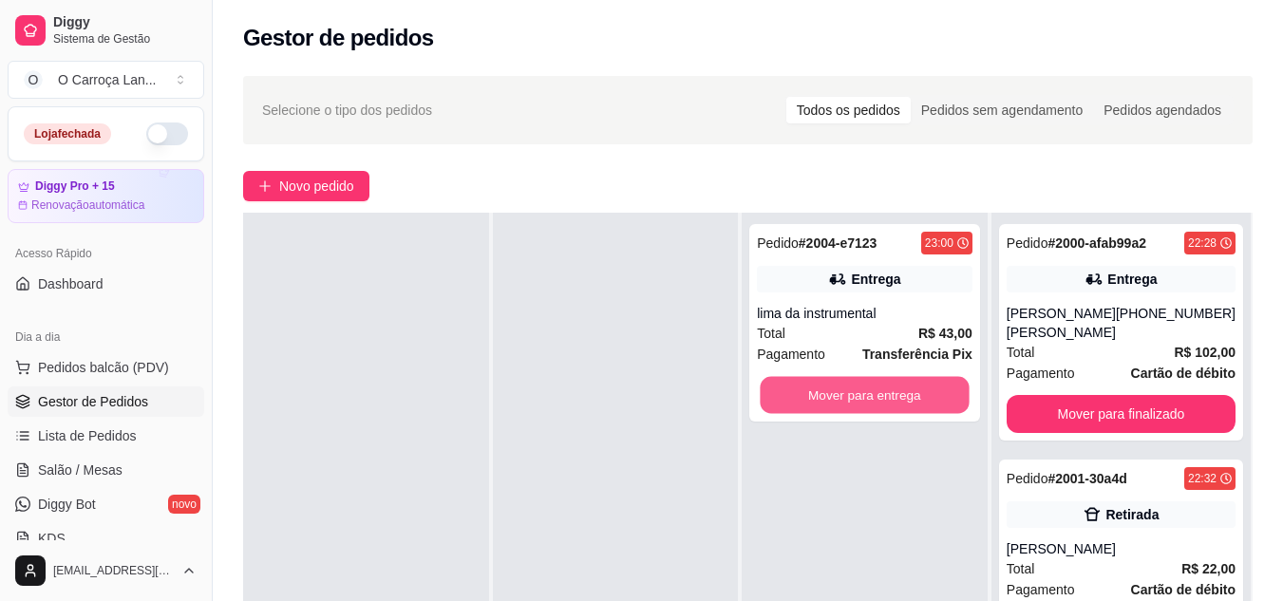
click at [809, 397] on button "Mover para entrega" at bounding box center [865, 395] width 209 height 37
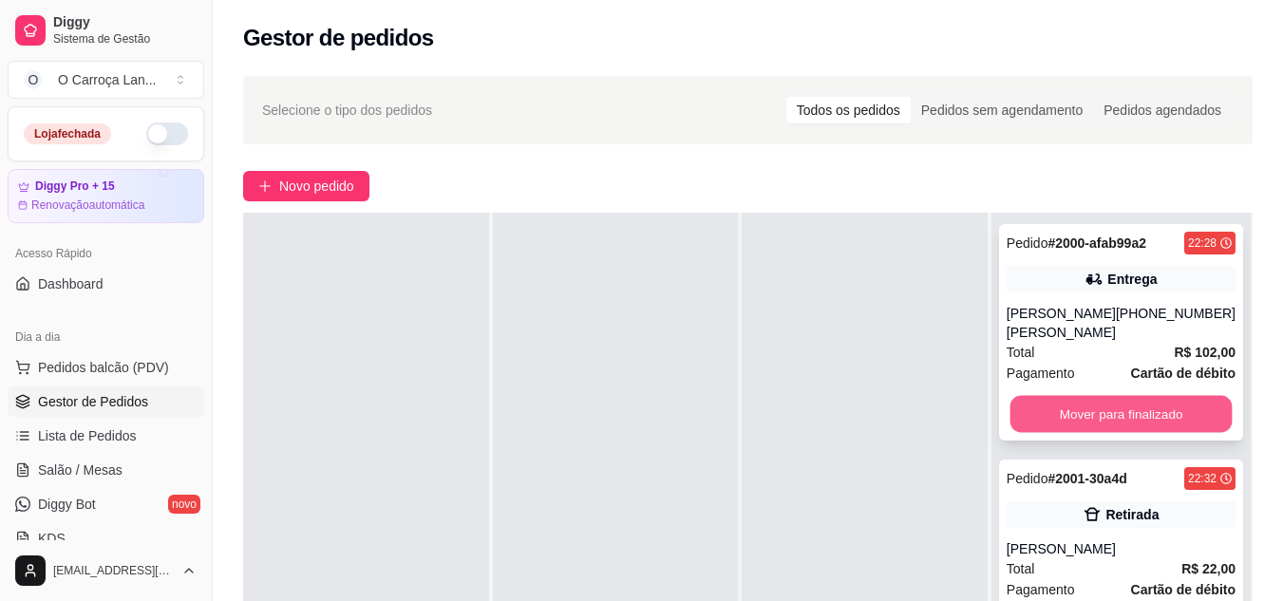
click at [1066, 399] on button "Mover para finalizado" at bounding box center [1120, 414] width 222 height 37
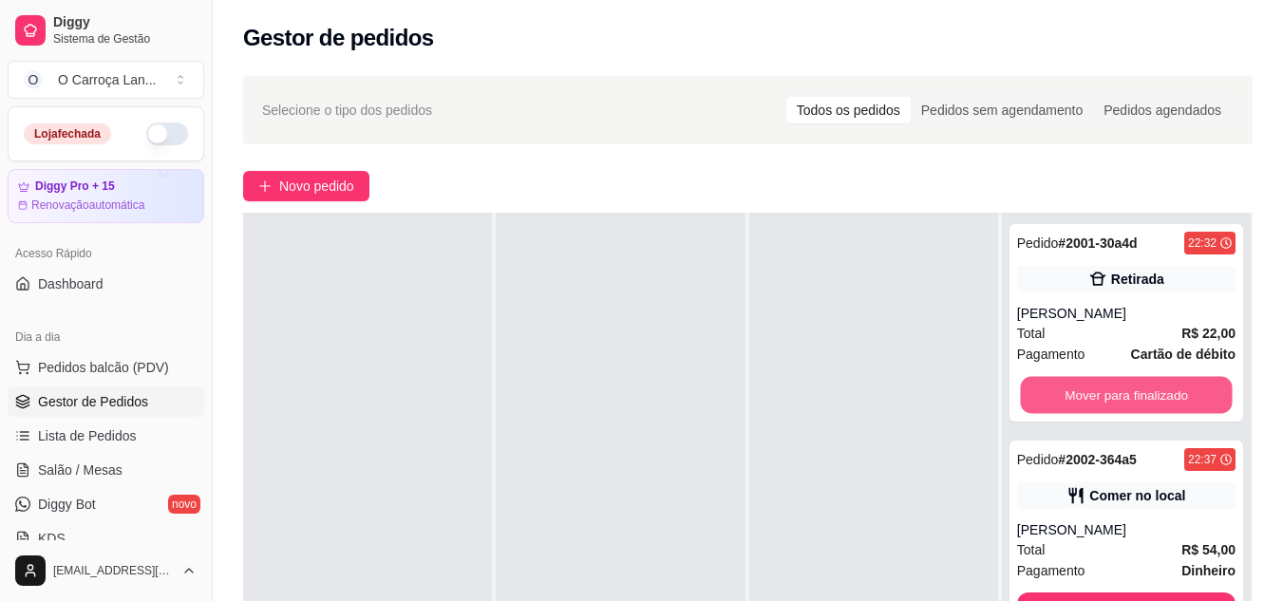
click at [1066, 399] on button "Mover para finalizado" at bounding box center [1126, 395] width 212 height 37
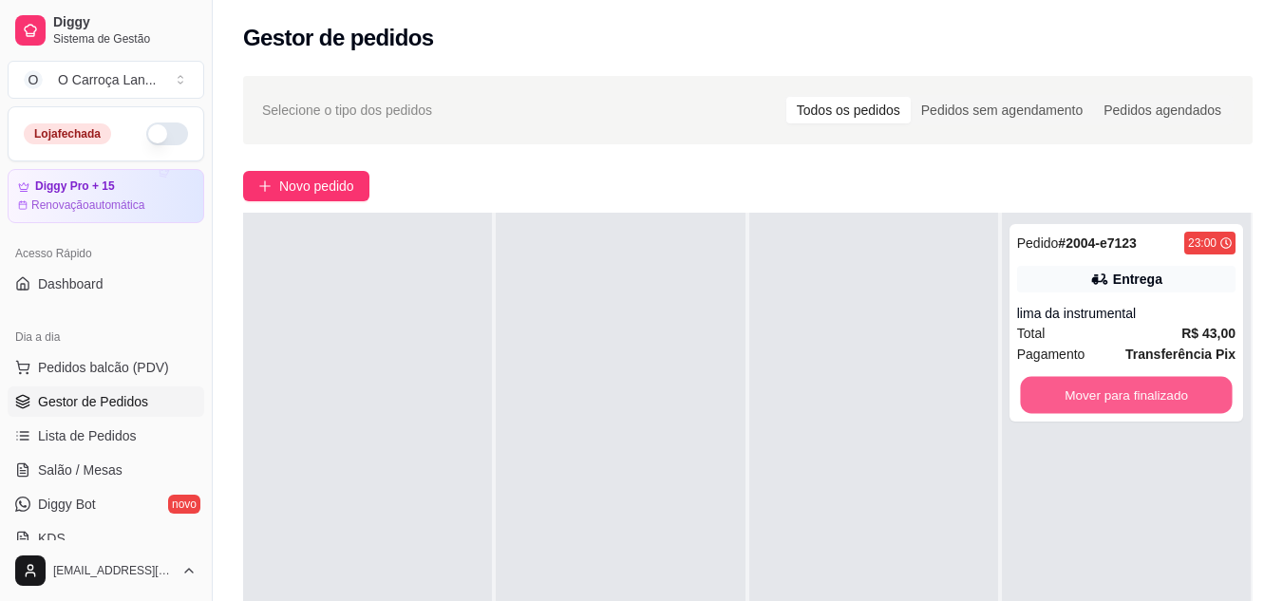
click at [1066, 399] on button "Mover para finalizado" at bounding box center [1126, 395] width 212 height 37
